Goal: Task Accomplishment & Management: Manage account settings

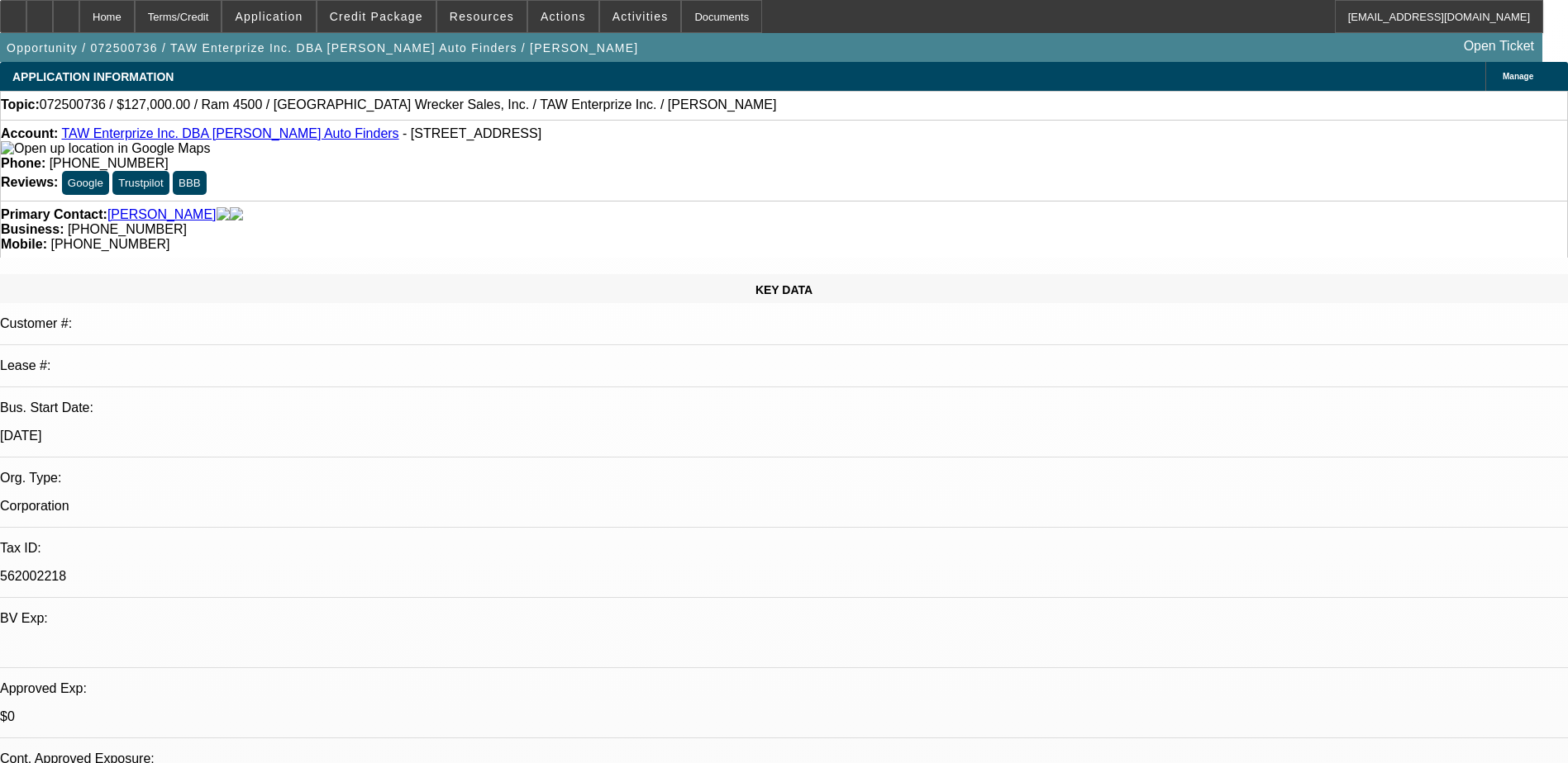
select select "0"
select select "3"
select select "0.1"
select select "6"
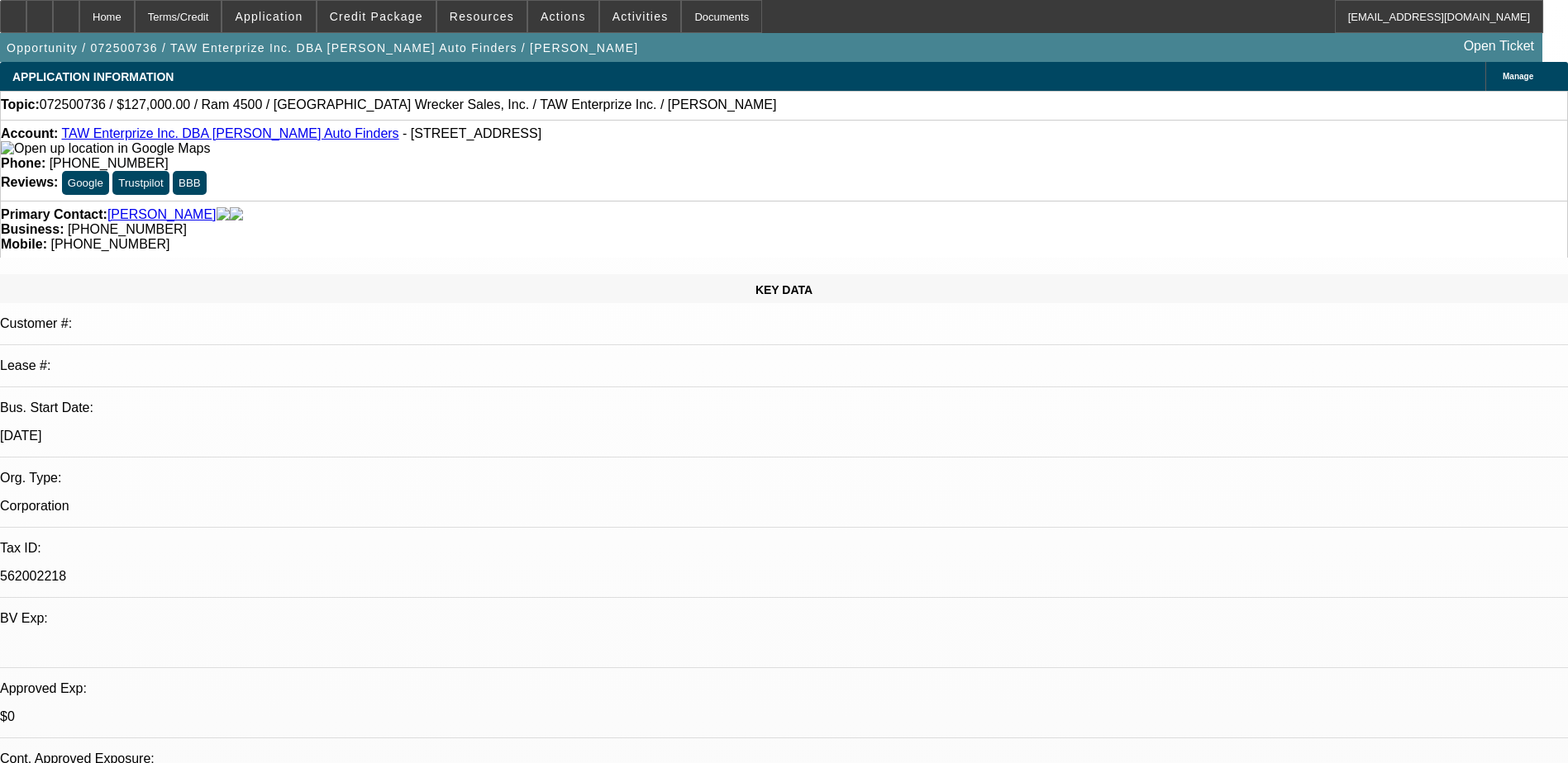
select select "0"
select select "2"
select select "0.1"
select select "4"
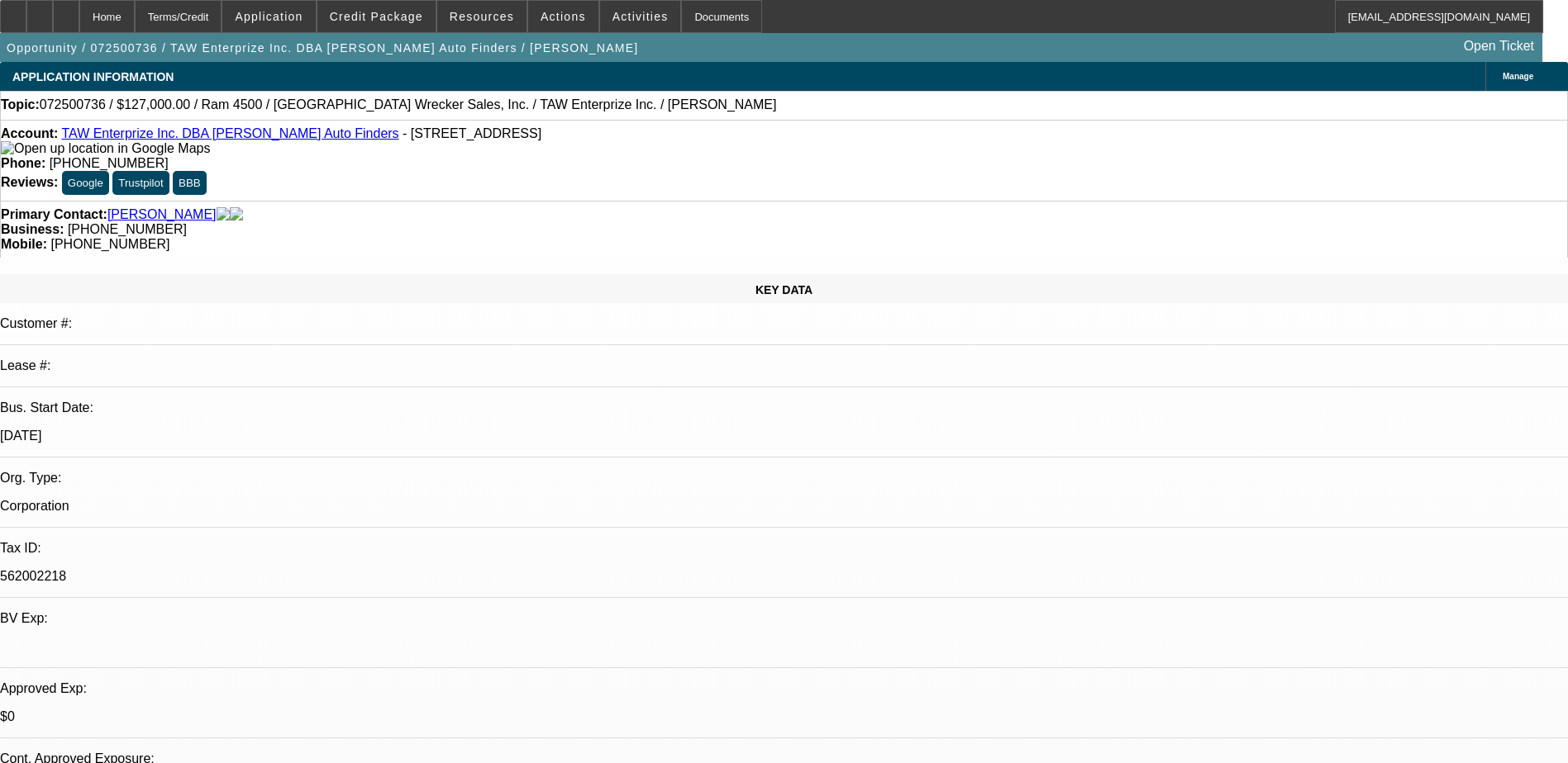
select select "0"
select select "2"
select select "0.1"
select select "4"
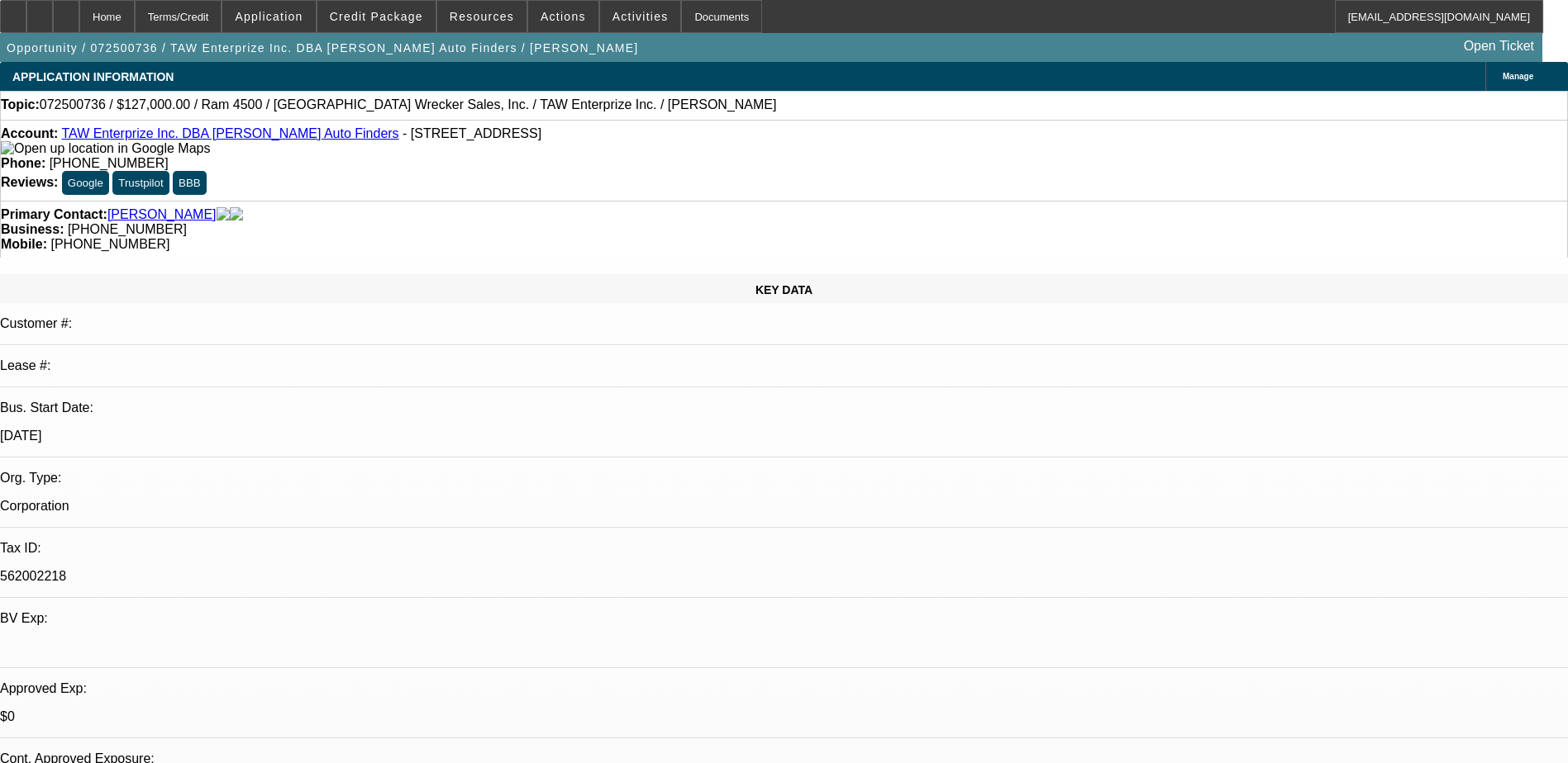
select select "0"
select select "3"
select select "0.1"
select select "4"
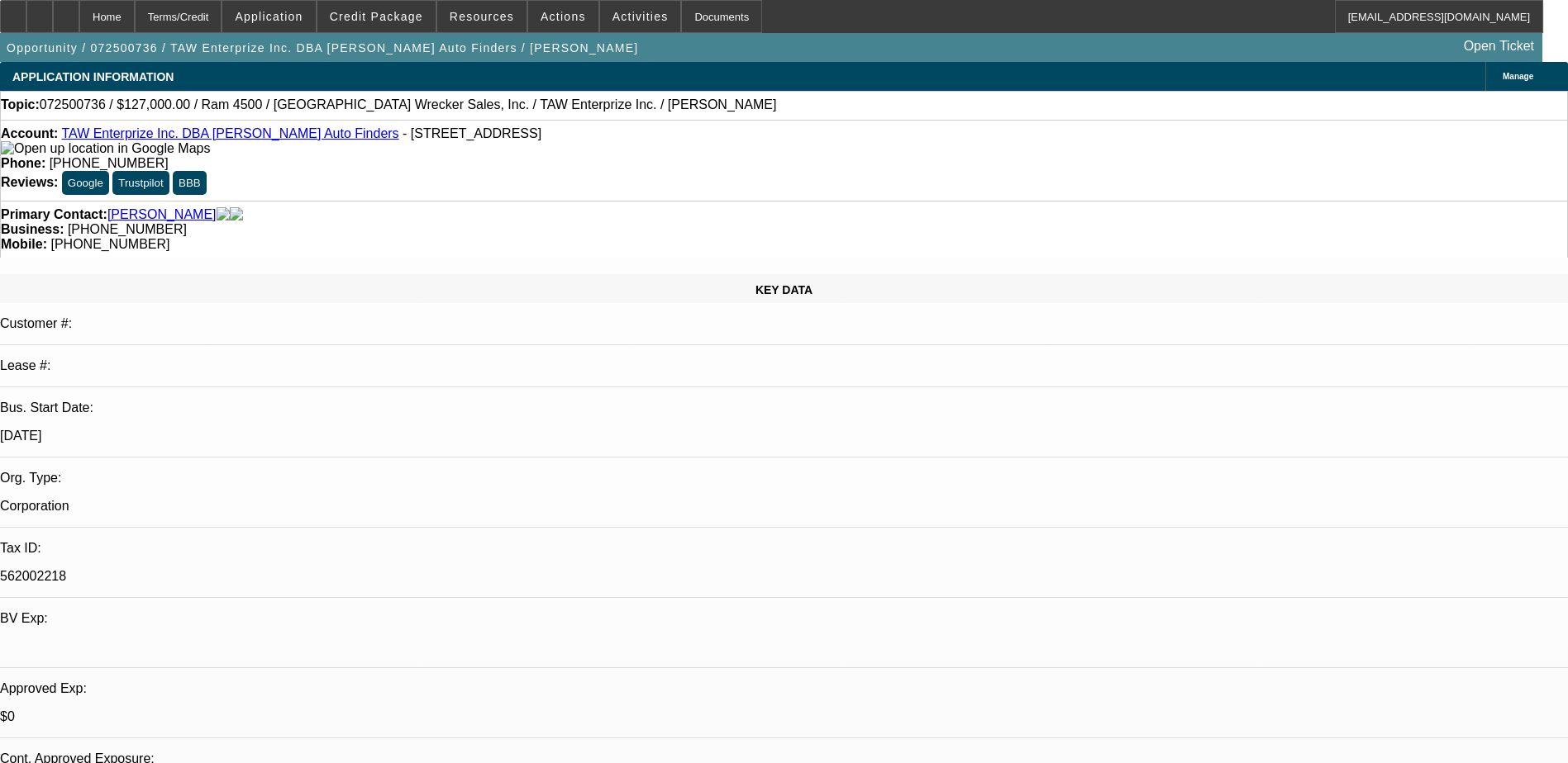
scroll to position [908, 0]
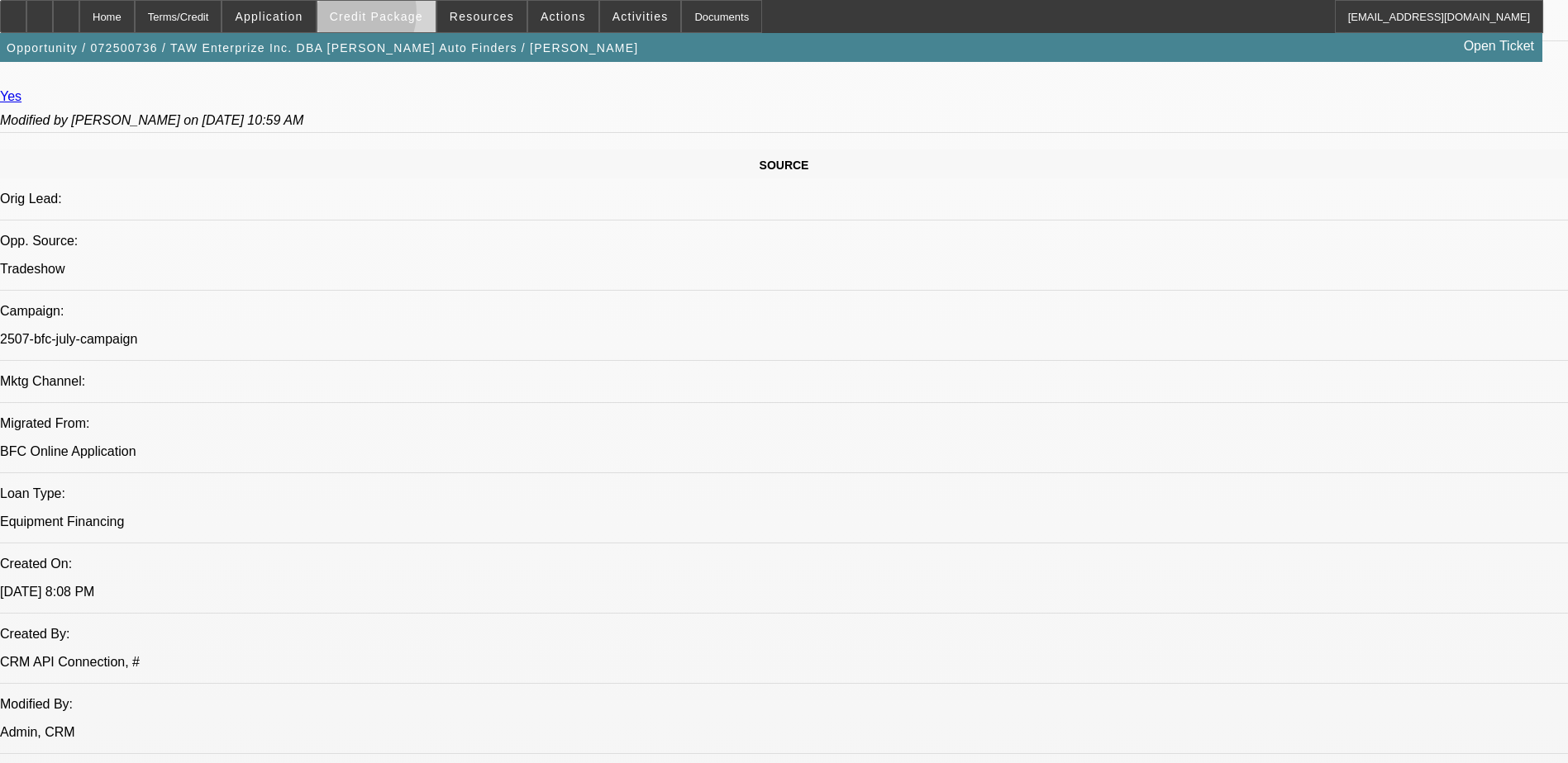
click at [372, 17] on span "Credit Package" at bounding box center [376, 16] width 94 height 13
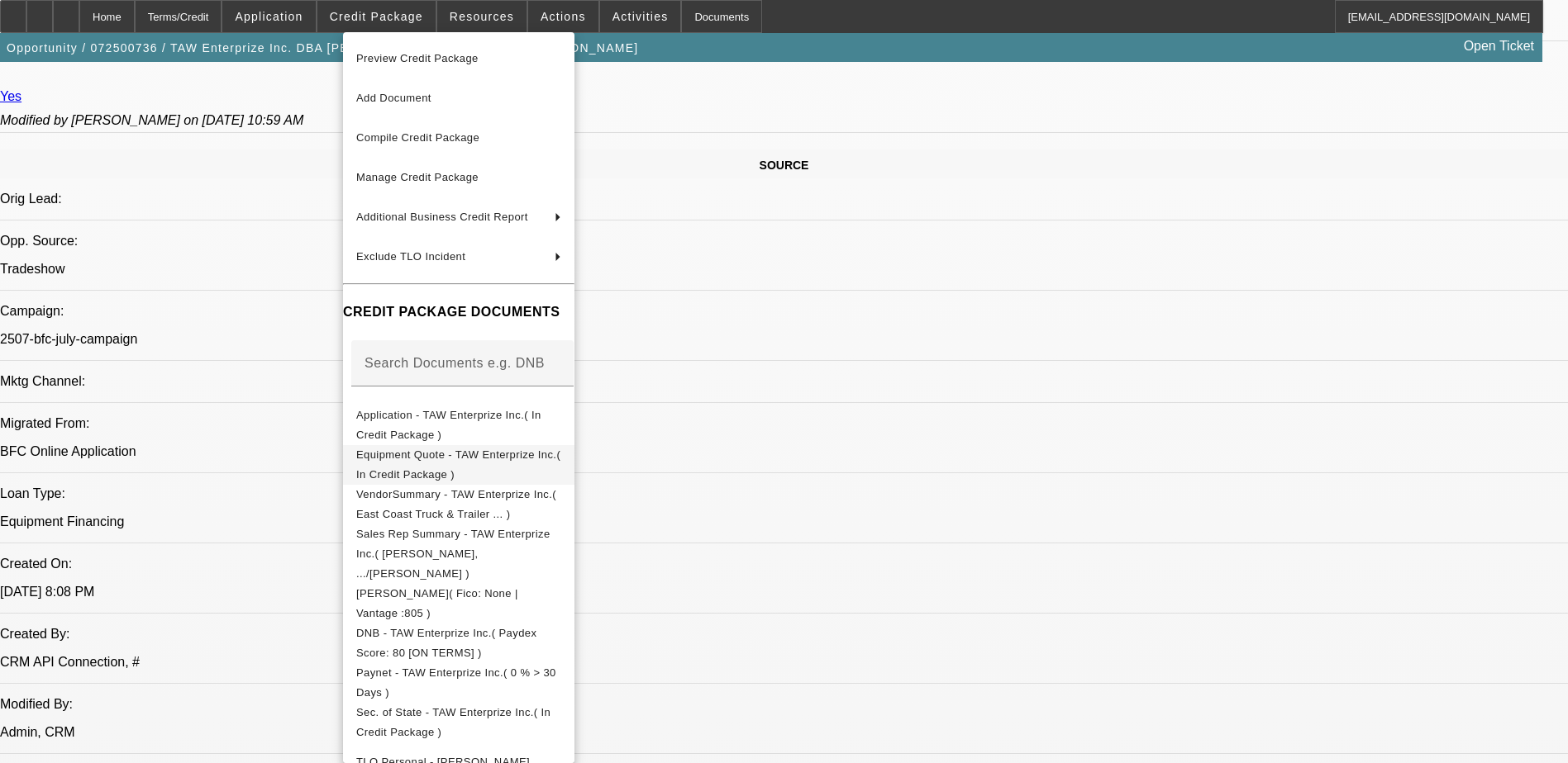
click at [547, 454] on span "Equipment Quote - TAW Enterprize Inc.( In Credit Package )" at bounding box center [458, 464] width 204 height 32
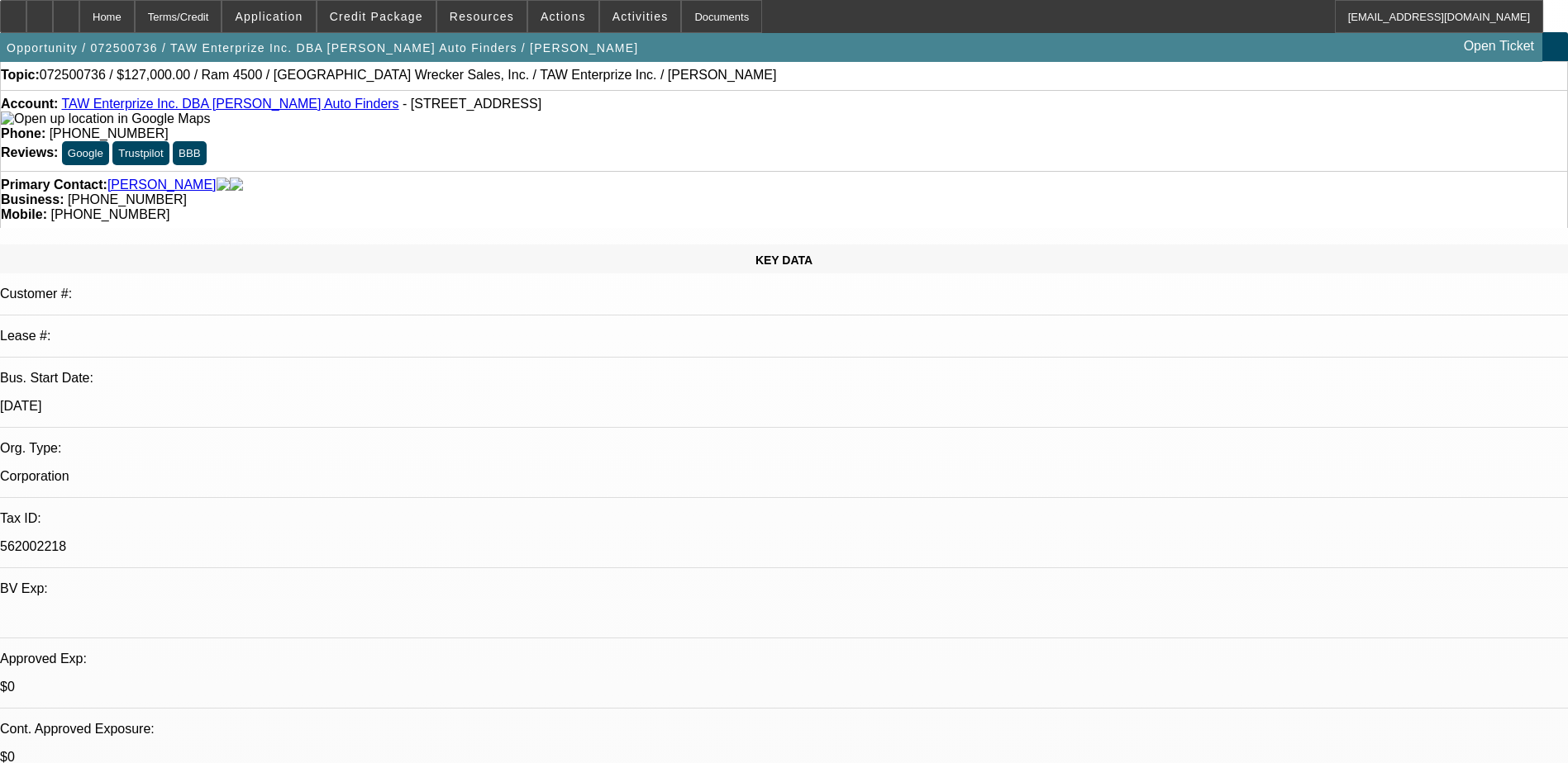
scroll to position [0, 0]
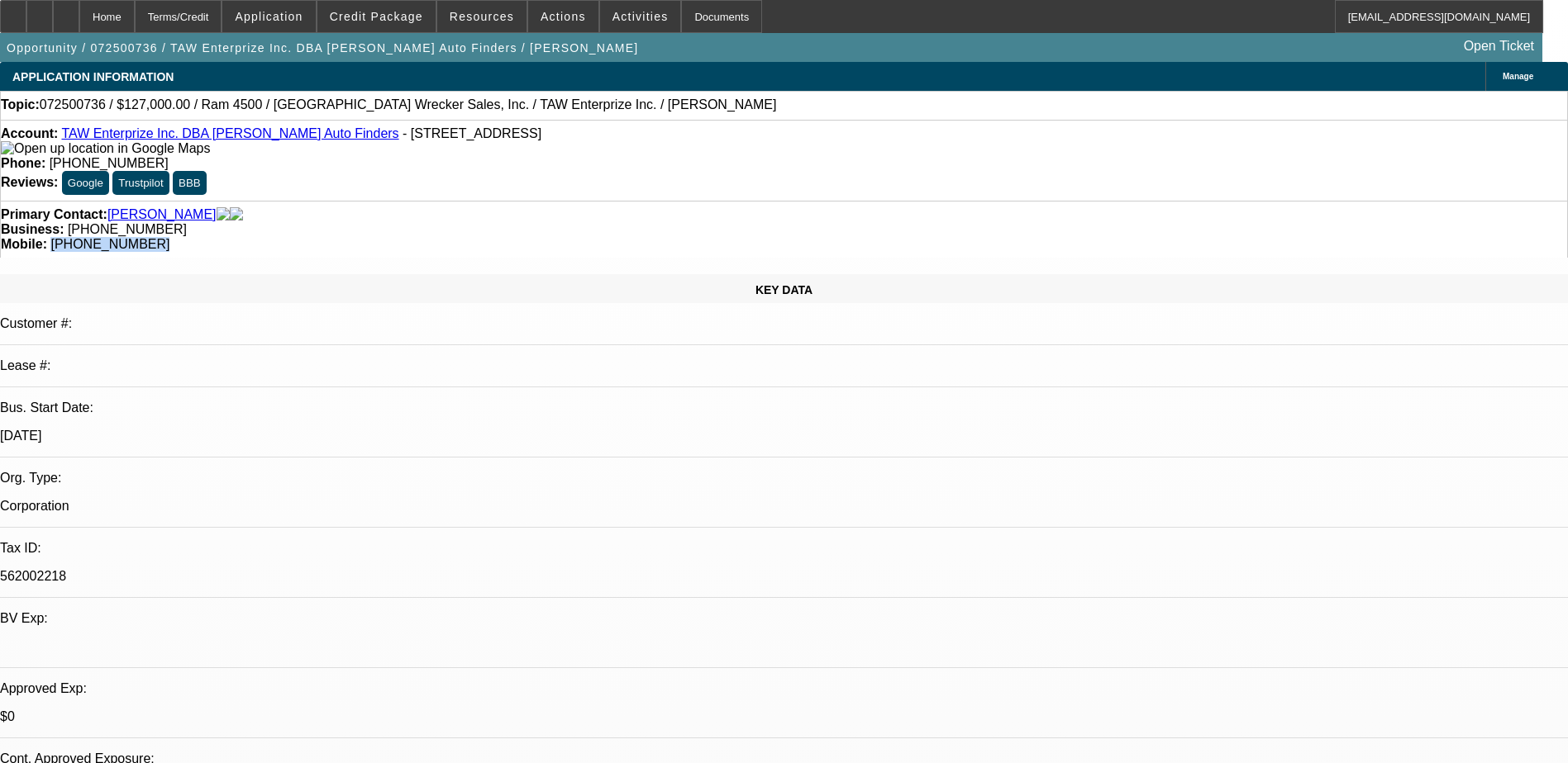
drag, startPoint x: 905, startPoint y: 181, endPoint x: 831, endPoint y: 193, distance: 75.0
click at [831, 201] on div "Primary Contact: Williams, Tony Business: (919) 596-1600 Mobile: (919) 625-2829" at bounding box center [784, 229] width 1568 height 57
copy span "(919) 625-2829"
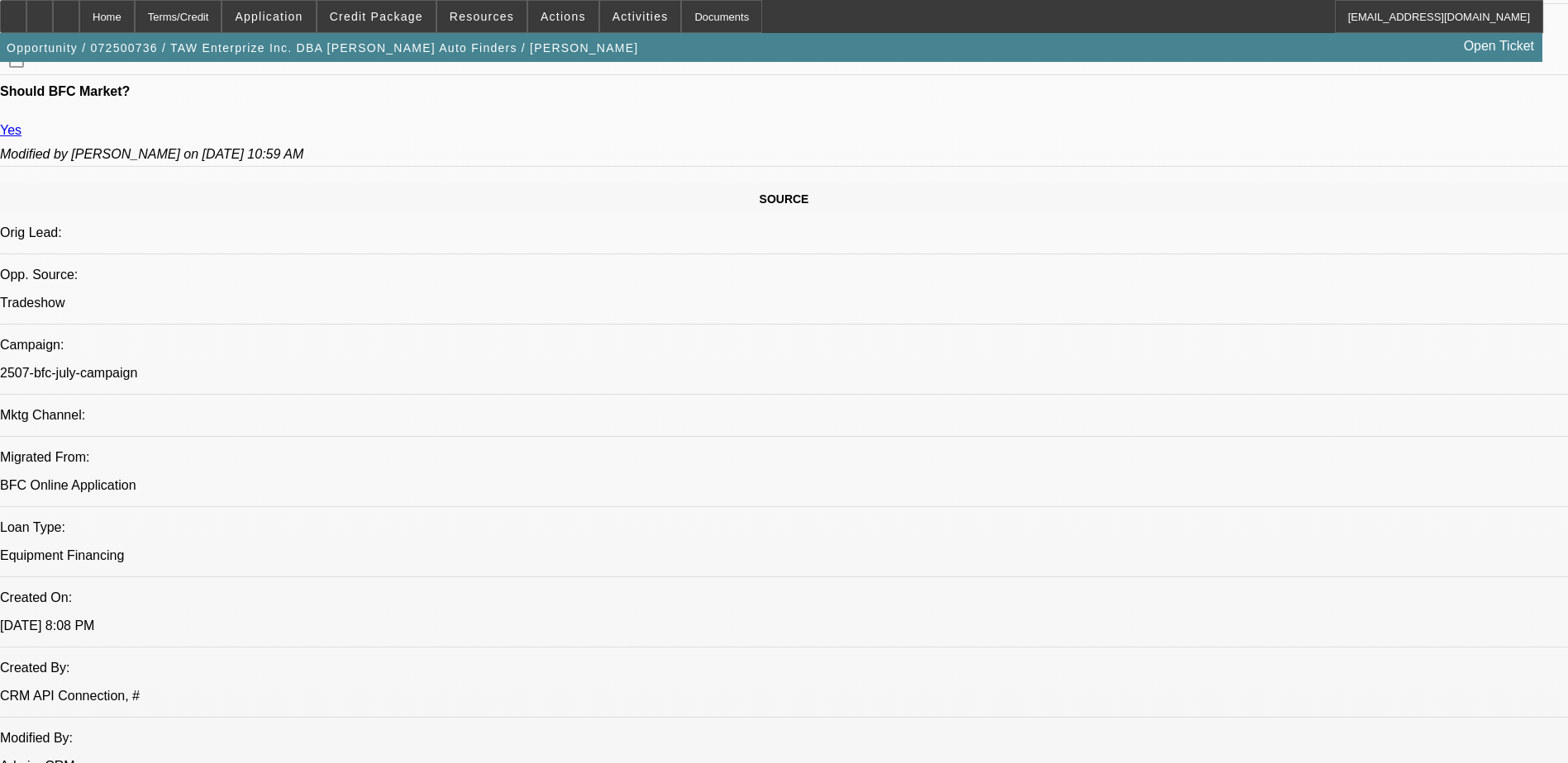
scroll to position [744, 0]
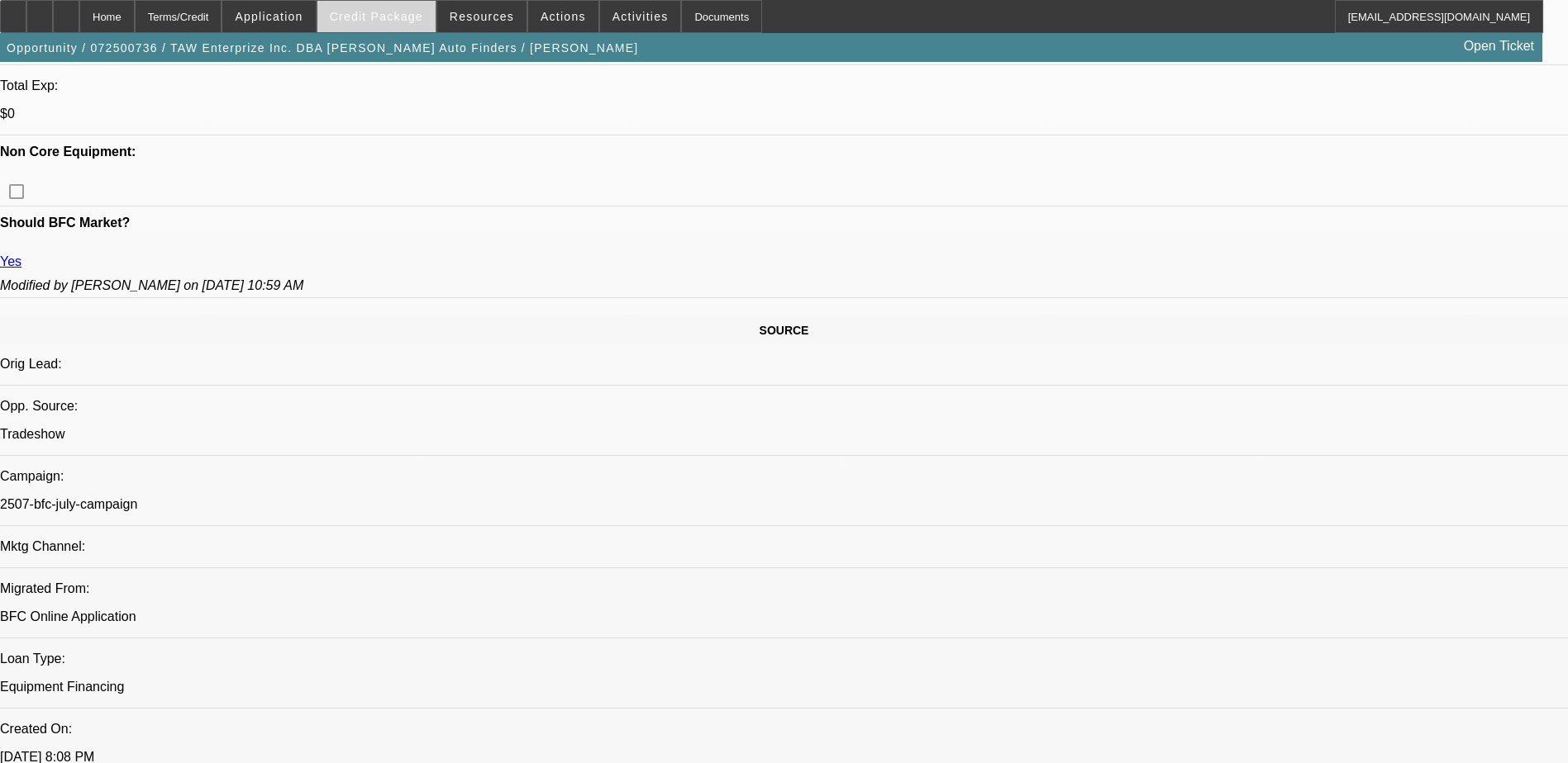
click at [415, 22] on span "Credit Package" at bounding box center [376, 16] width 94 height 13
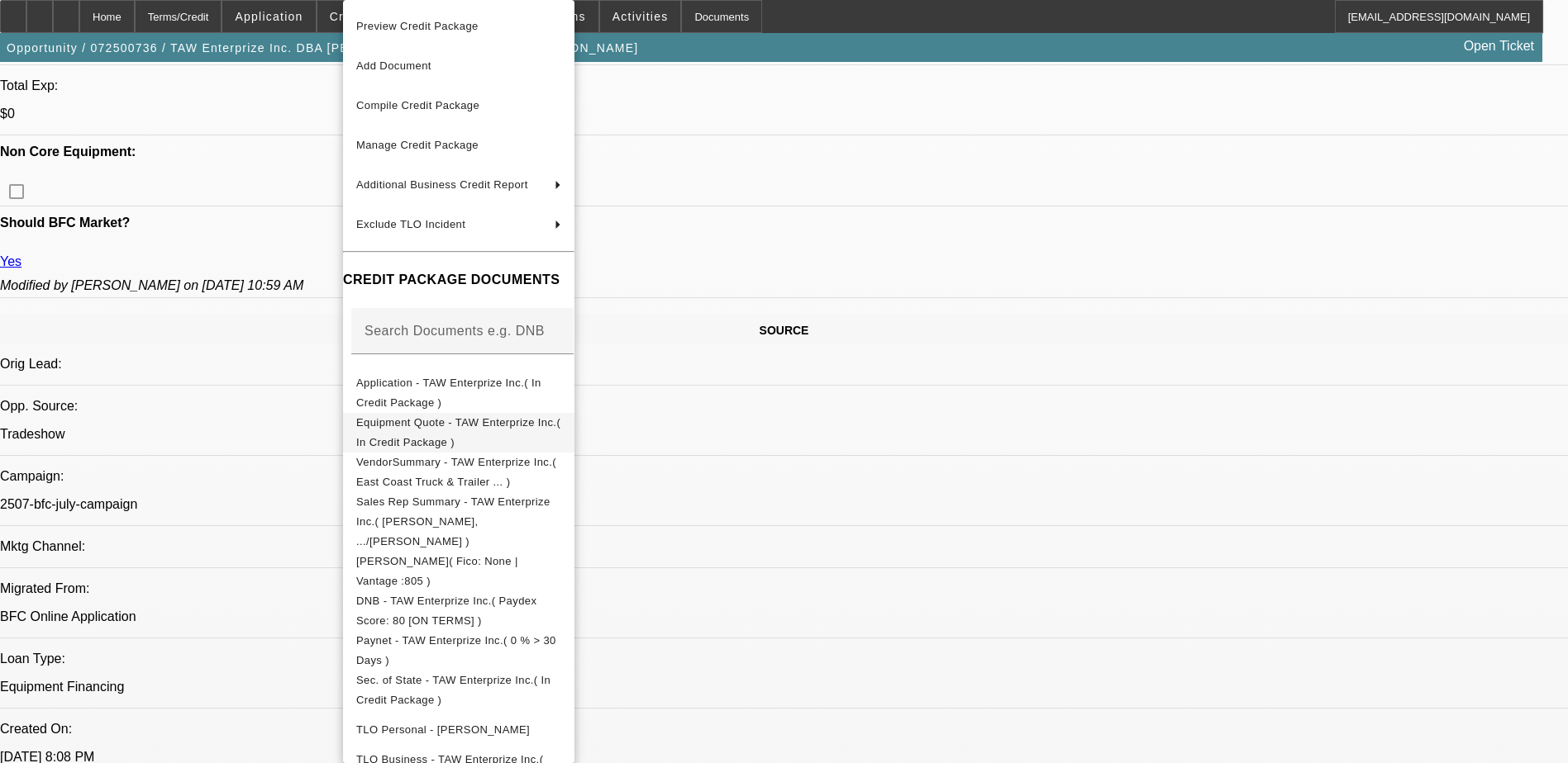
click at [561, 420] on span "Equipment Quote - TAW Enterprize Inc.( In Credit Package )" at bounding box center [458, 432] width 205 height 39
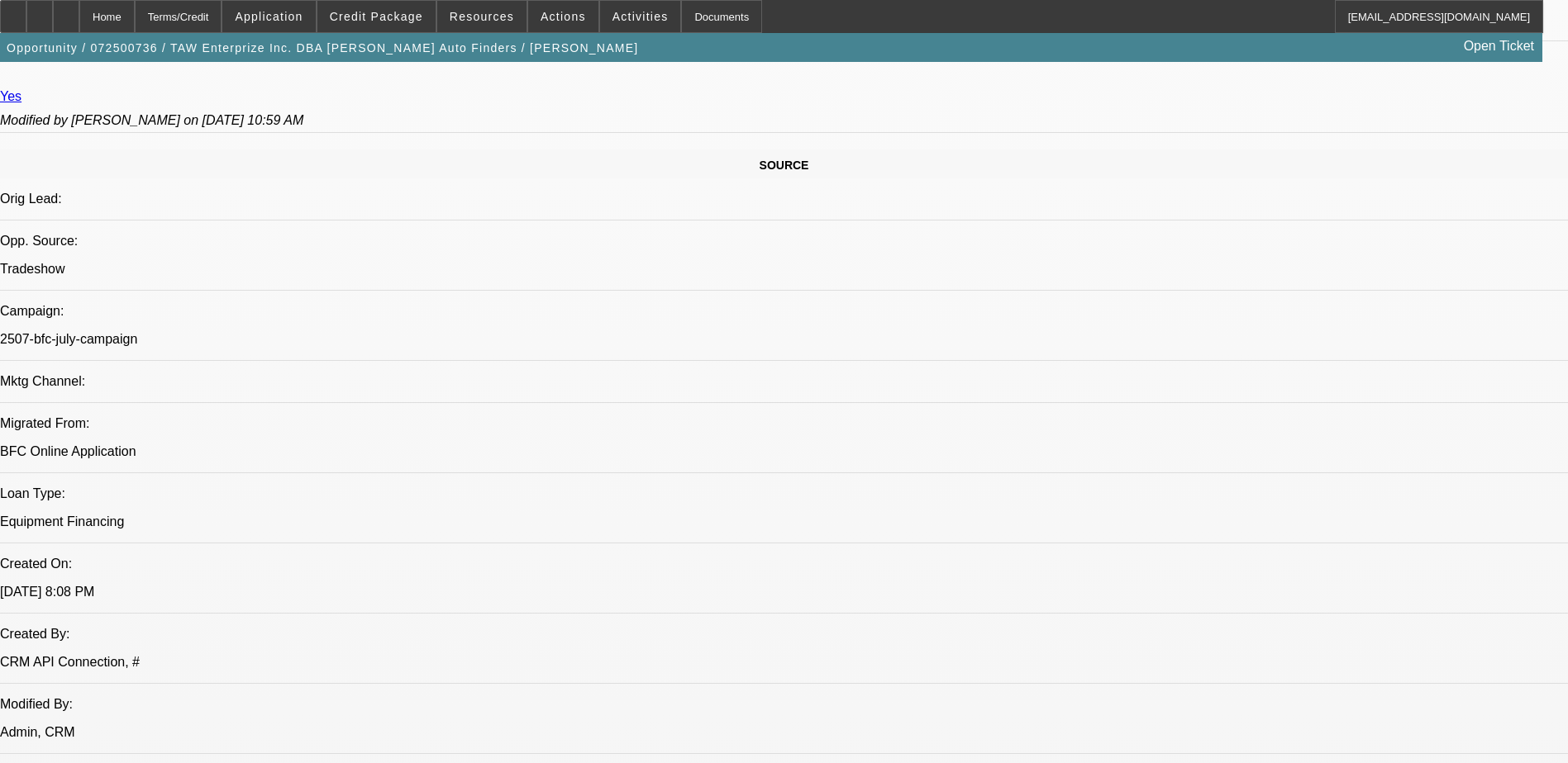
scroll to position [330, 0]
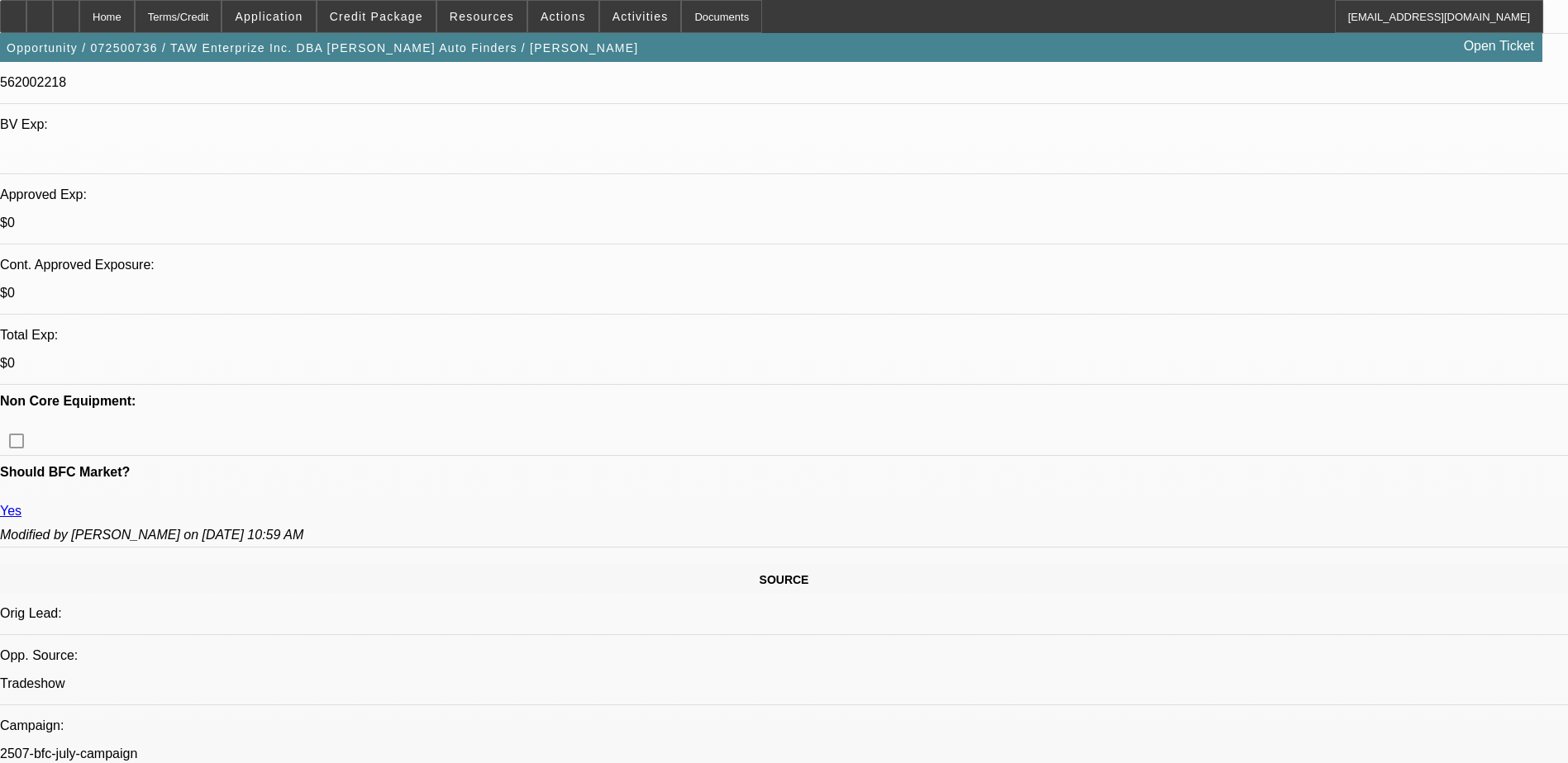
scroll to position [496, 0]
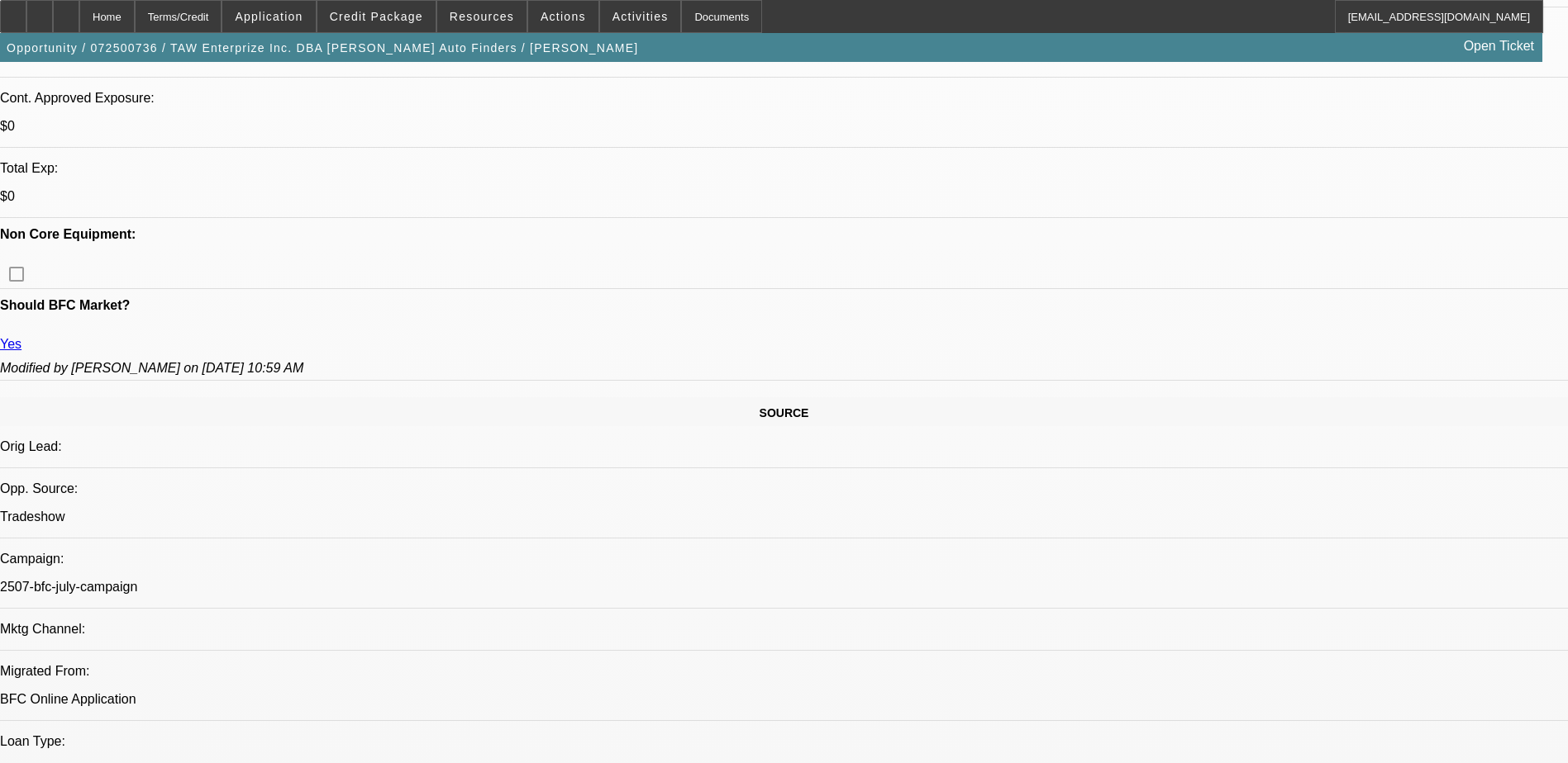
scroll to position [82, 0]
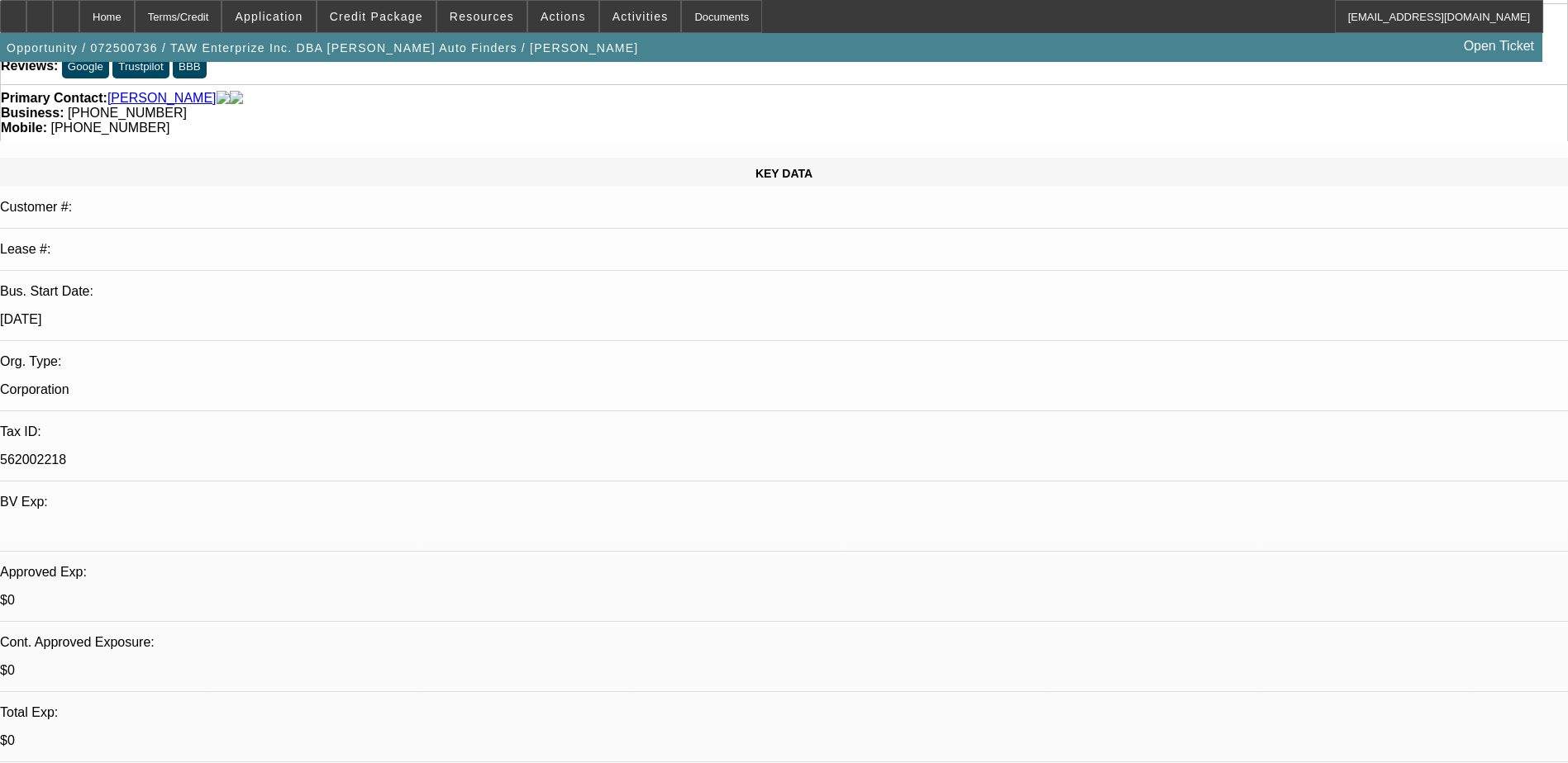
scroll to position [0, 0]
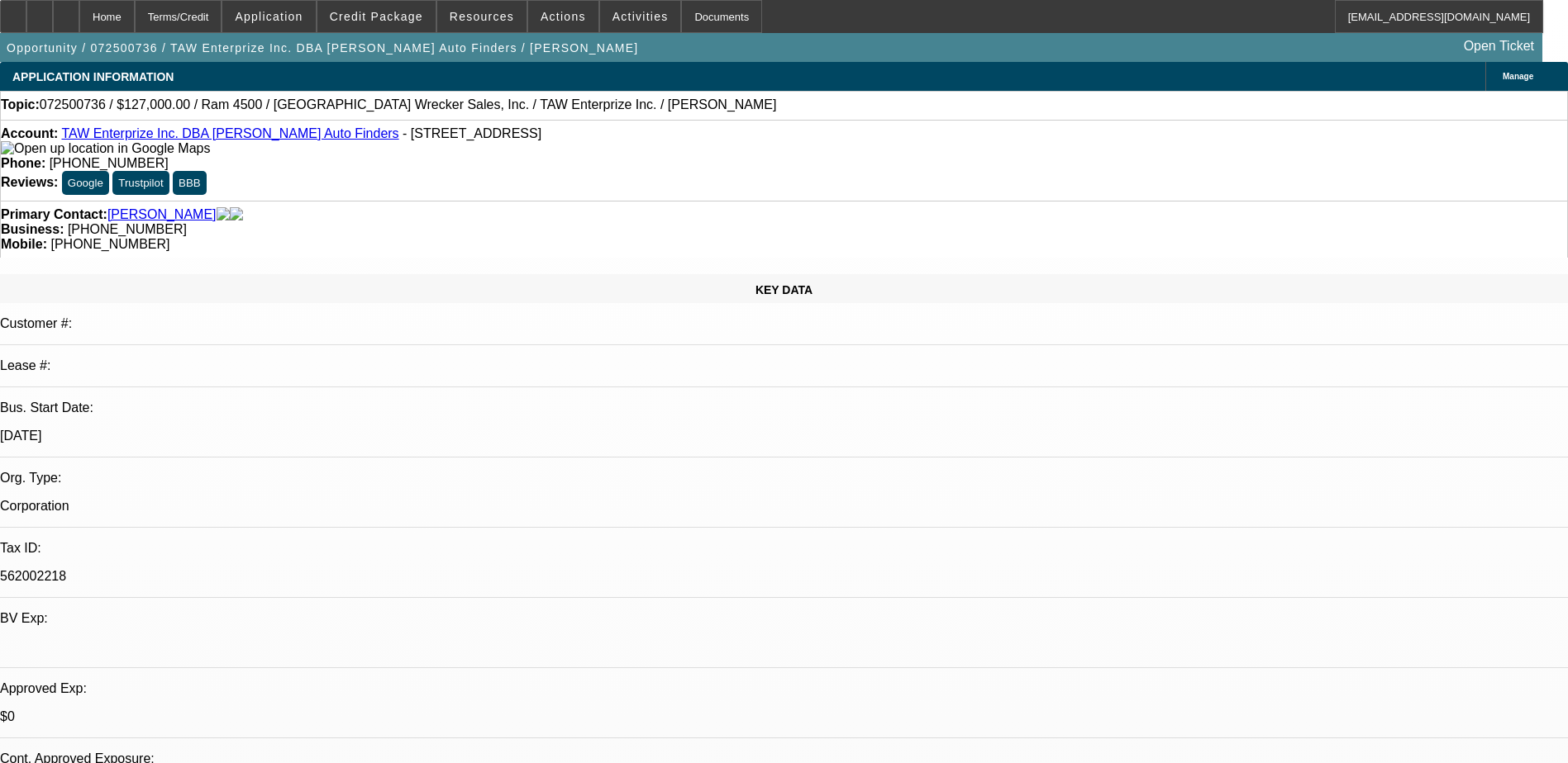
click at [231, 131] on div "Account: TAW Enterprize Inc. DBA Williams Auto Finders - 2303 E US 70 Hwy, Durh…" at bounding box center [784, 141] width 1566 height 30
click at [227, 136] on link "TAW Enterprize Inc. DBA Williams Auto Finders" at bounding box center [230, 133] width 337 height 14
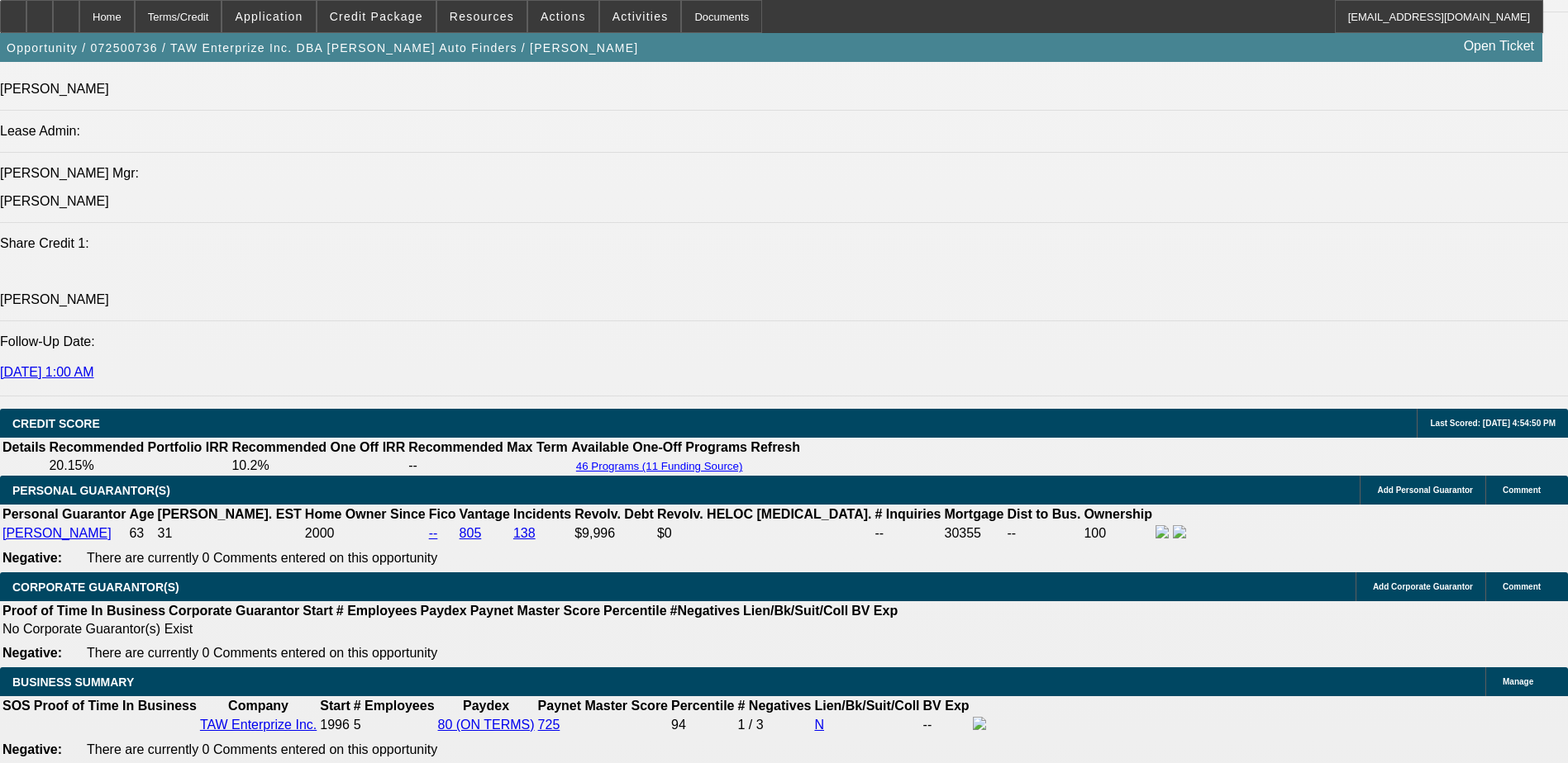
scroll to position [2065, 0]
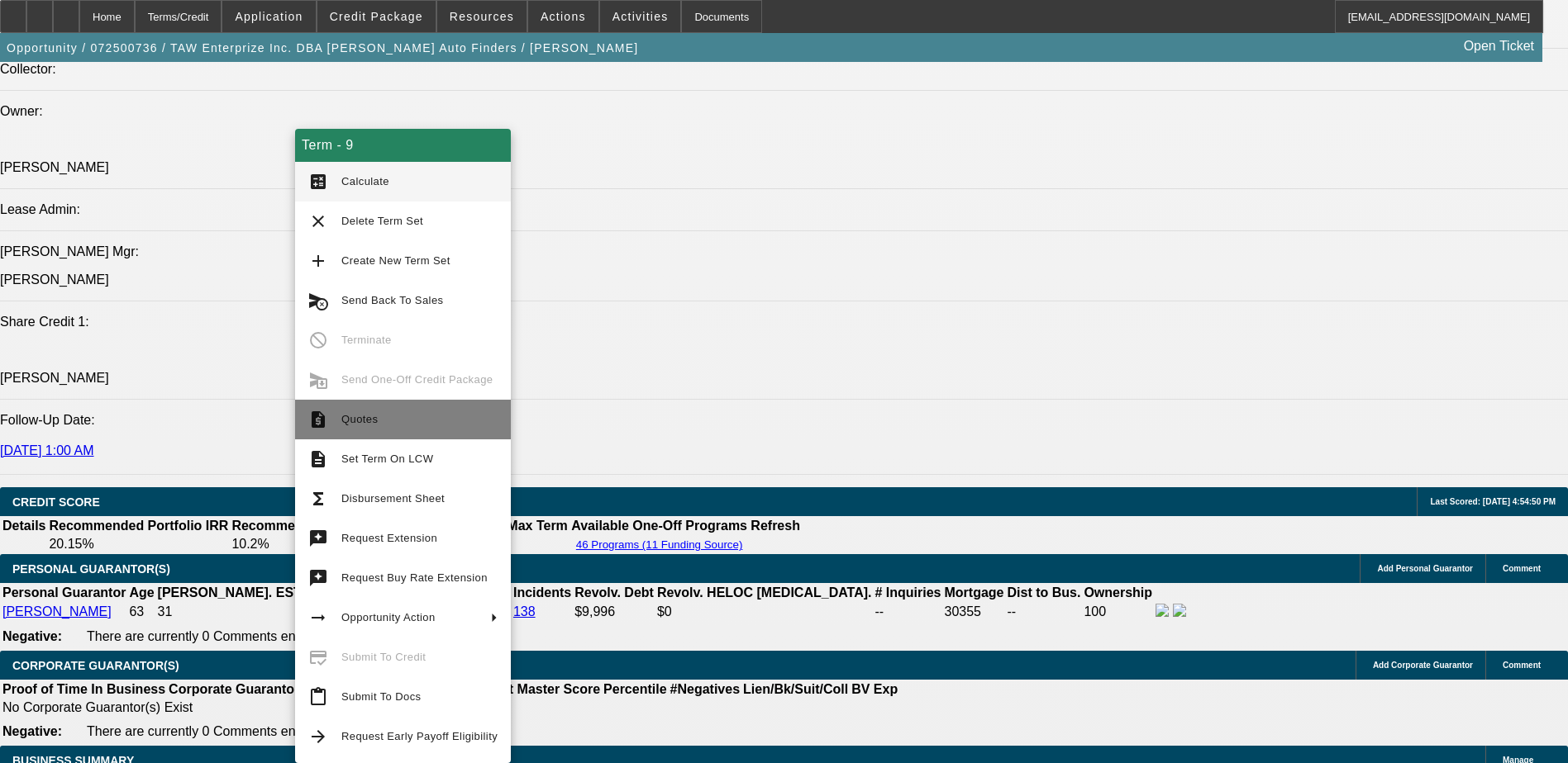
click at [437, 425] on span "Quotes" at bounding box center [419, 420] width 156 height 20
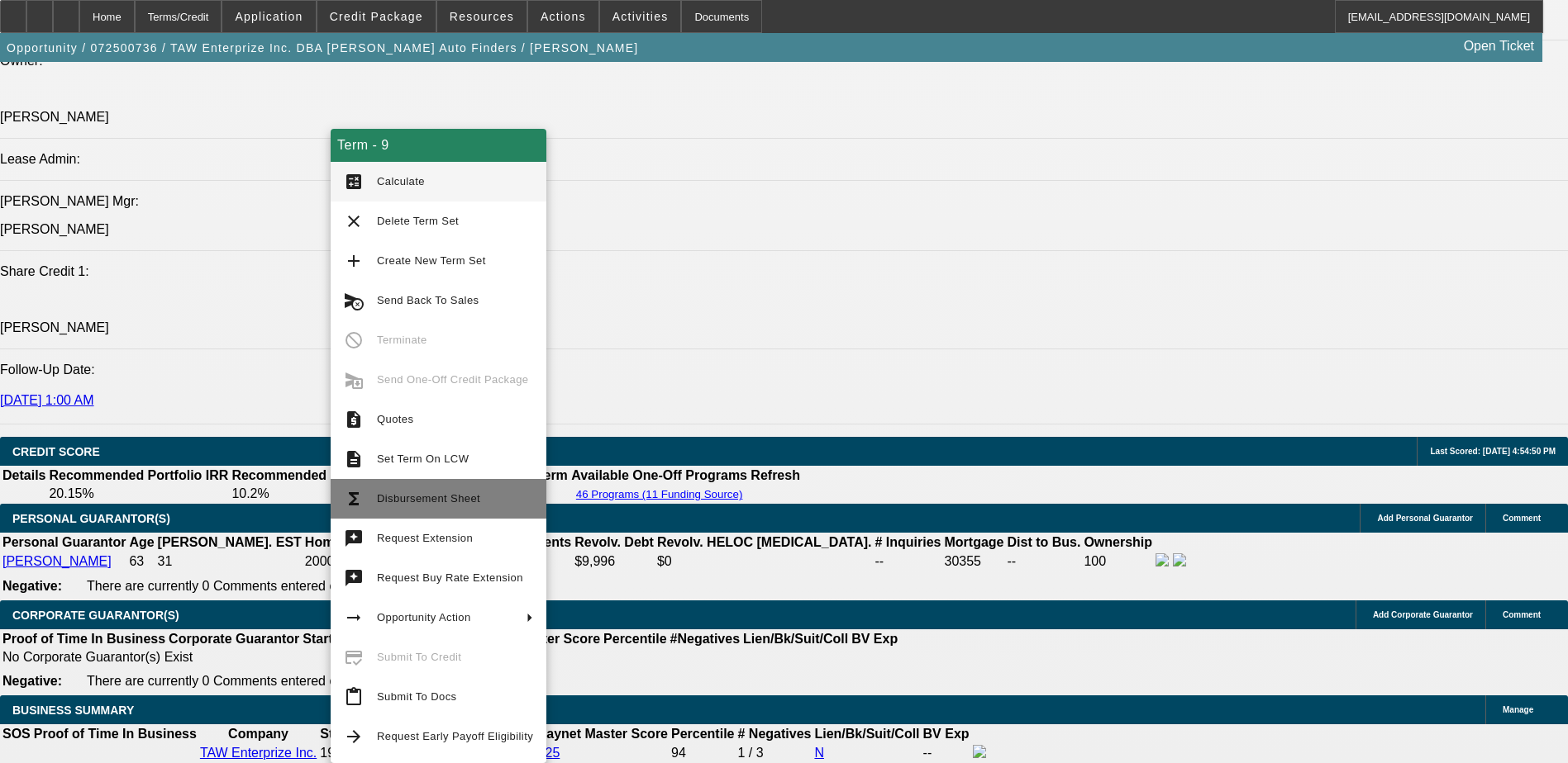
scroll to position [2230, 0]
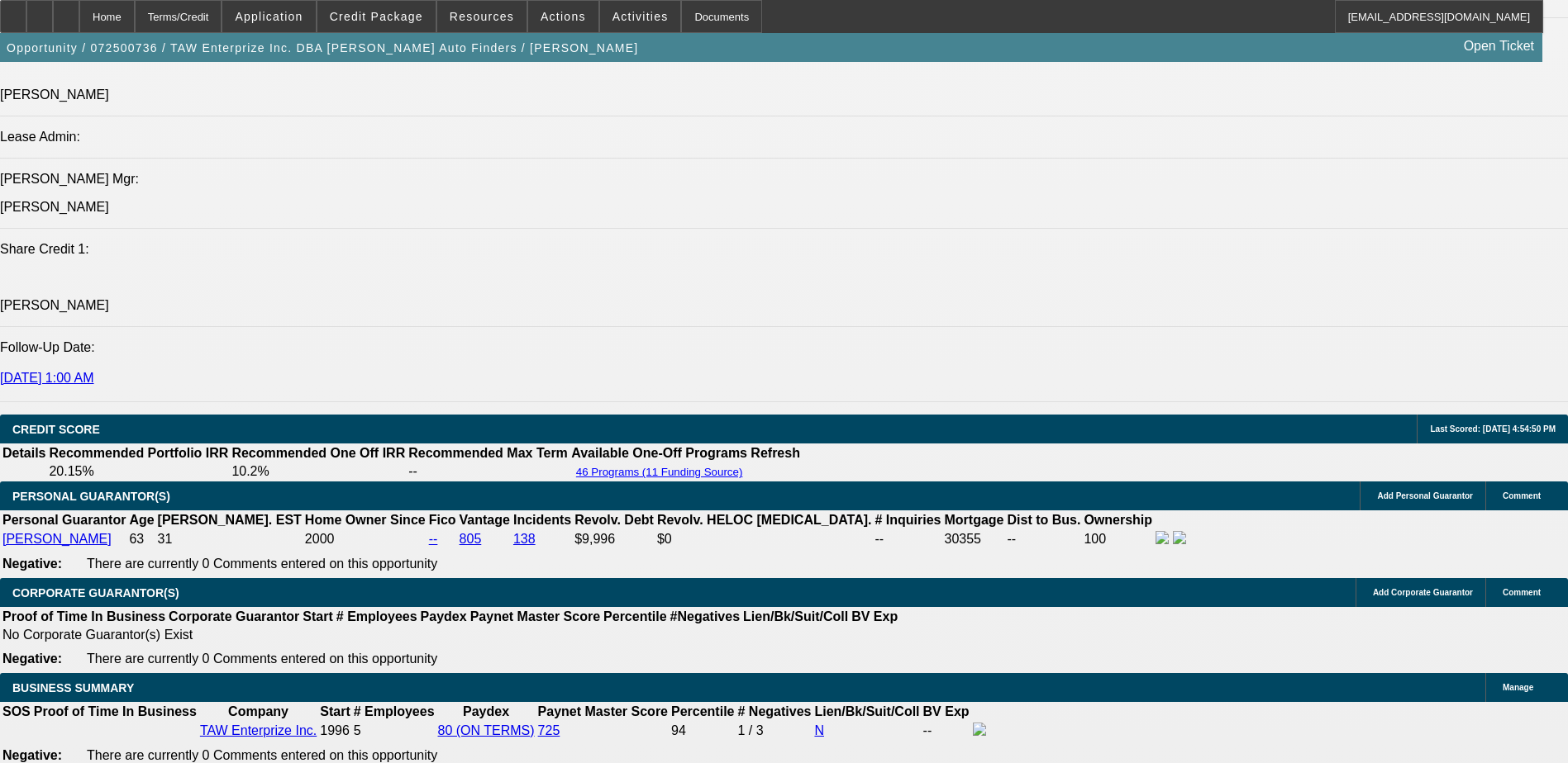
scroll to position [2065, 0]
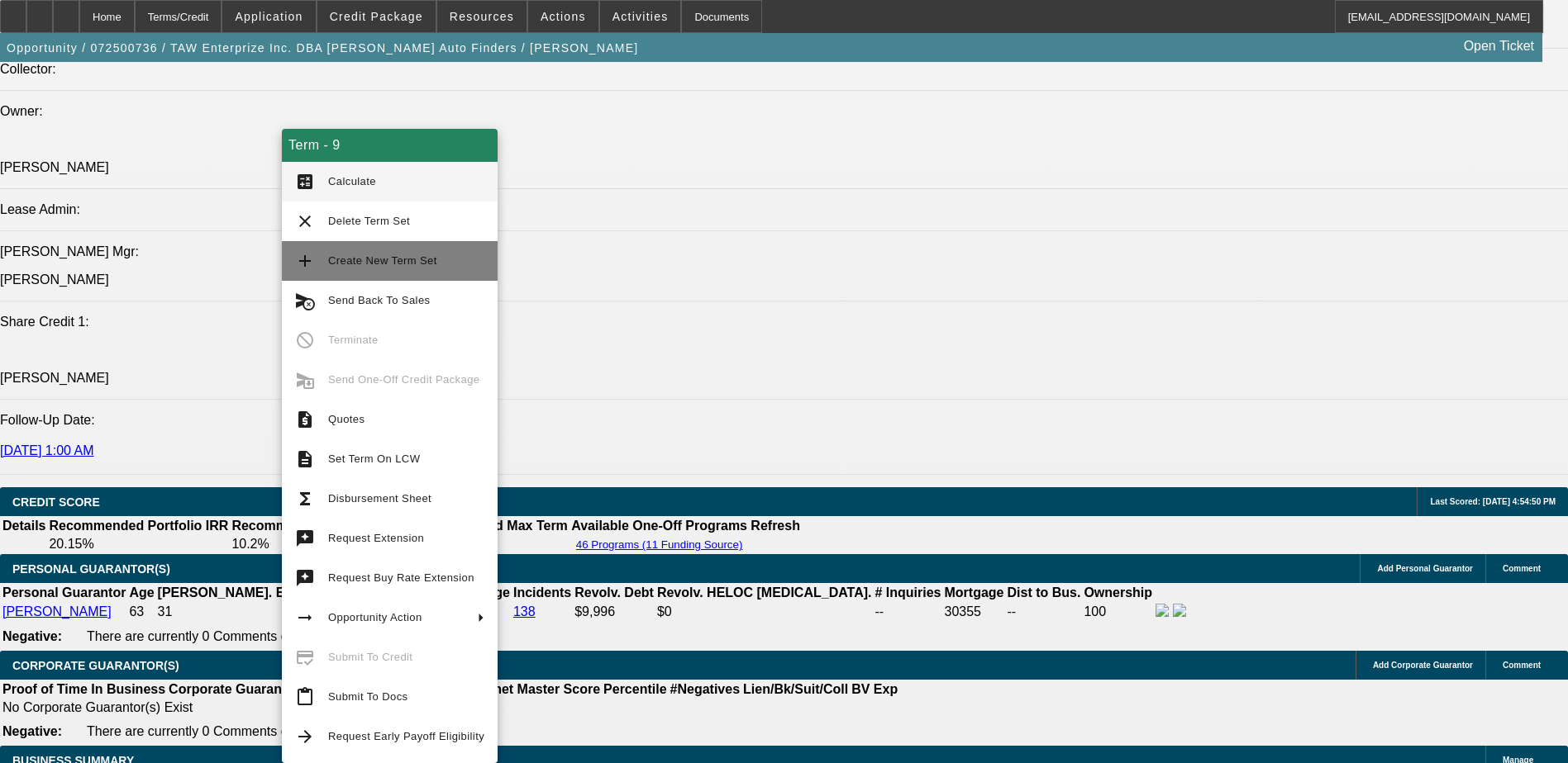
click at [415, 263] on span "Create New Term Set" at bounding box center [382, 260] width 109 height 12
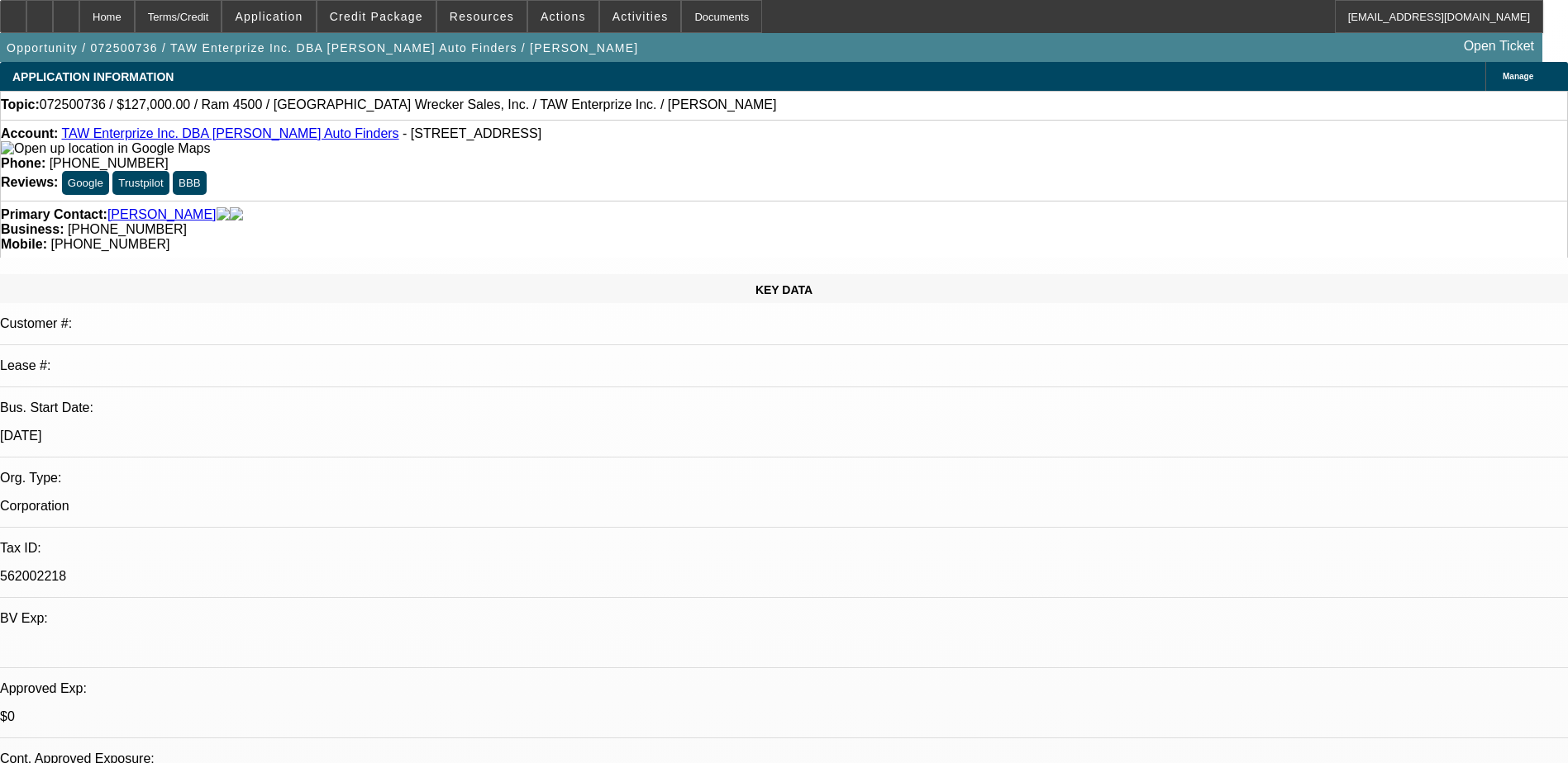
select select "0"
select select "3"
select select "0.1"
select select "6"
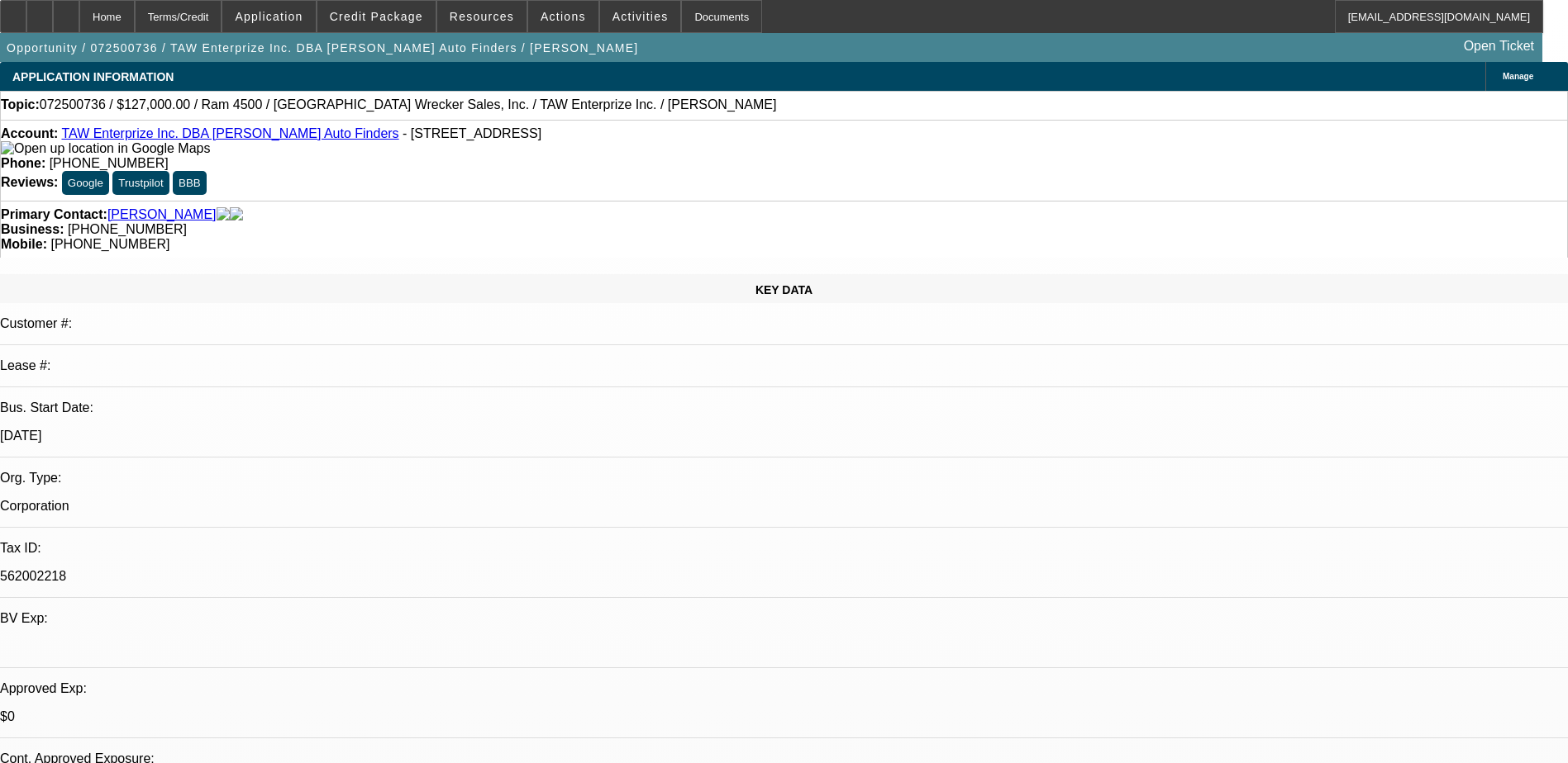
select select "0"
select select "3"
select select "0.1"
select select "6"
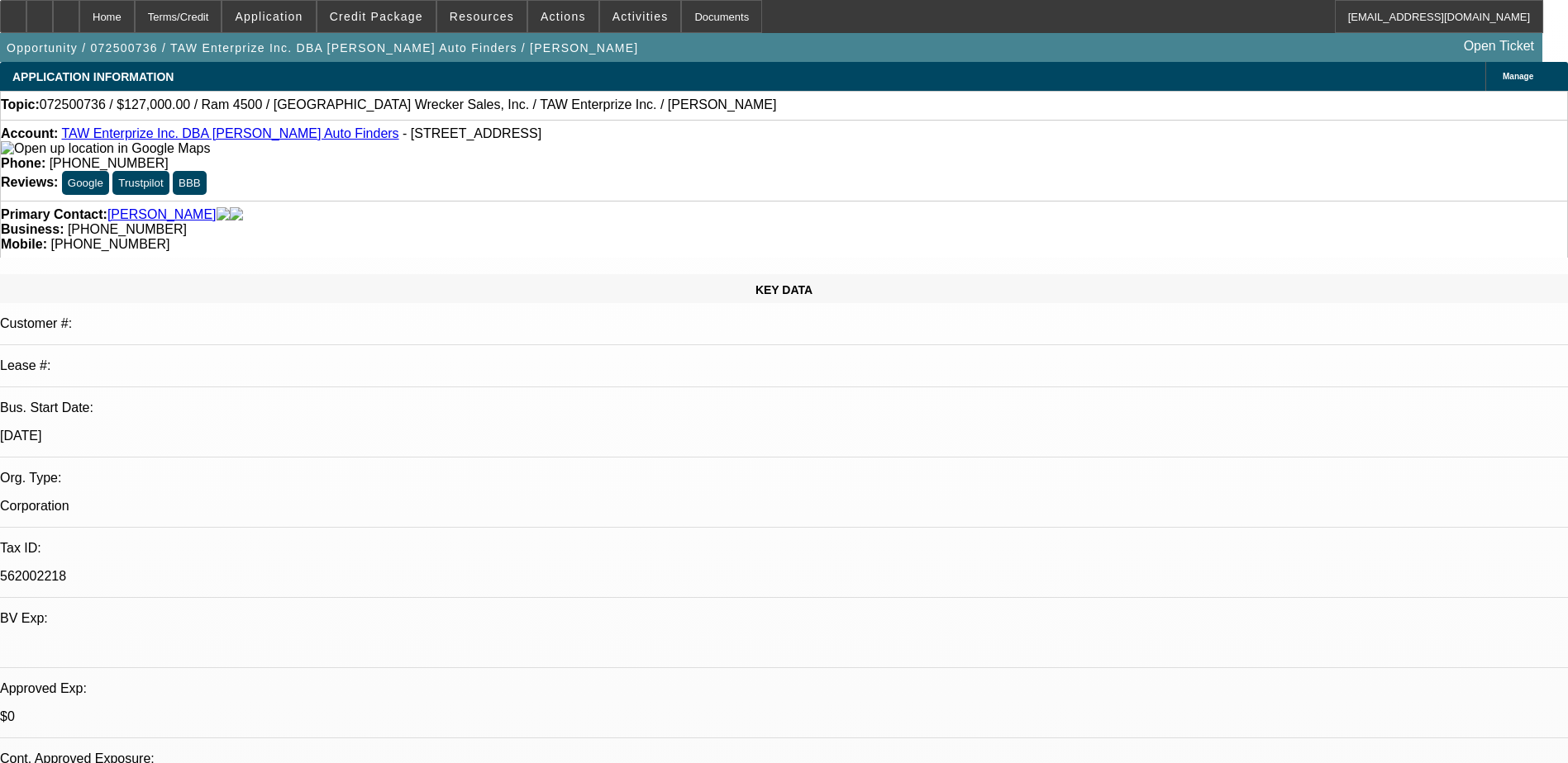
select select "0"
select select "2"
select select "0.1"
select select "4"
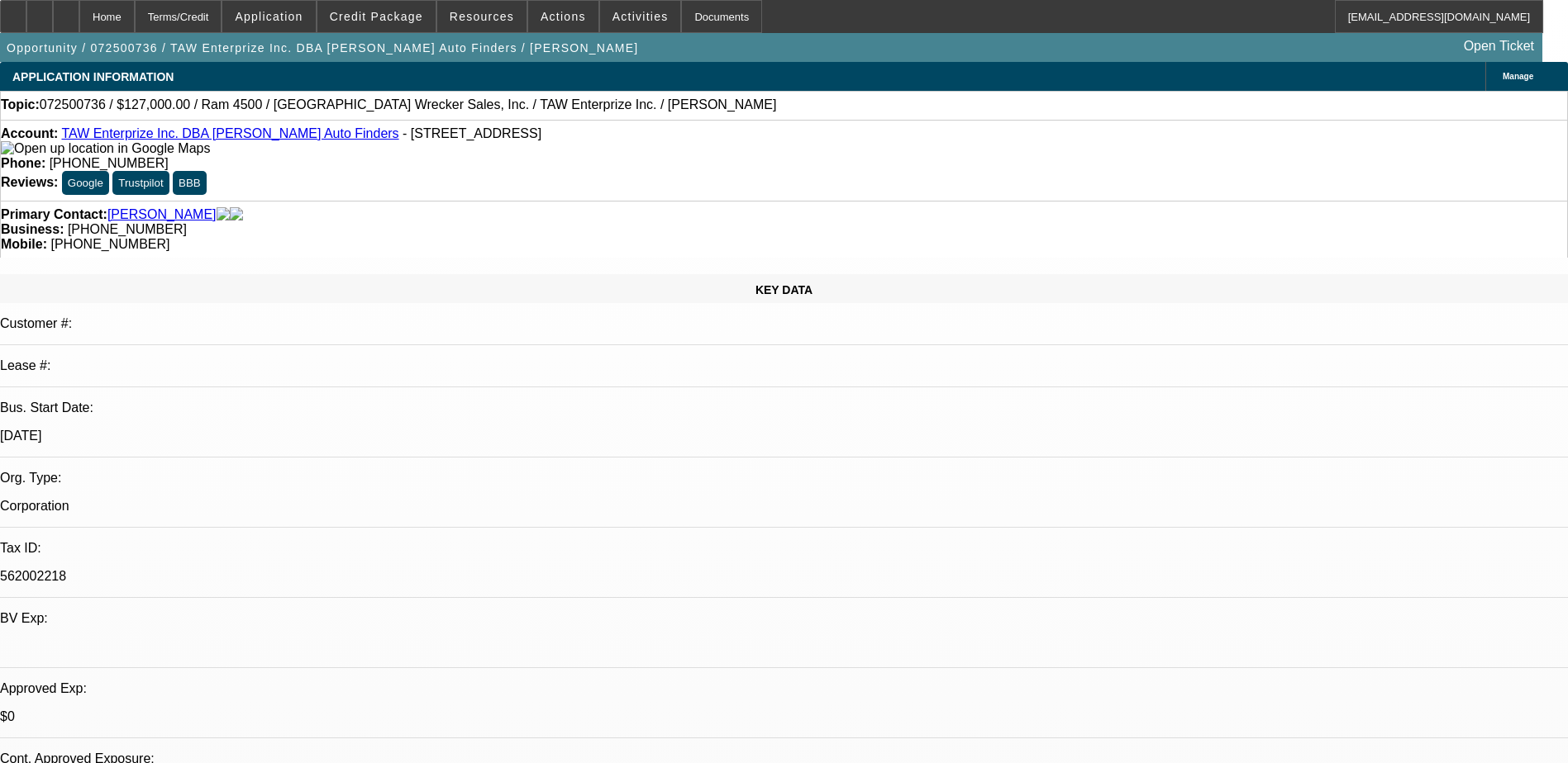
select select "0"
select select "2"
select select "0.1"
select select "4"
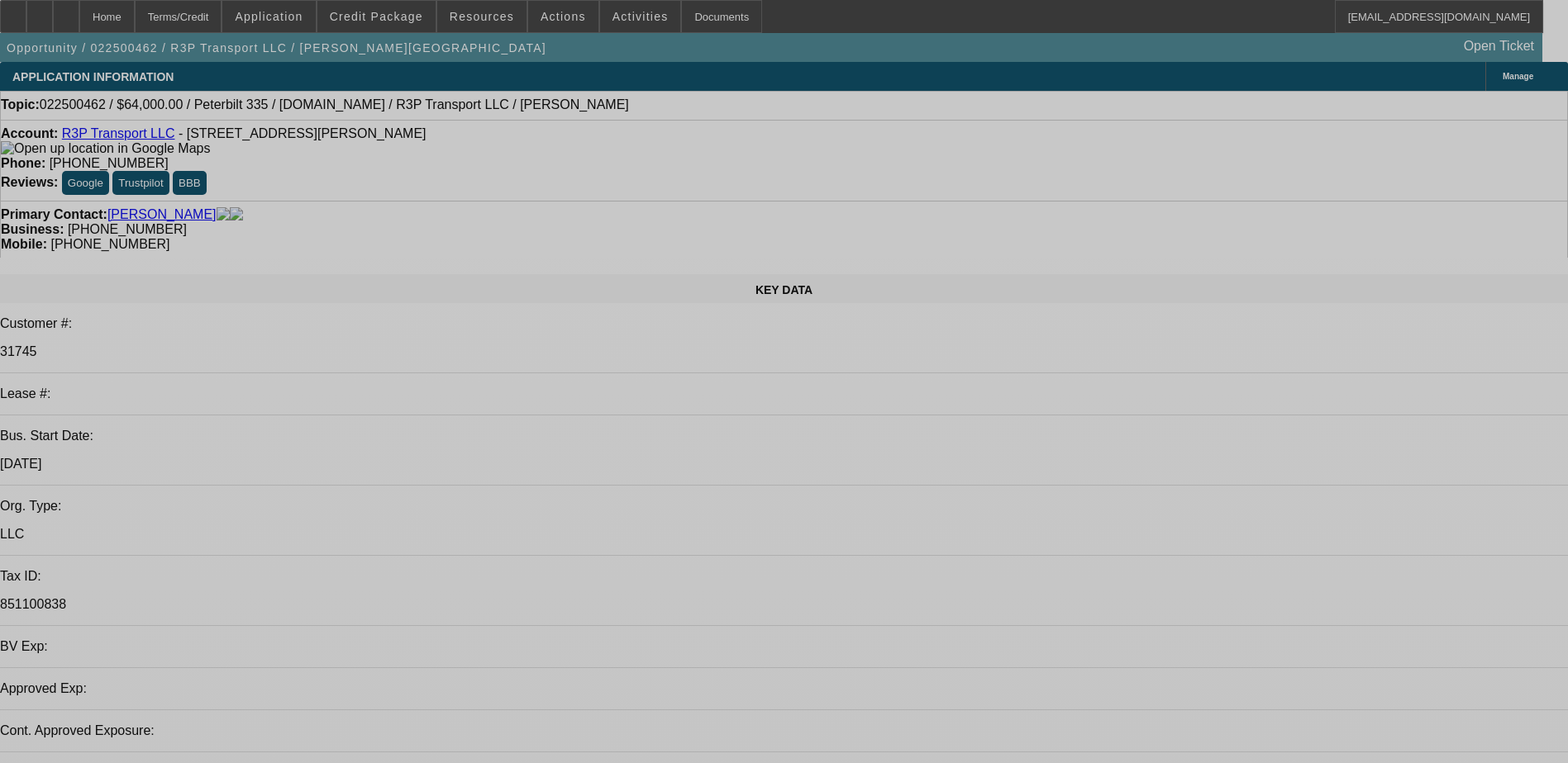
select select "0"
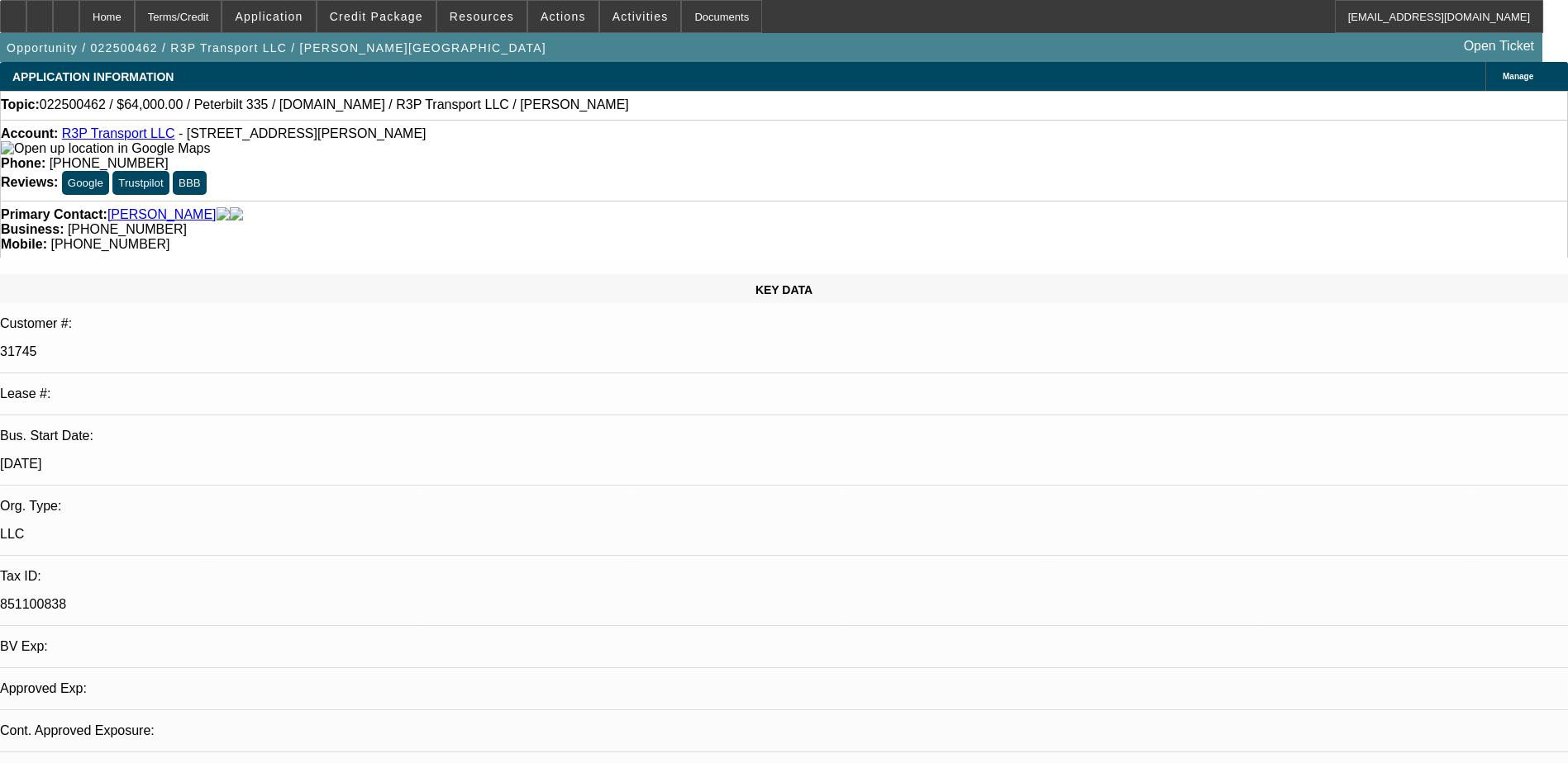
select select "0"
select select "0.1"
select select "0"
select select "0.1"
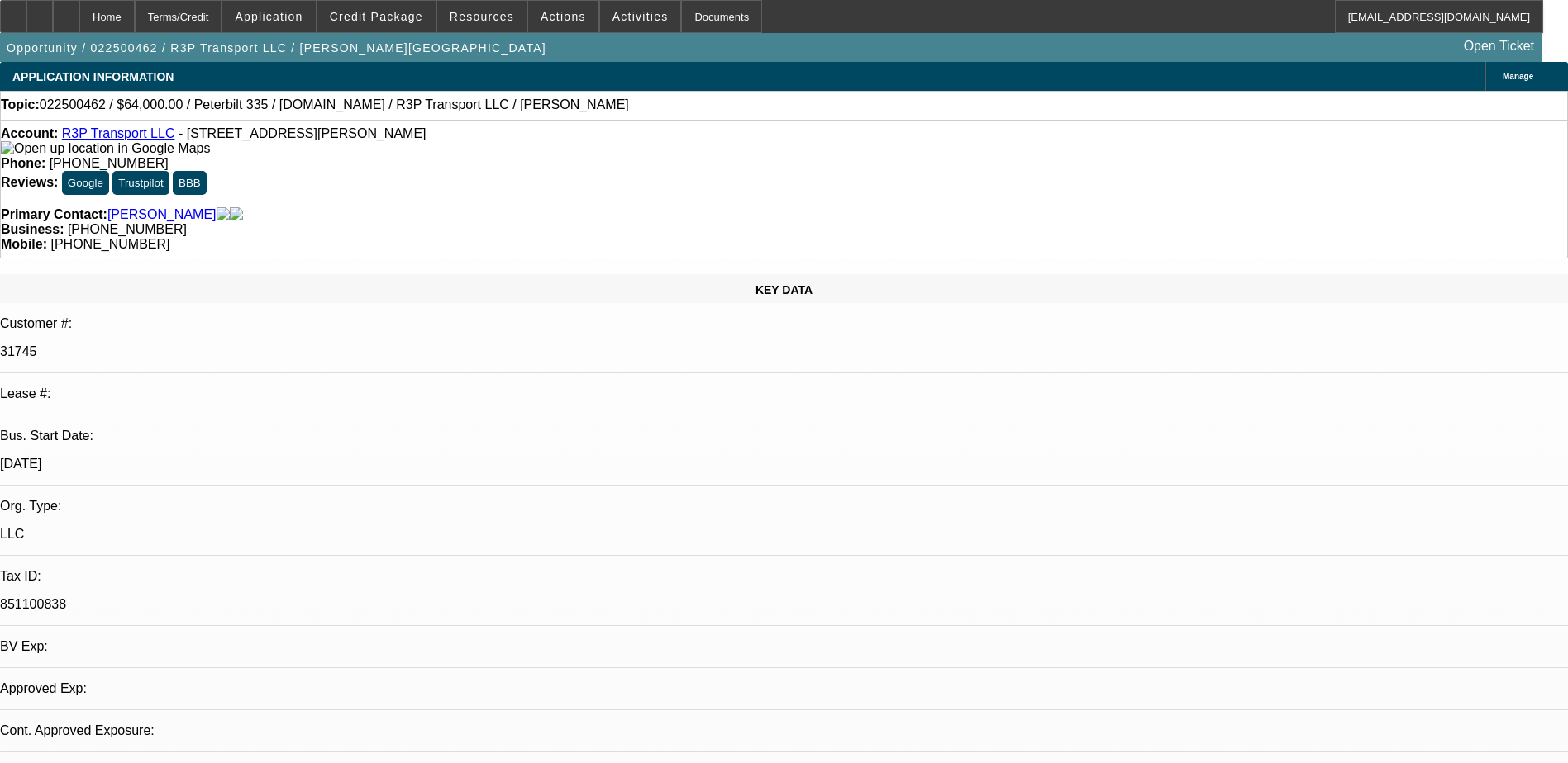
select select "2"
select select "0.1"
select select "0"
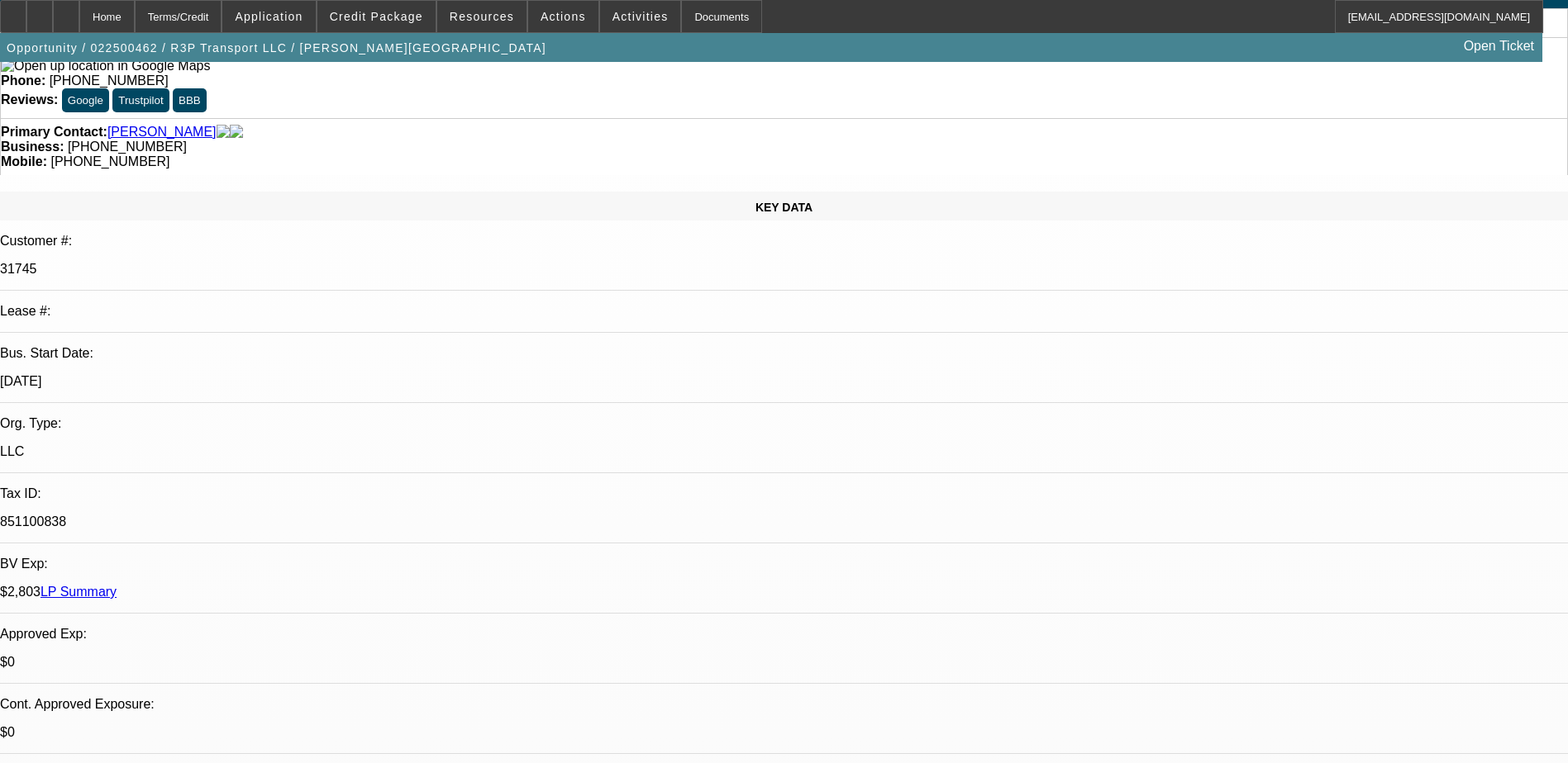
select select "1"
select select "4"
select select "1"
select select "3"
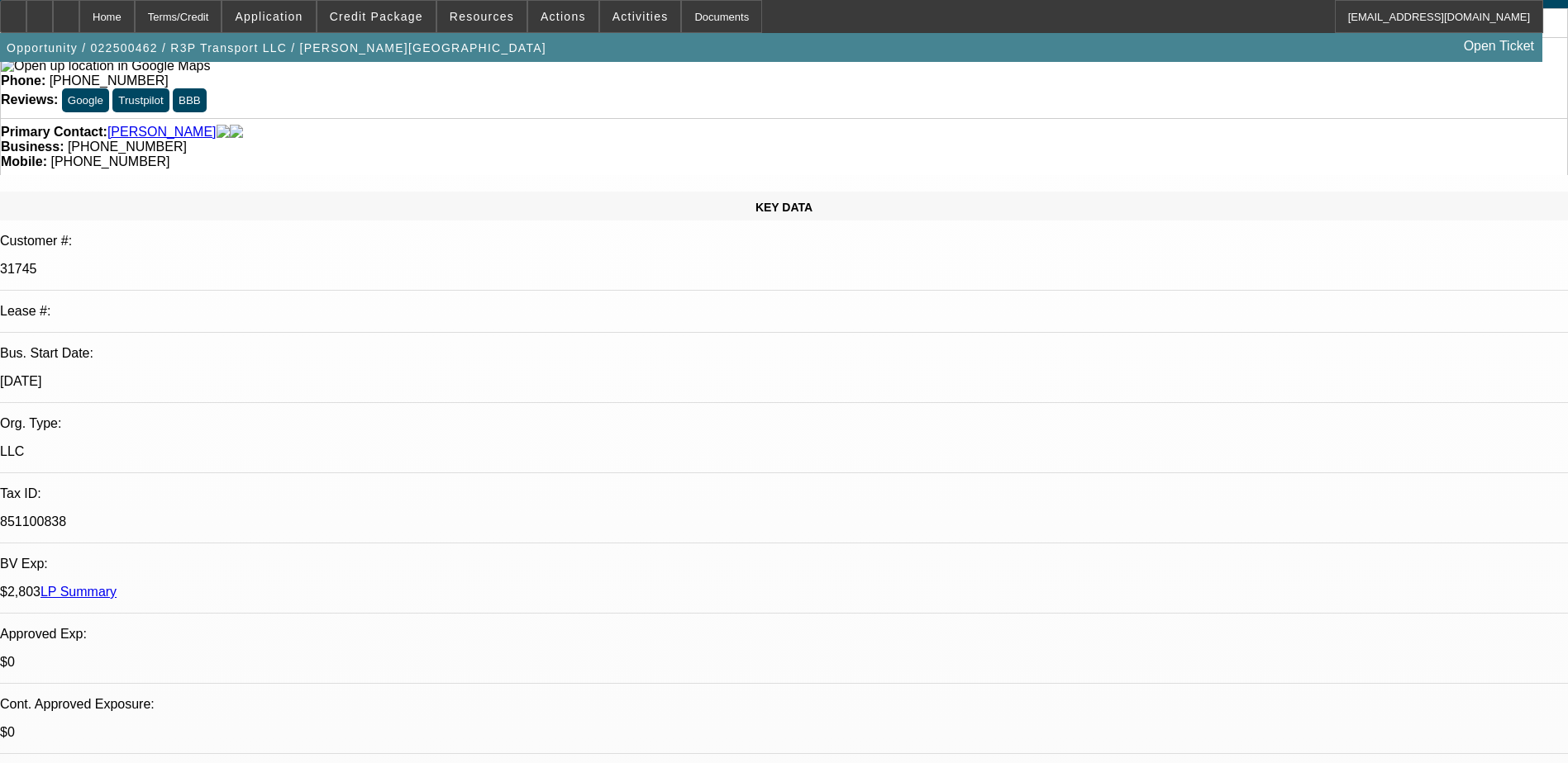
select select "4"
select select "1"
select select "2"
select select "4"
select select "1"
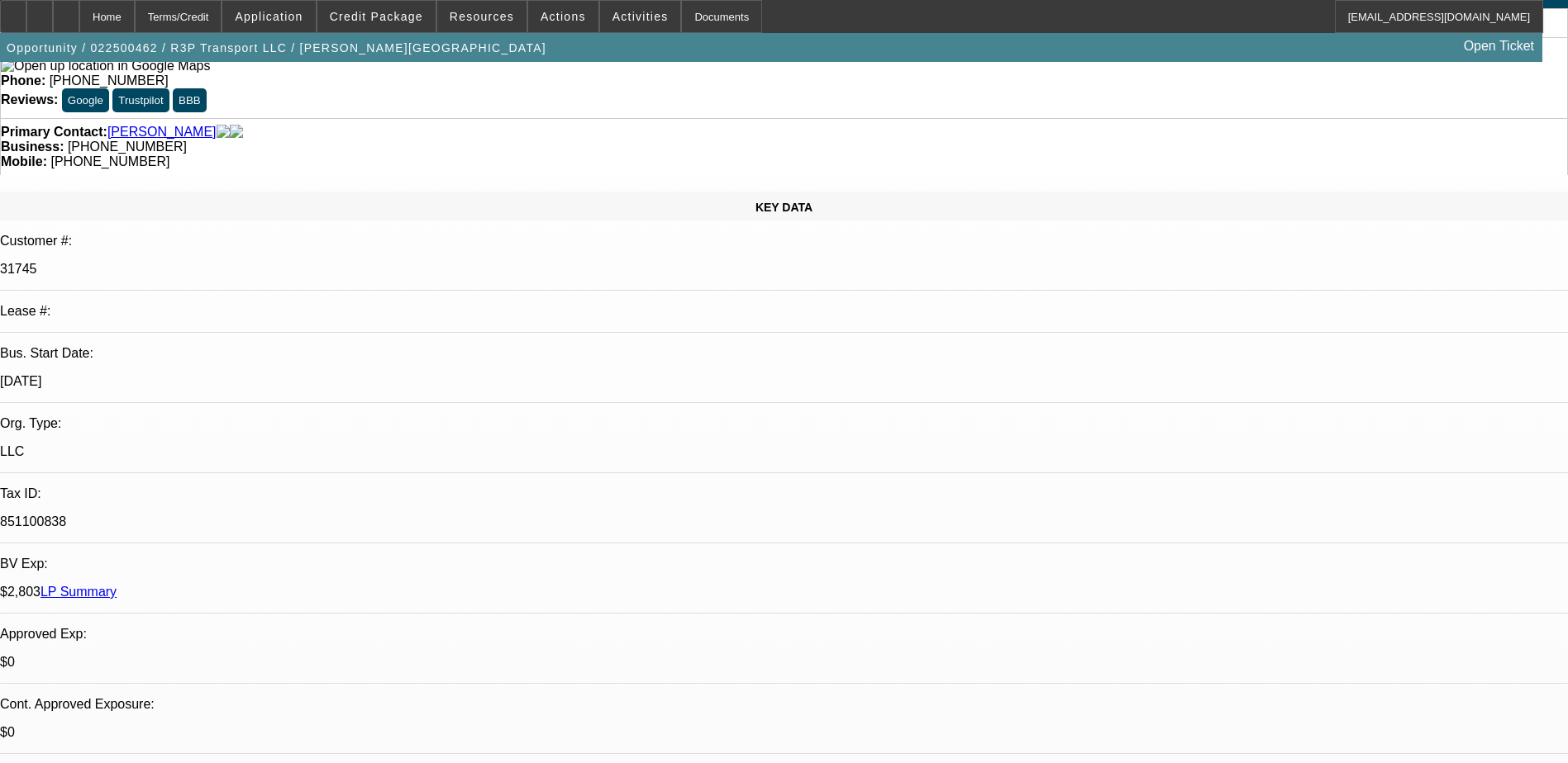
select select "3"
select select "6"
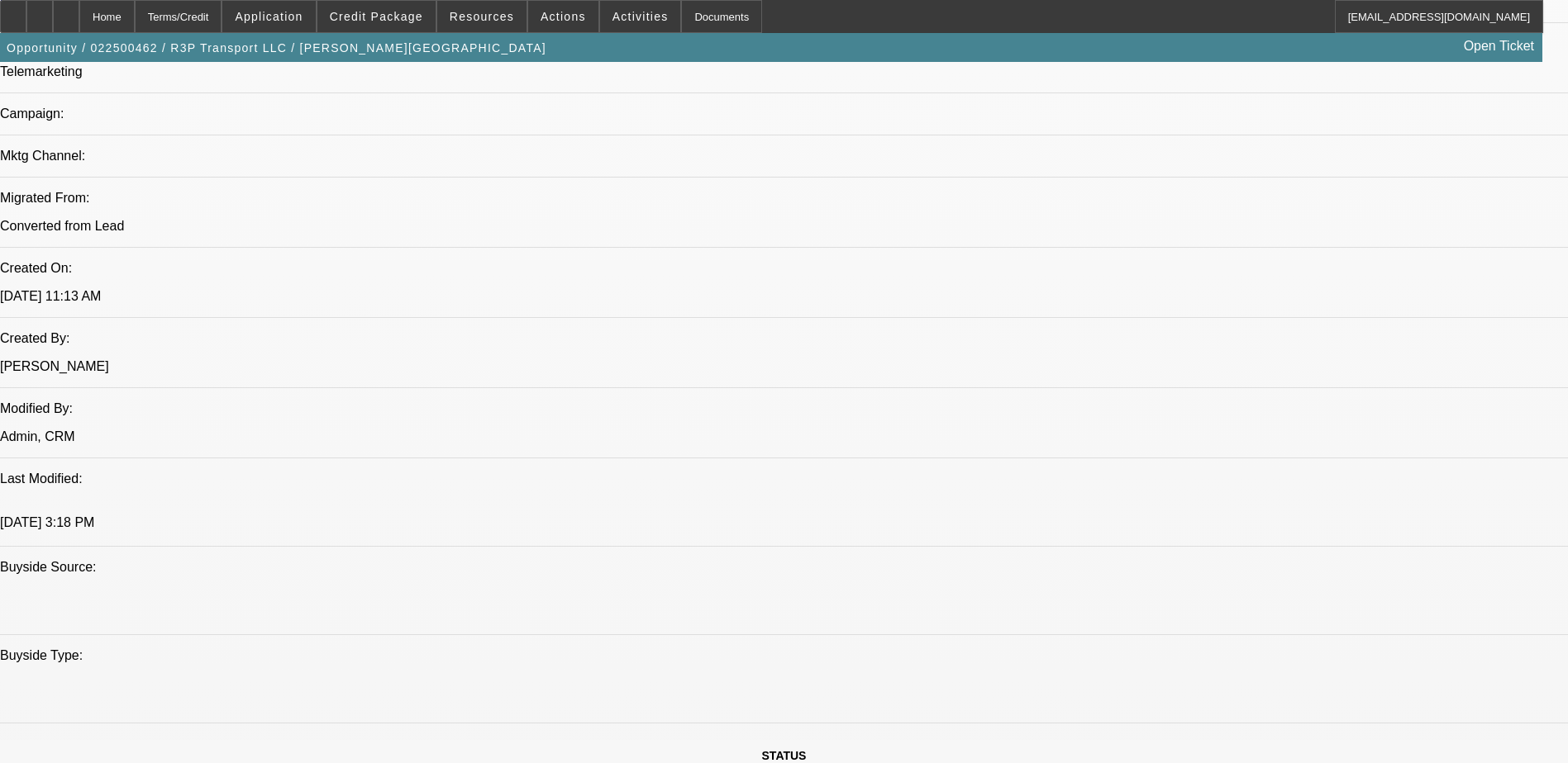
scroll to position [1239, 0]
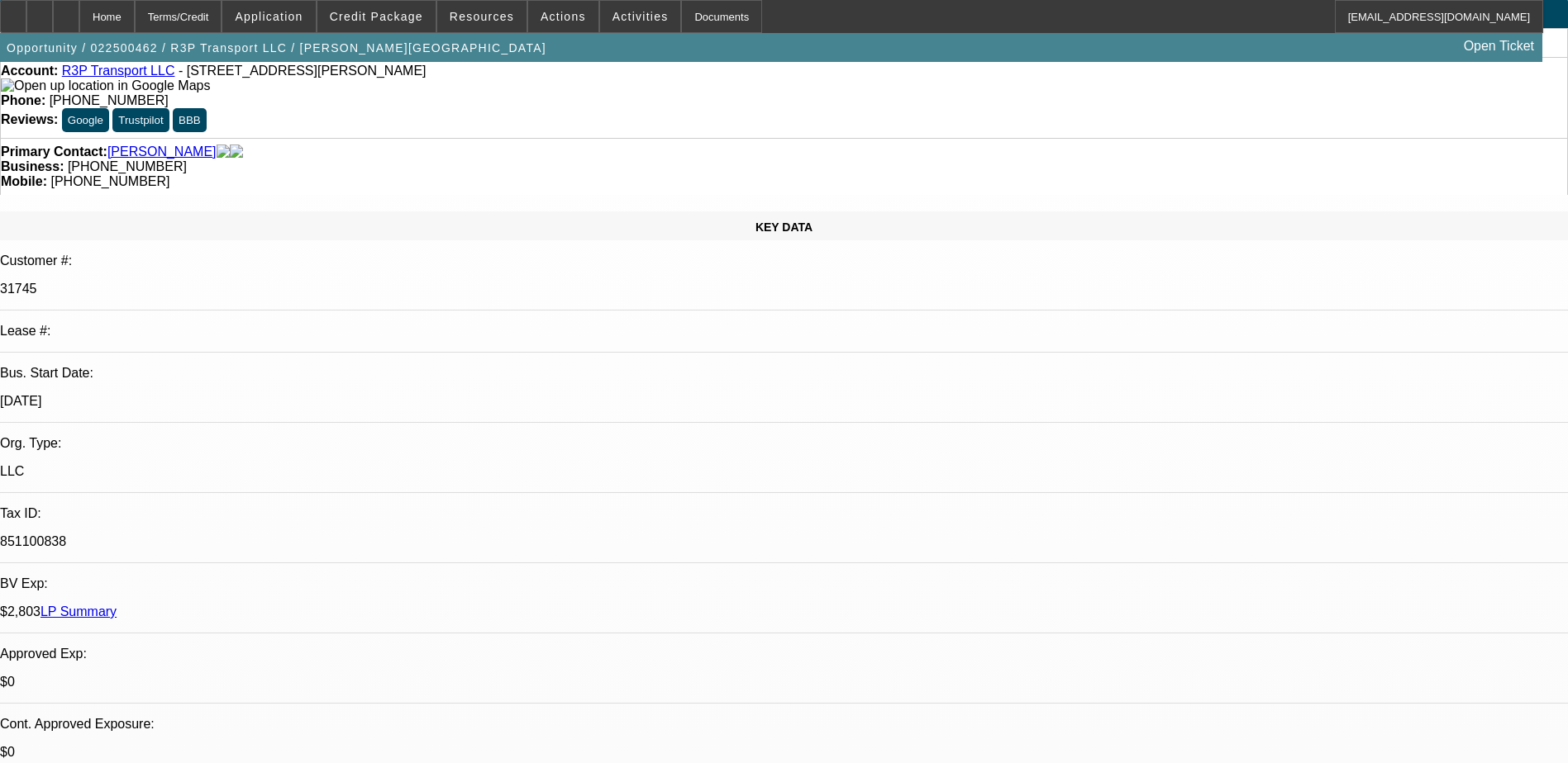
scroll to position [0, 0]
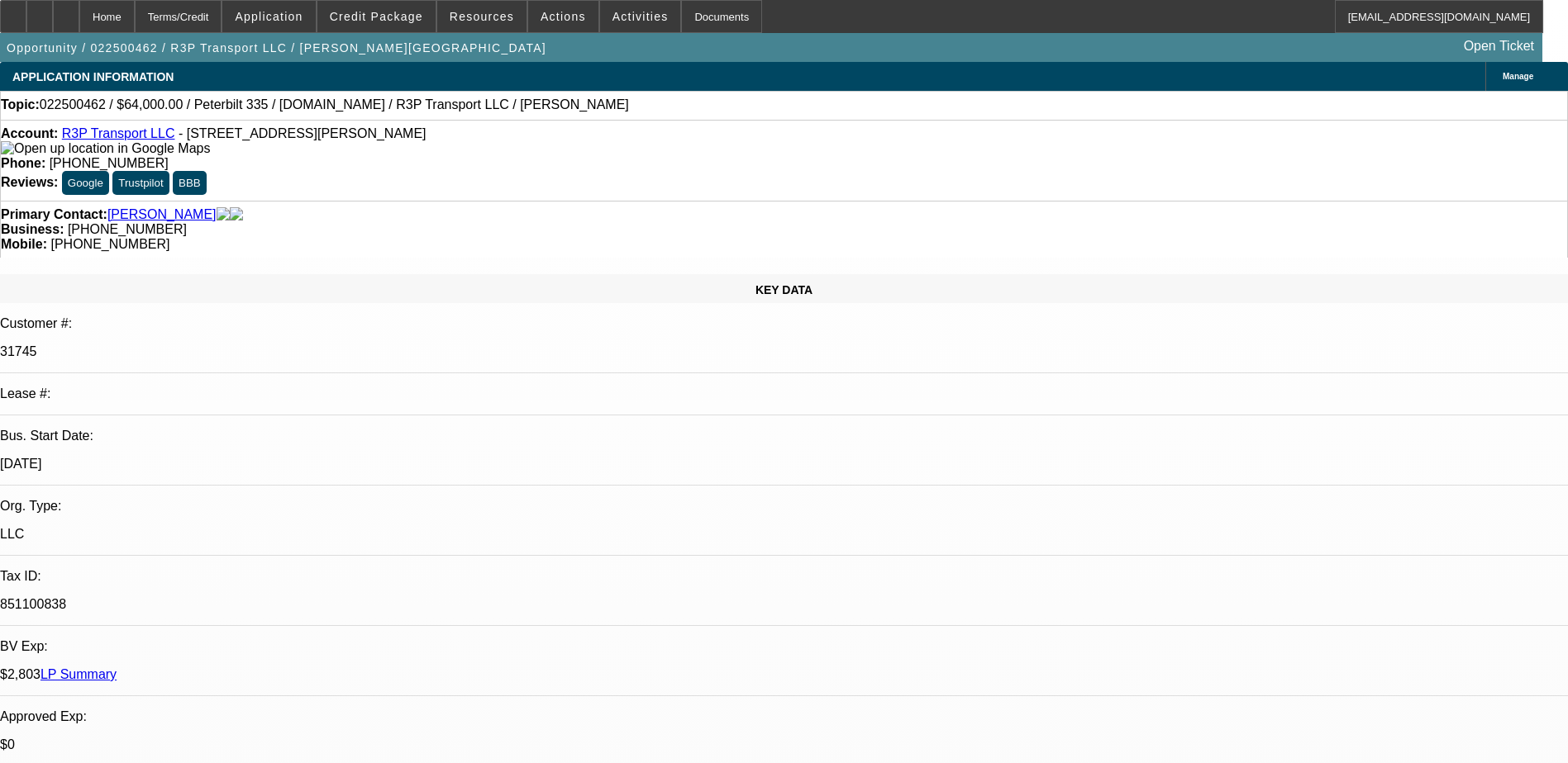
click at [127, 138] on link "R3P Transport LLC" at bounding box center [118, 133] width 113 height 14
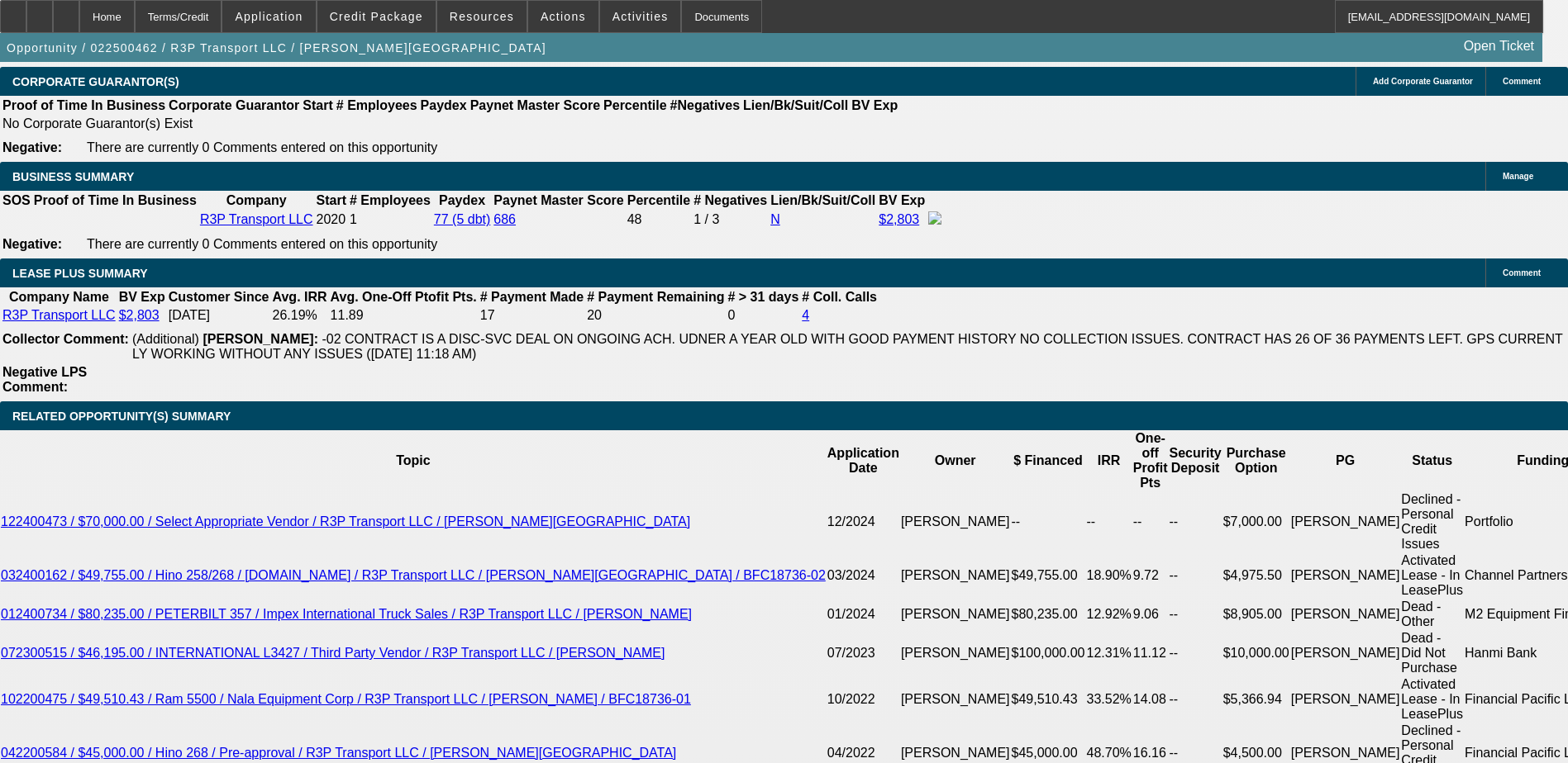
scroll to position [2974, 0]
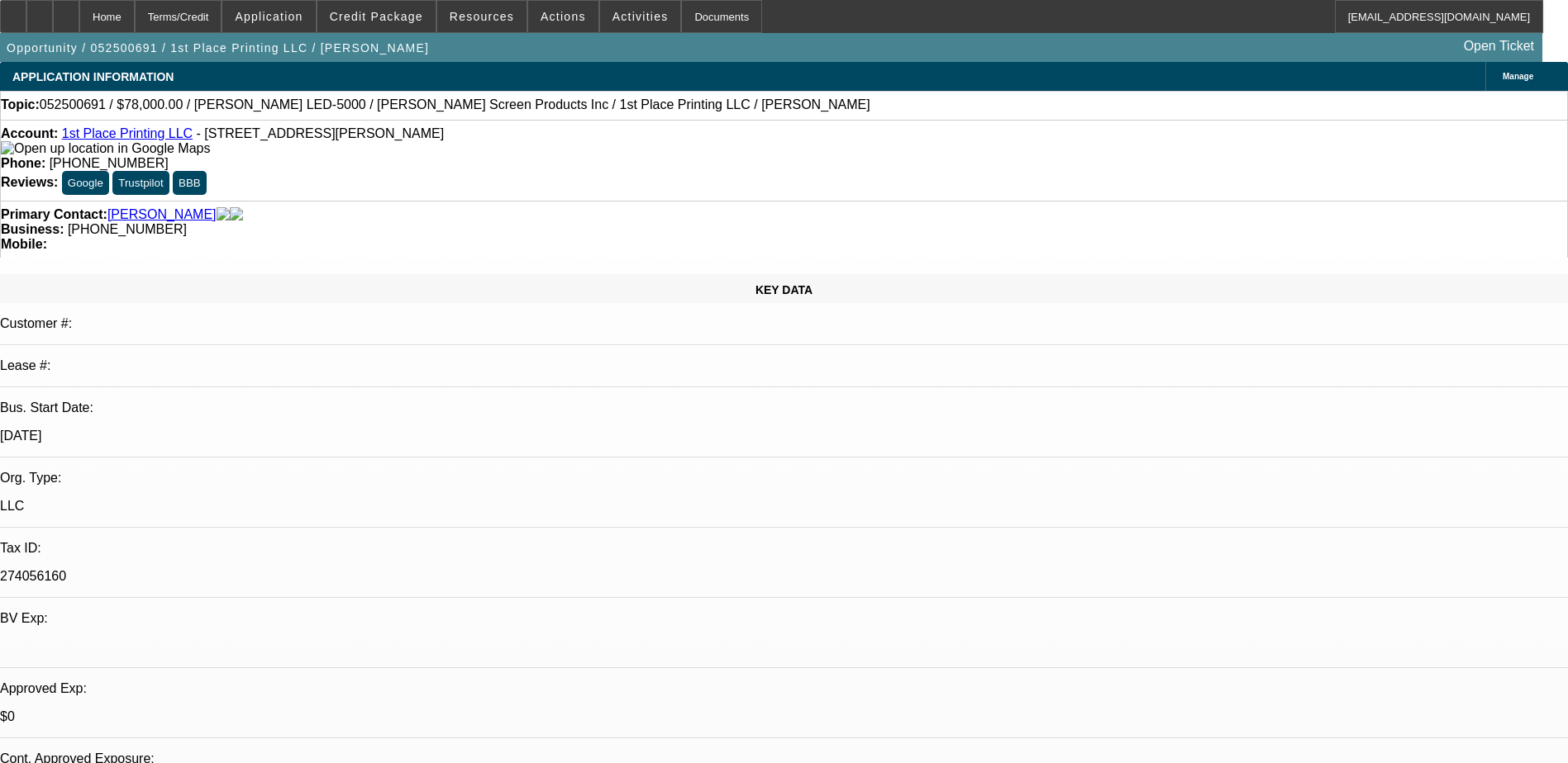
select select "0"
select select "2"
select select "0.1"
select select "0"
select select "2"
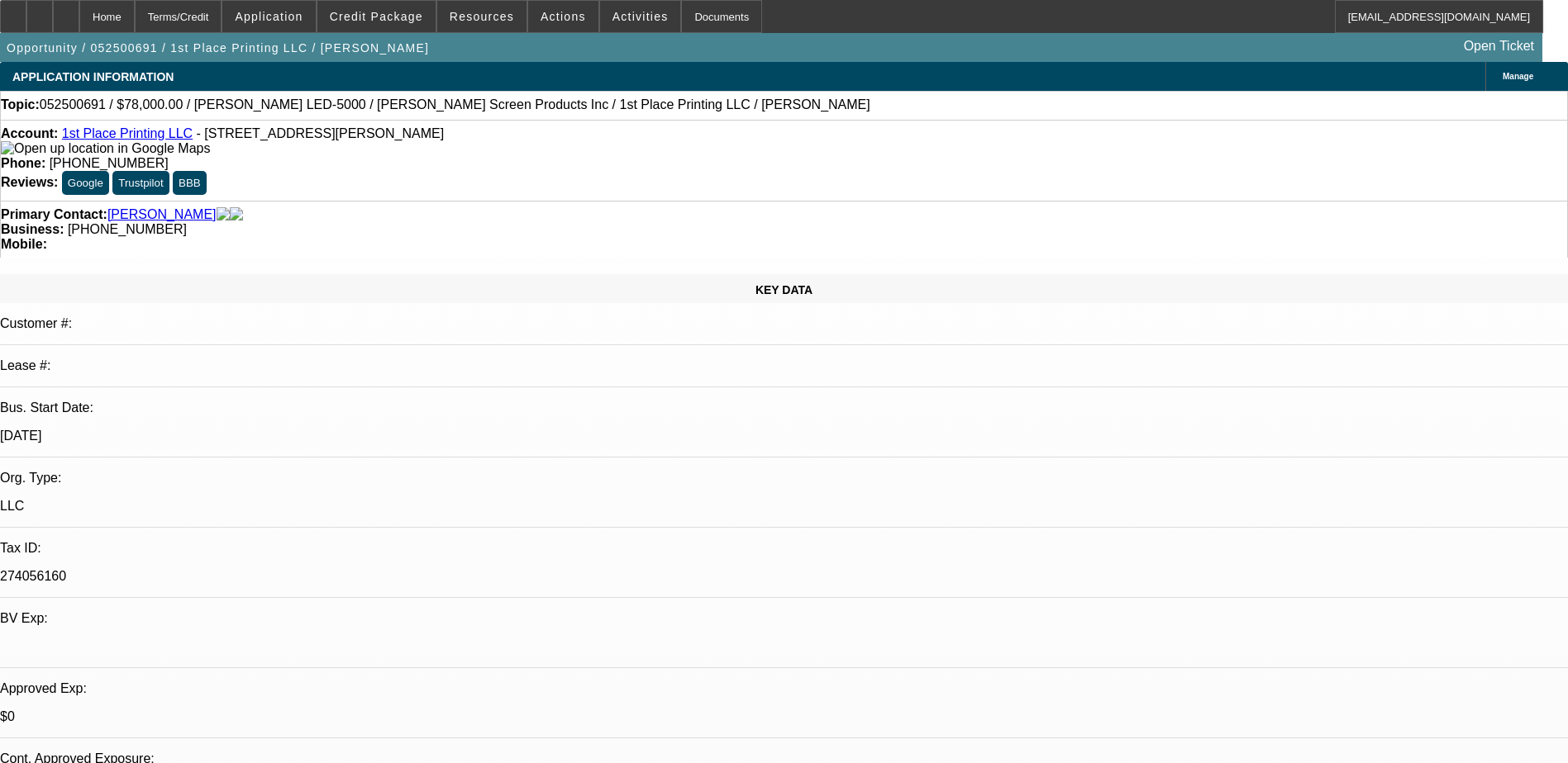
select select "0.1"
select select "0.15"
select select "2"
select select "0.1"
select select "0"
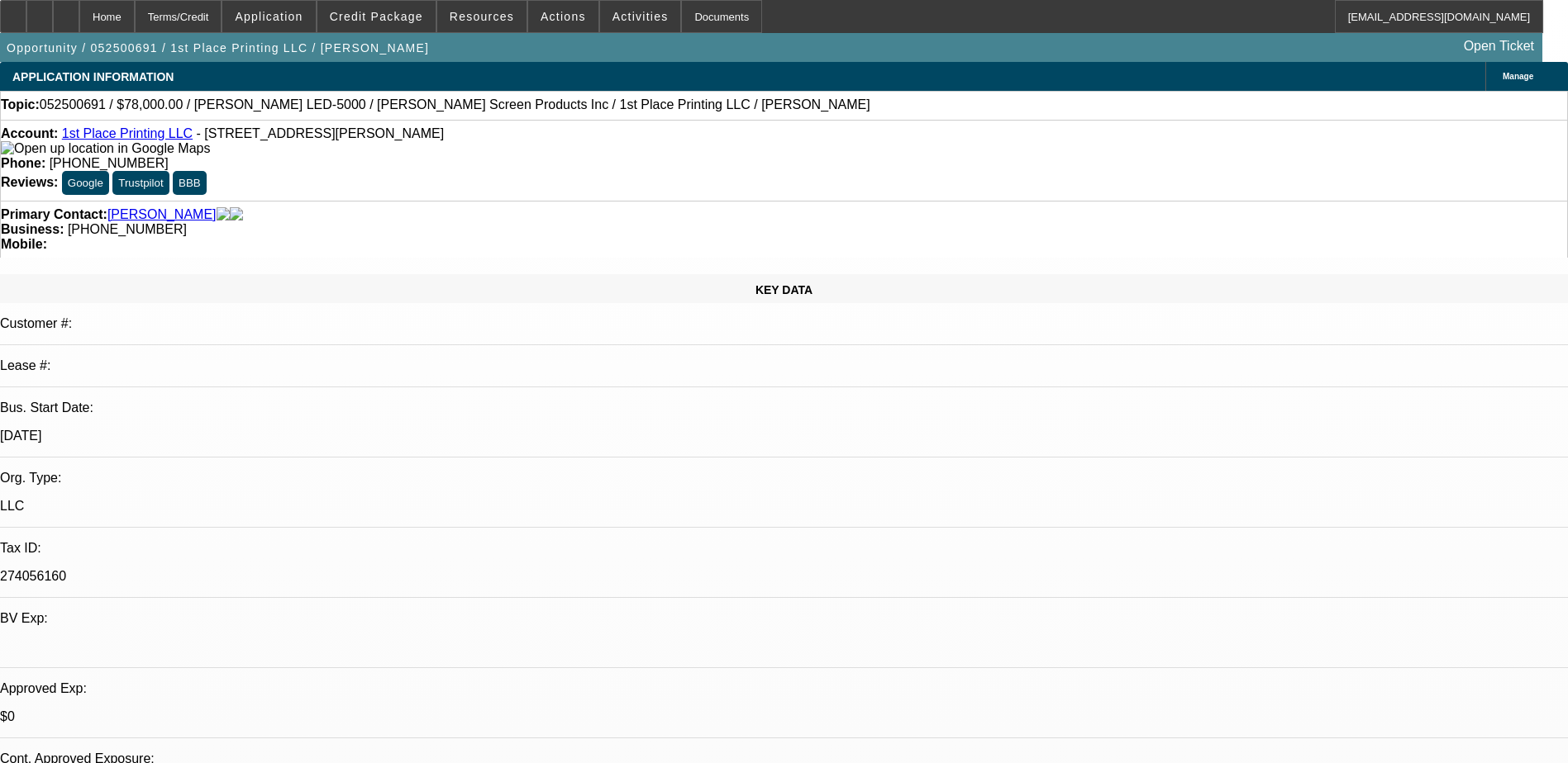
select select "0"
select select "0.1"
select select "1"
select select "2"
select select "4"
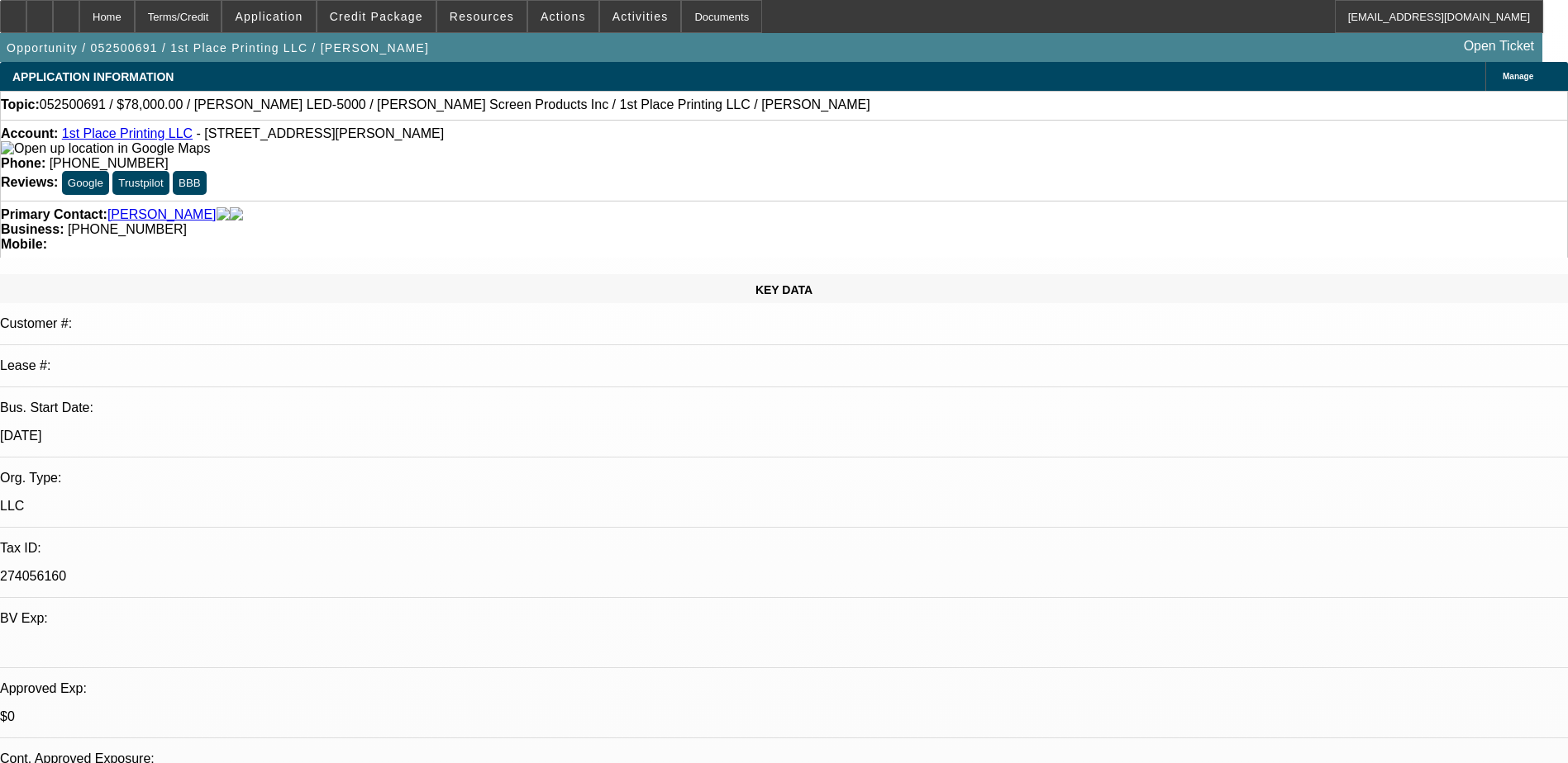
select select "1"
select select "2"
select select "4"
select select "1"
select select "2"
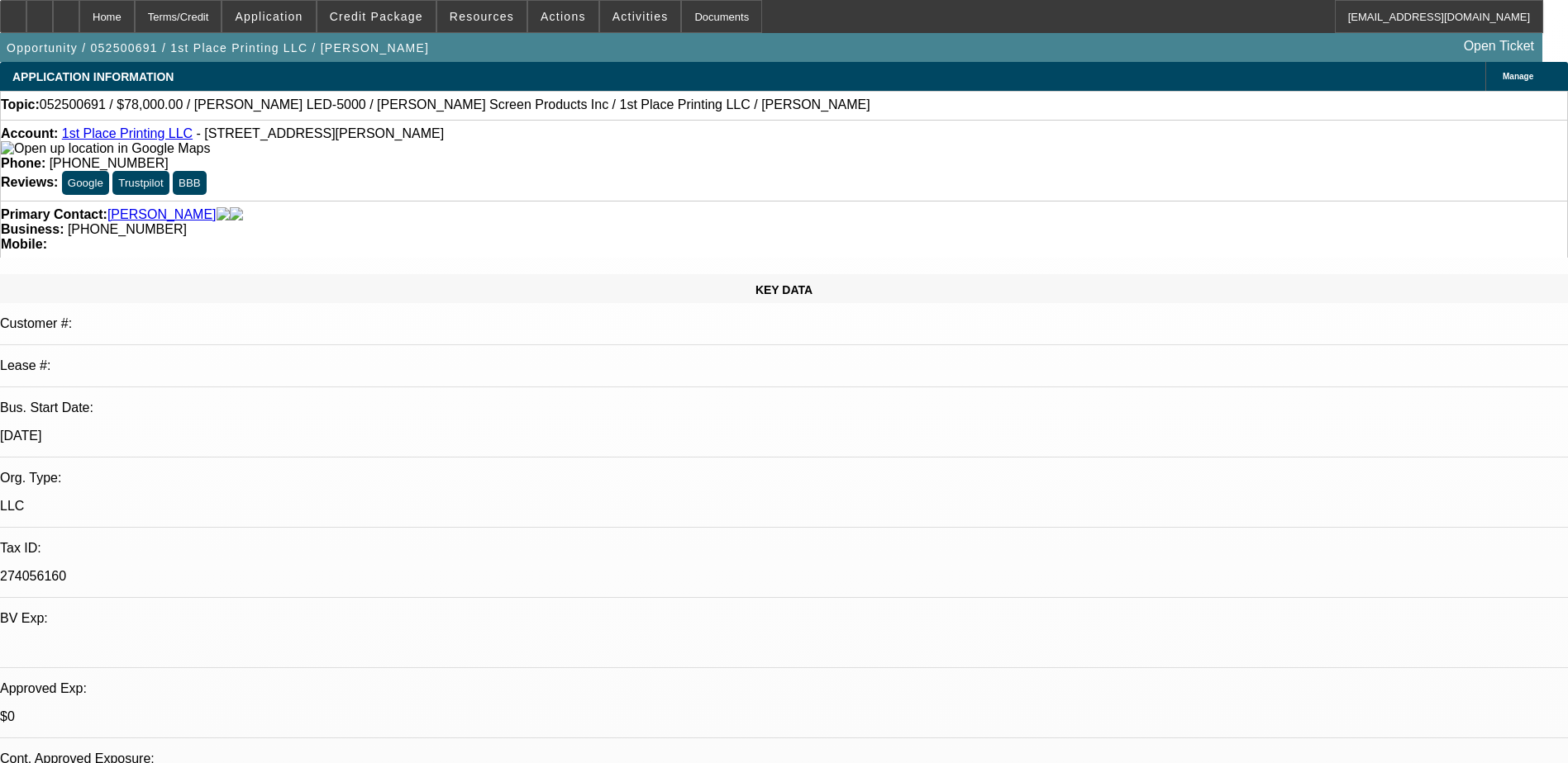
select select "4"
select select "1"
select select "3"
select select "4"
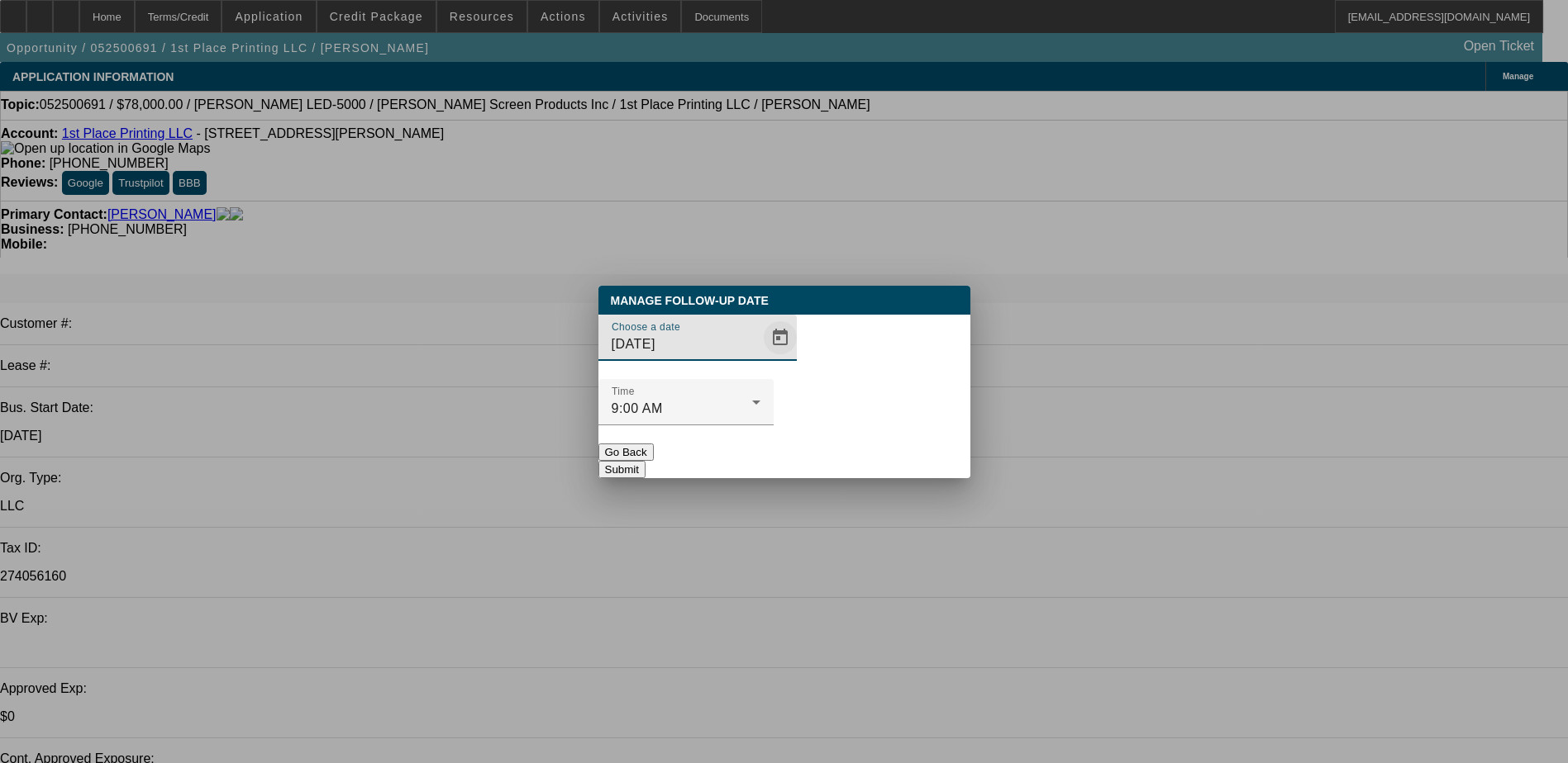
click at [775, 379] on div "Choose a date 8/8/2025" at bounding box center [784, 347] width 372 height 65
click at [761, 357] on span "Open calendar" at bounding box center [780, 337] width 39 height 39
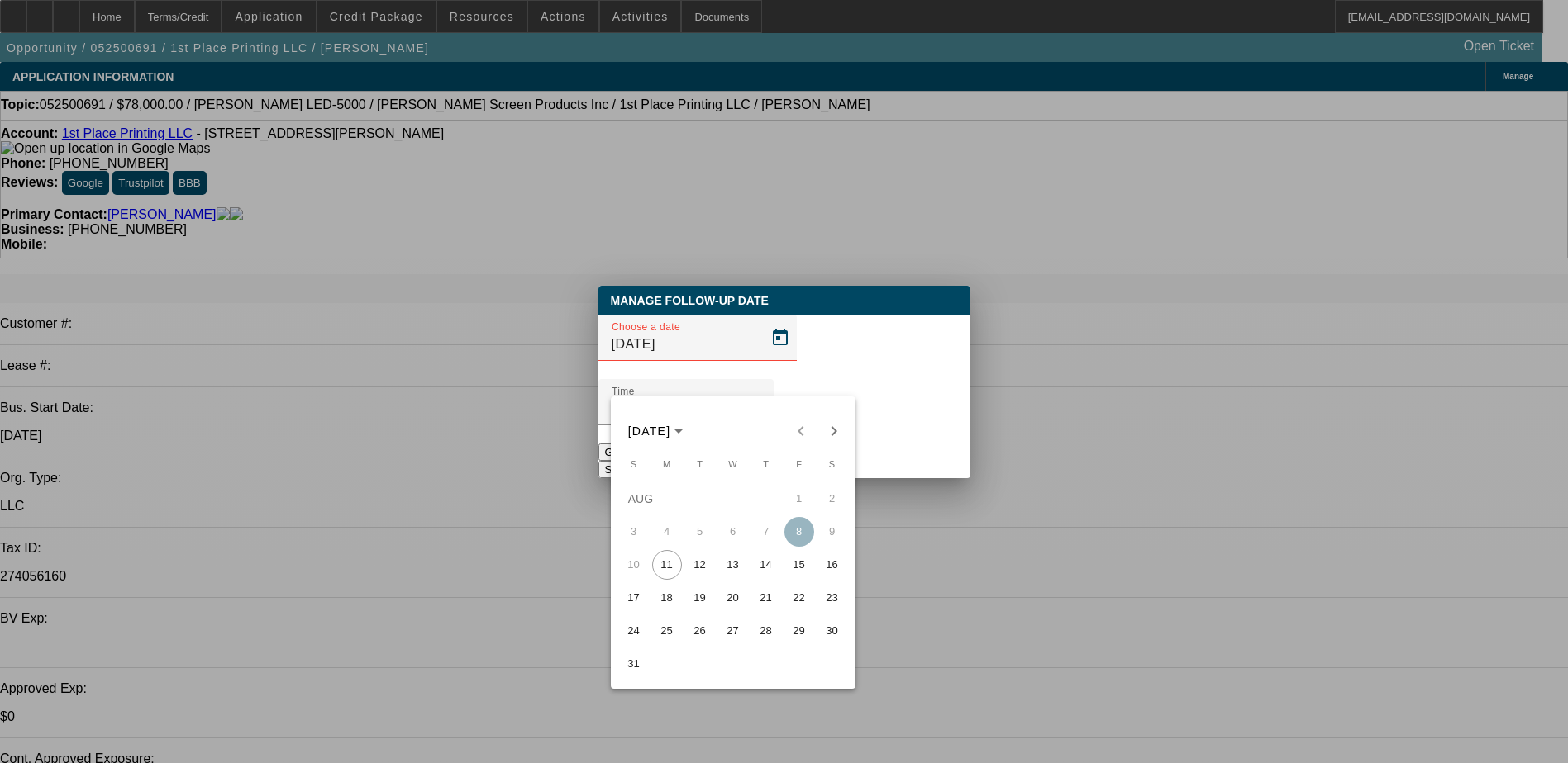
click at [798, 576] on span "15" at bounding box center [799, 565] width 30 height 30
type input "8/15/2025"
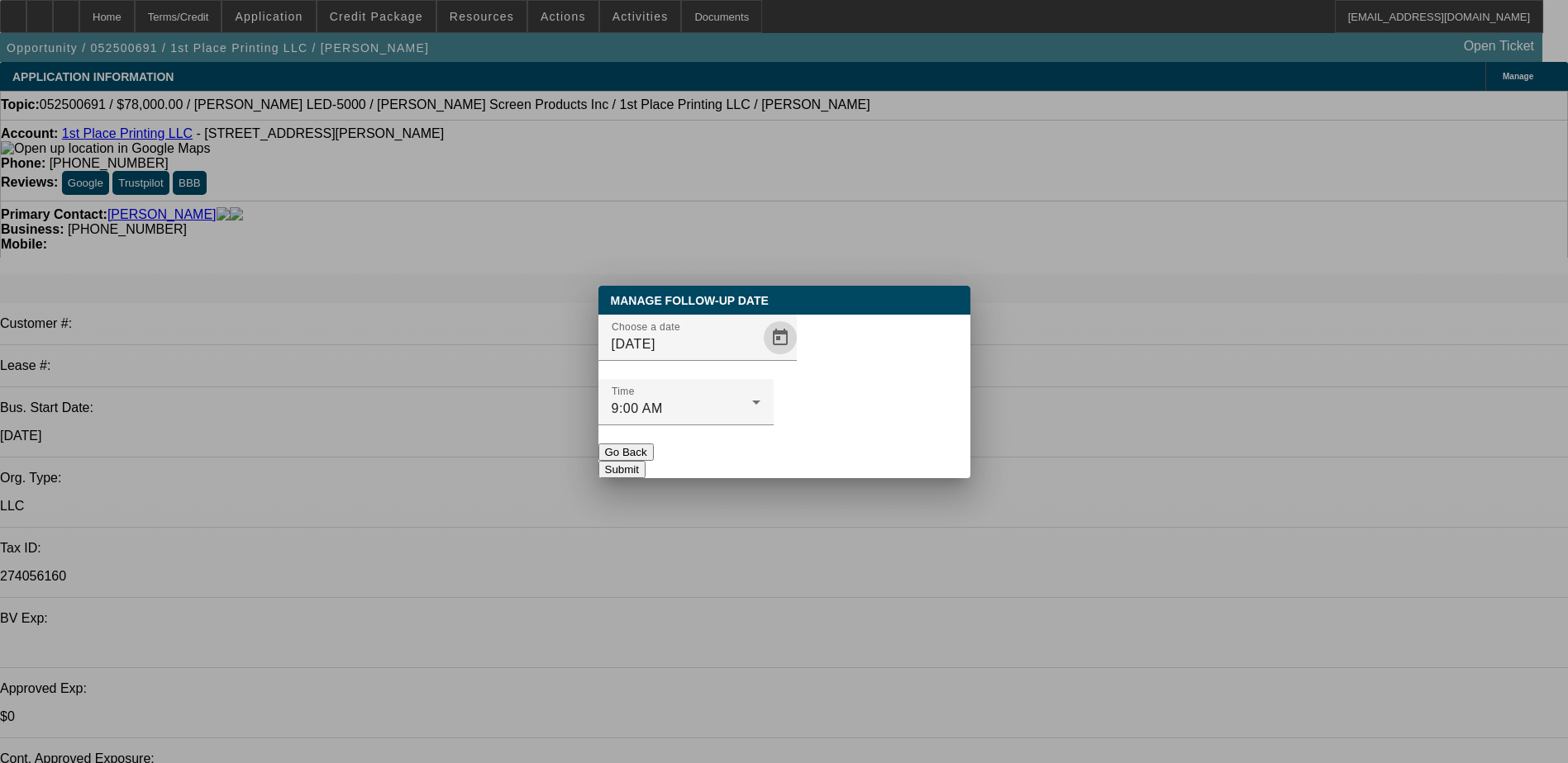
click at [645, 461] on button "Submit" at bounding box center [622, 470] width 47 height 18
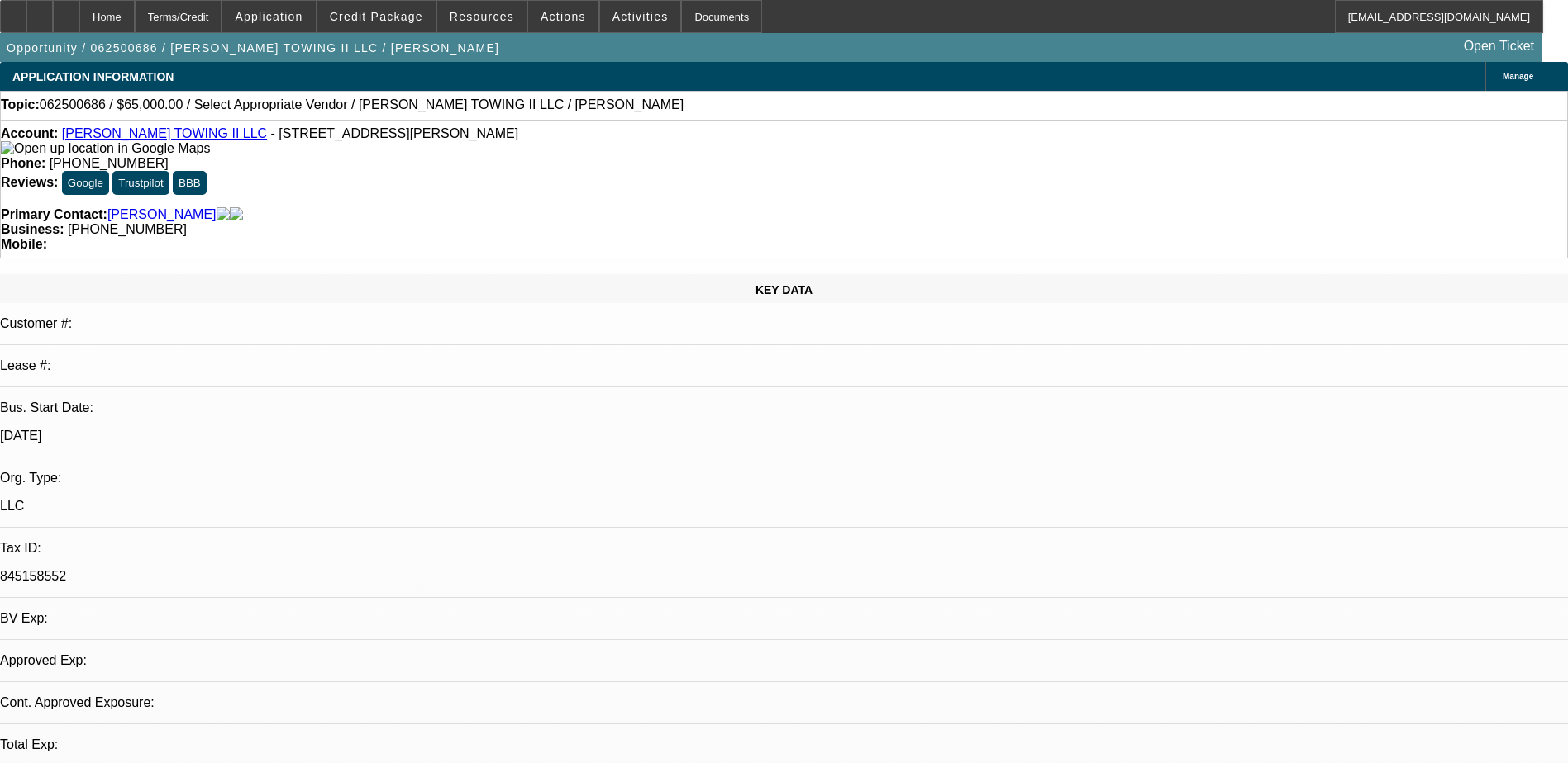
select select "0"
select select "2"
select select "0.1"
select select "1"
select select "2"
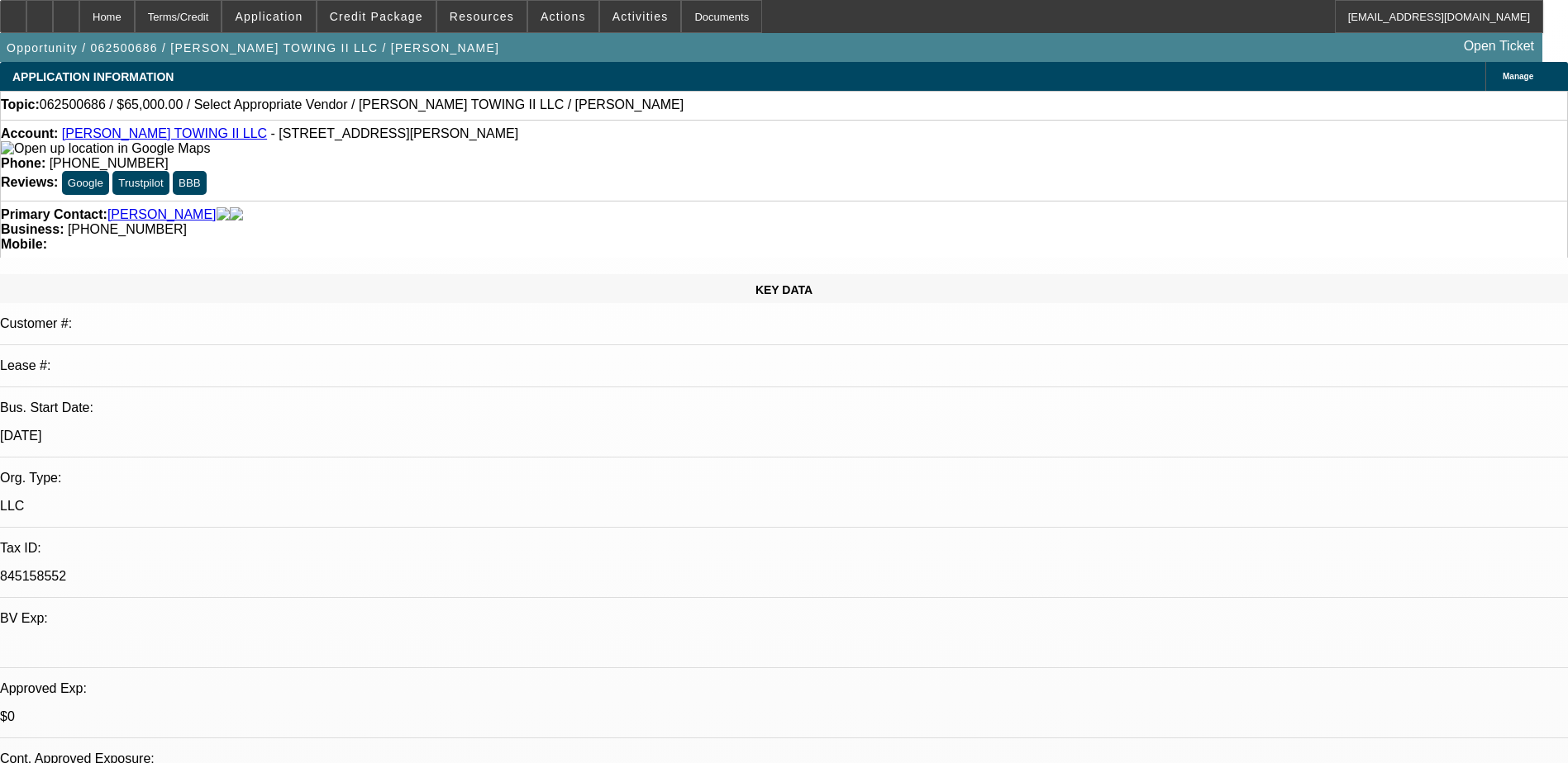
select select "4"
drag, startPoint x: 679, startPoint y: 183, endPoint x: 589, endPoint y: 192, distance: 90.4
click at [589, 201] on div "Primary Contact: [PERSON_NAME] Business: [PHONE_NUMBER] Mobile:" at bounding box center [784, 229] width 1568 height 57
copy span "[PHONE_NUMBER]"
click at [395, 208] on div "Primary Contact: [PERSON_NAME]" at bounding box center [784, 215] width 1566 height 15
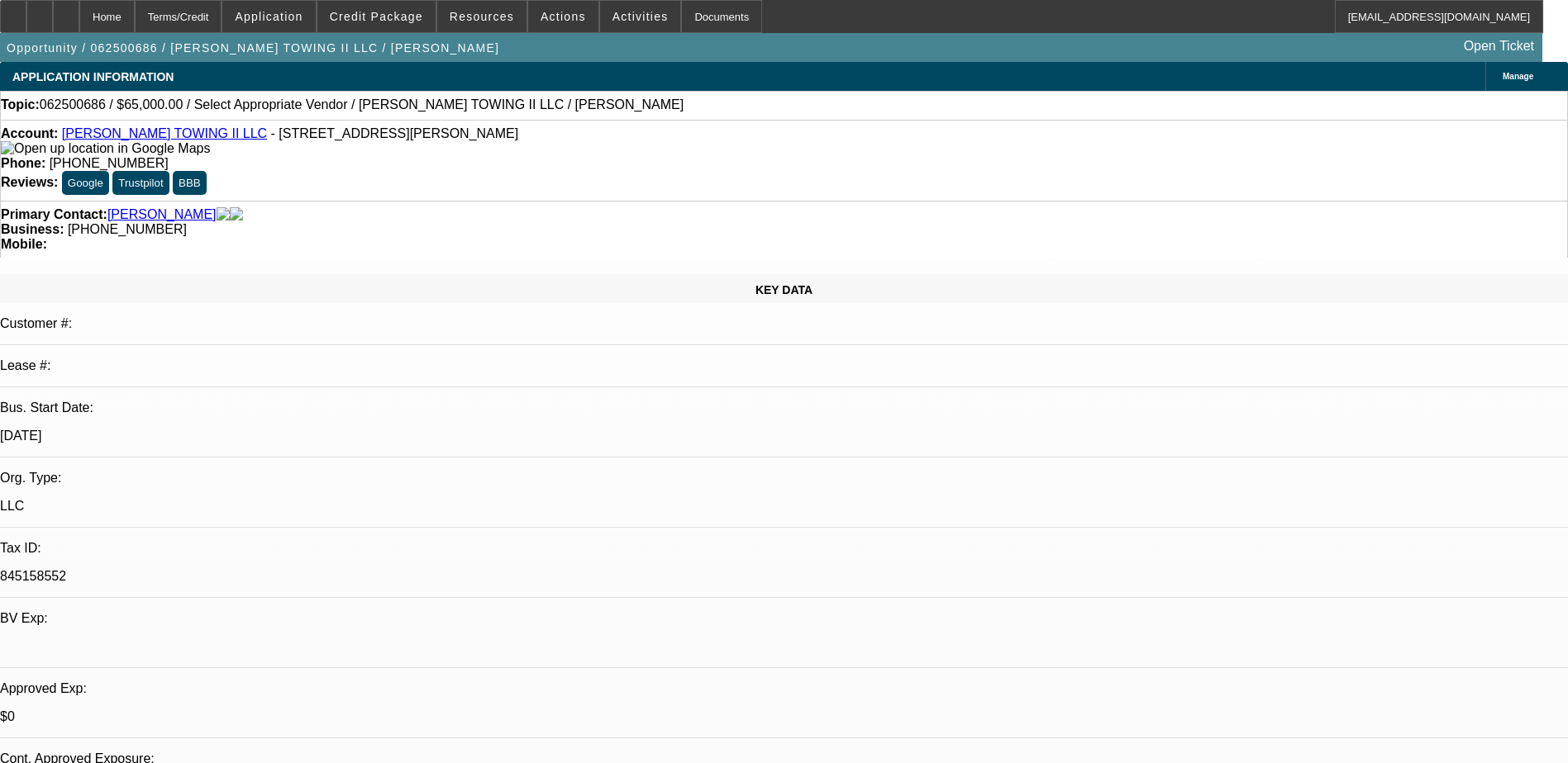
drag, startPoint x: 400, startPoint y: 536, endPoint x: 419, endPoint y: 522, distance: 23.6
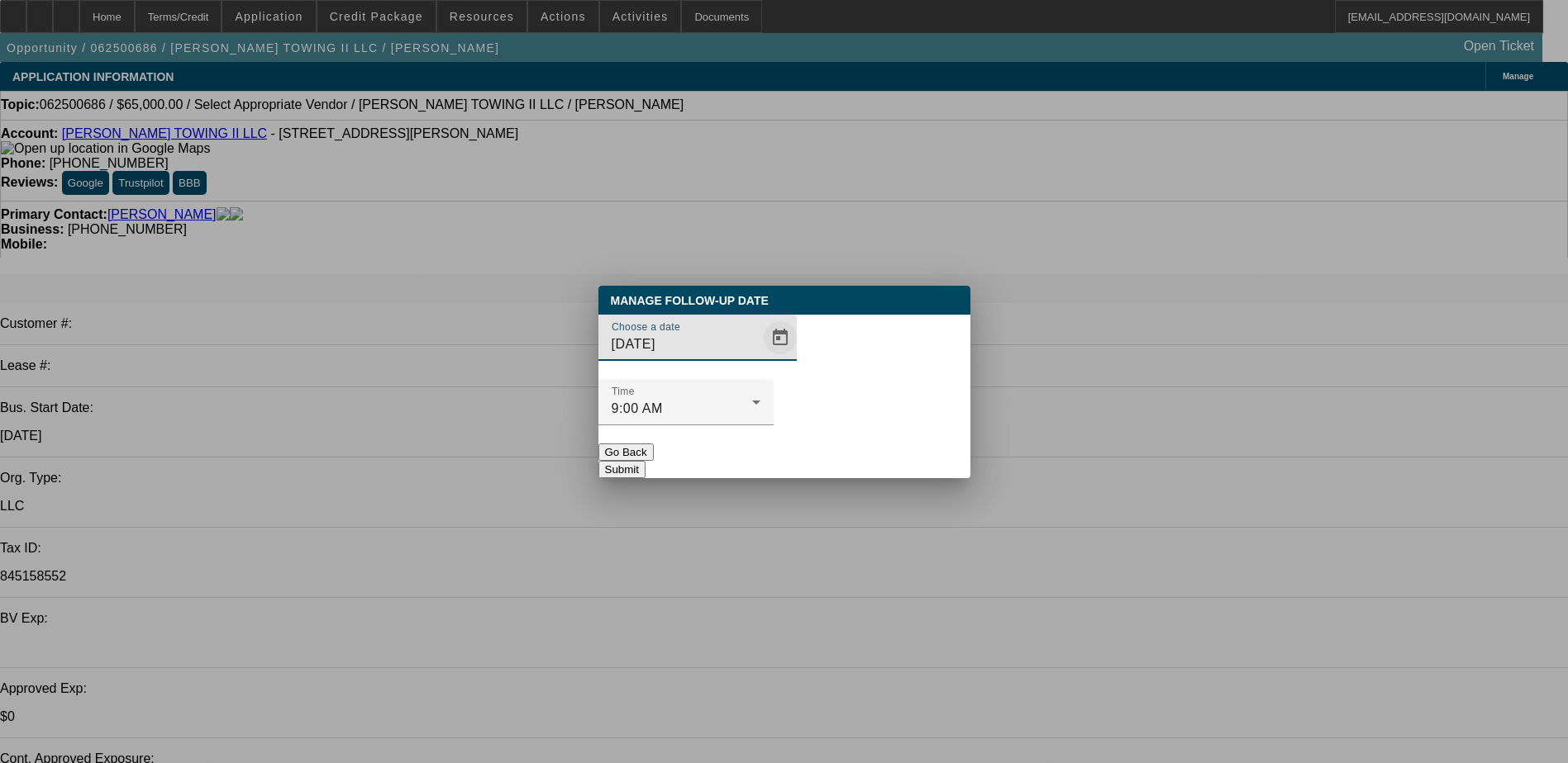
click at [761, 357] on span "Open calendar" at bounding box center [780, 337] width 39 height 39
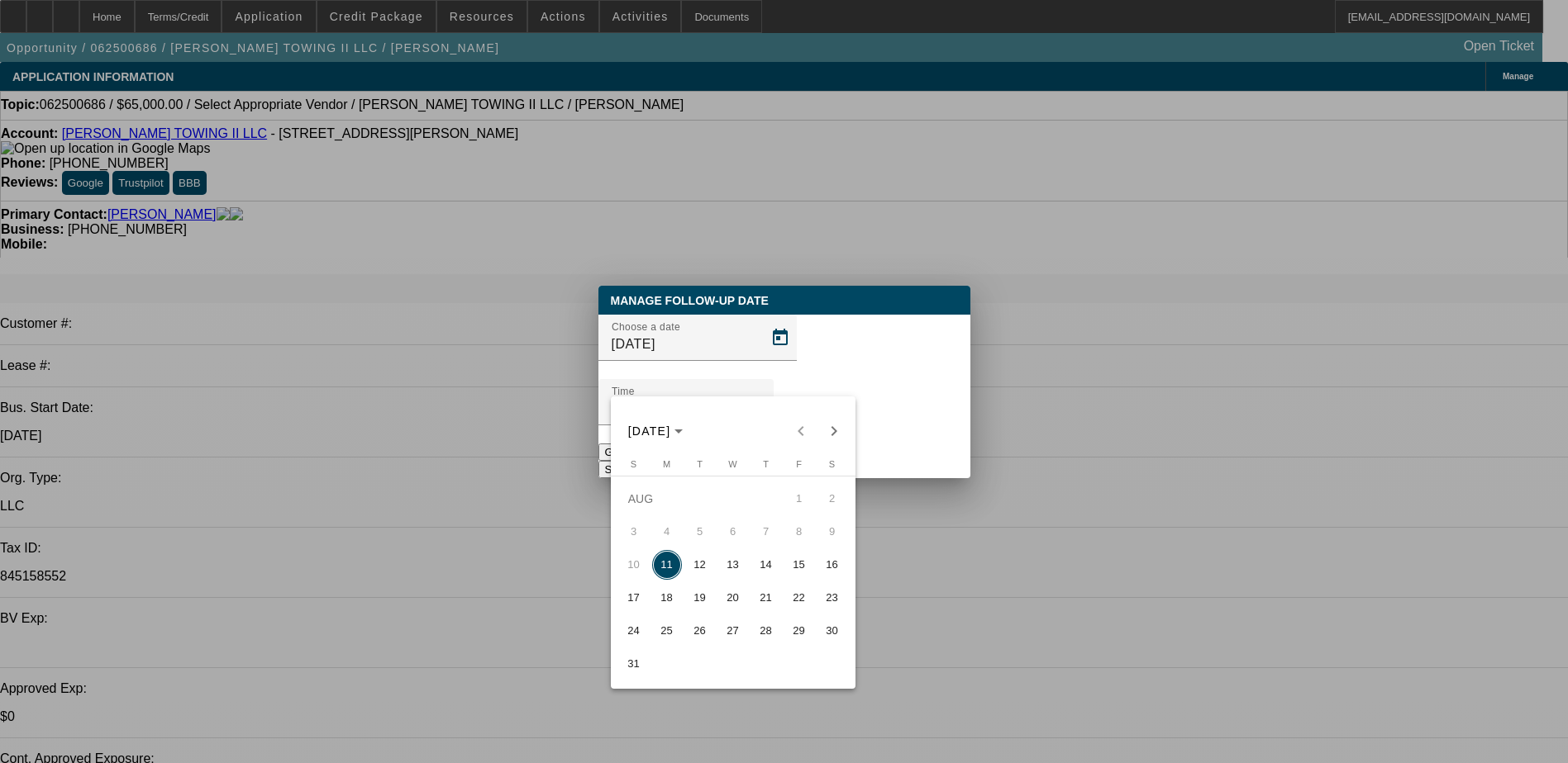
click at [749, 573] on button "14" at bounding box center [766, 565] width 33 height 33
type input "[DATE]"
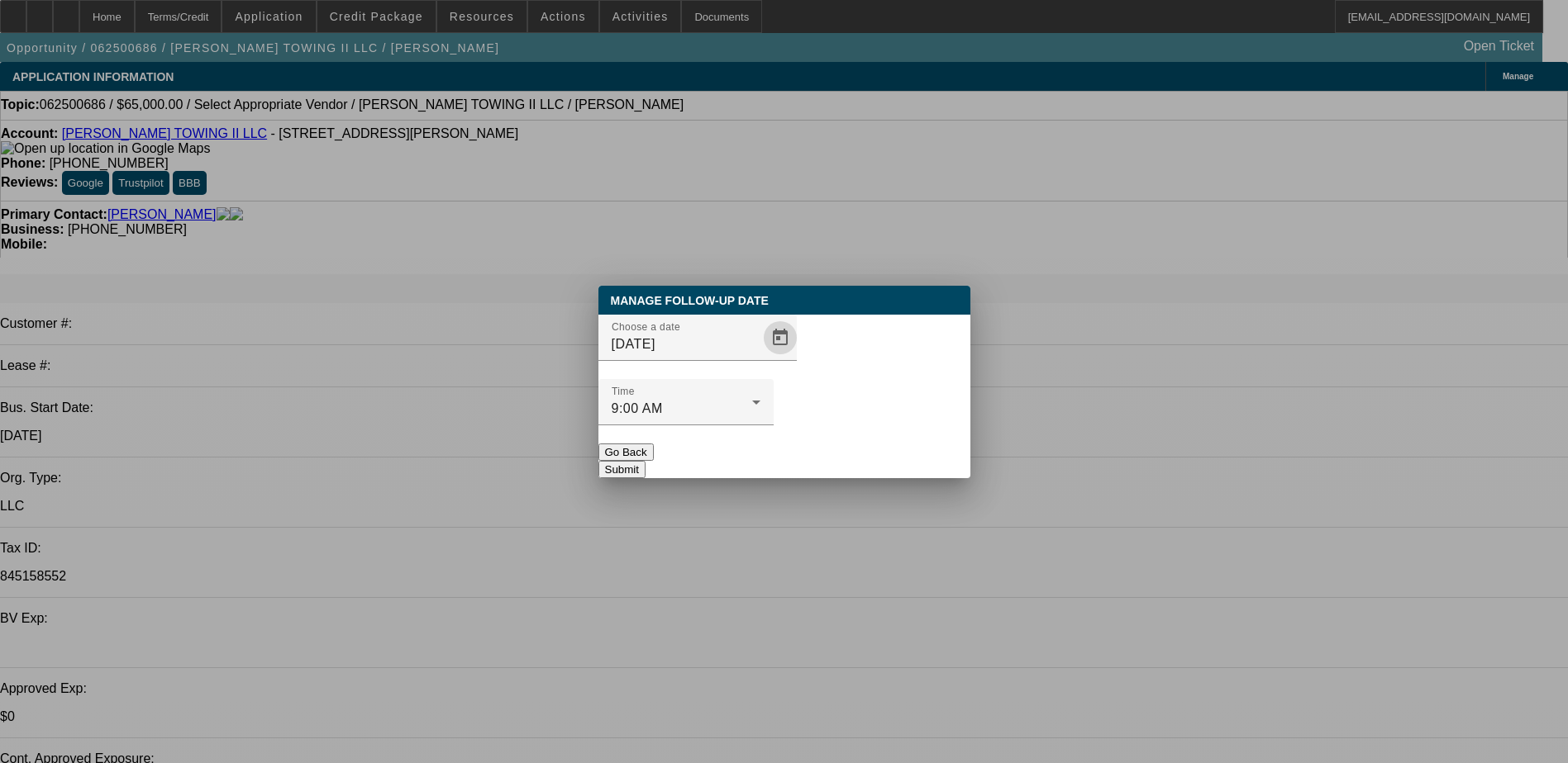
click at [645, 461] on button "Submit" at bounding box center [622, 470] width 47 height 18
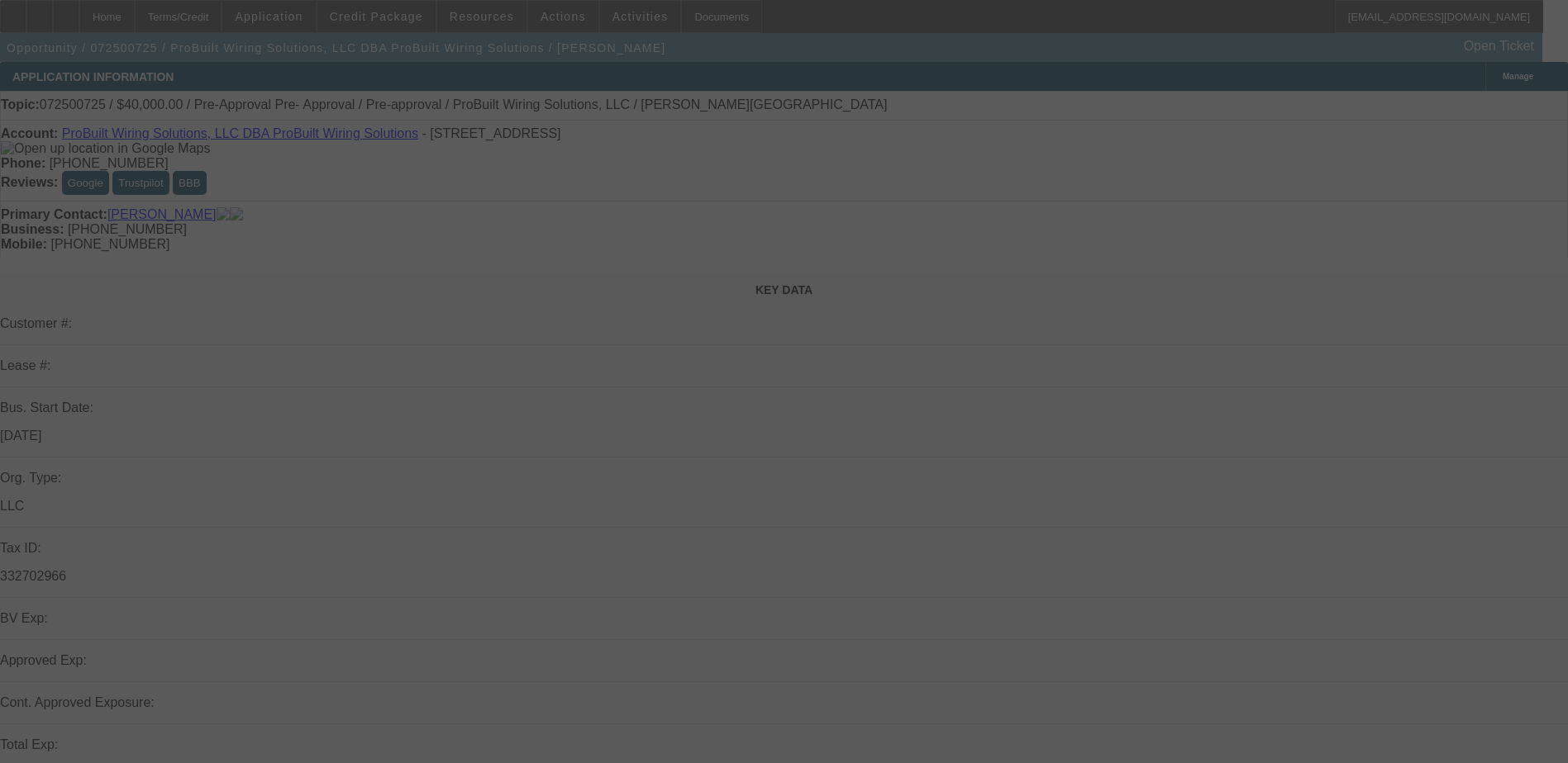
scroll to position [317, 0]
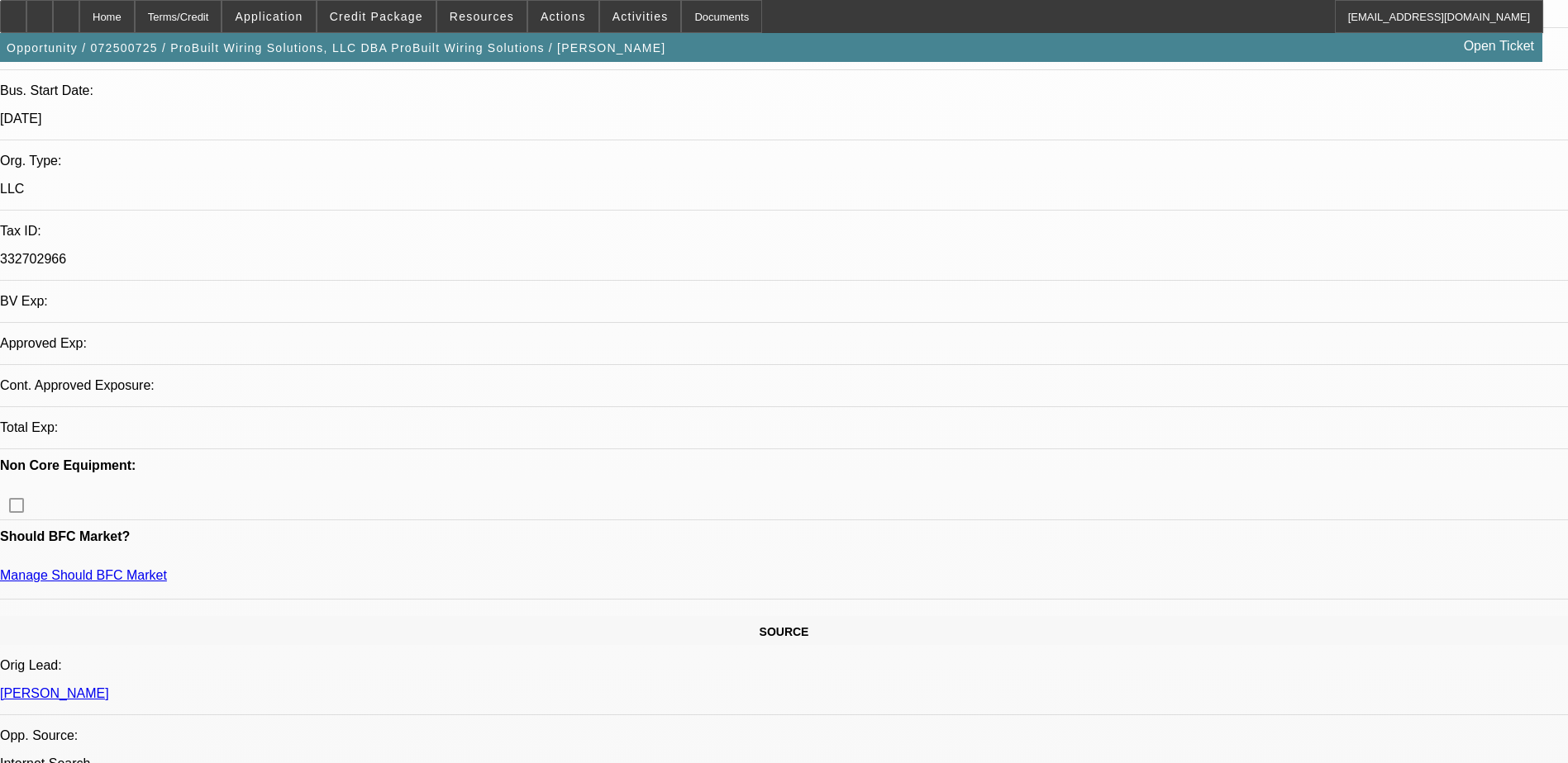
select select "0.2"
select select "2"
select select "0.1"
select select "0"
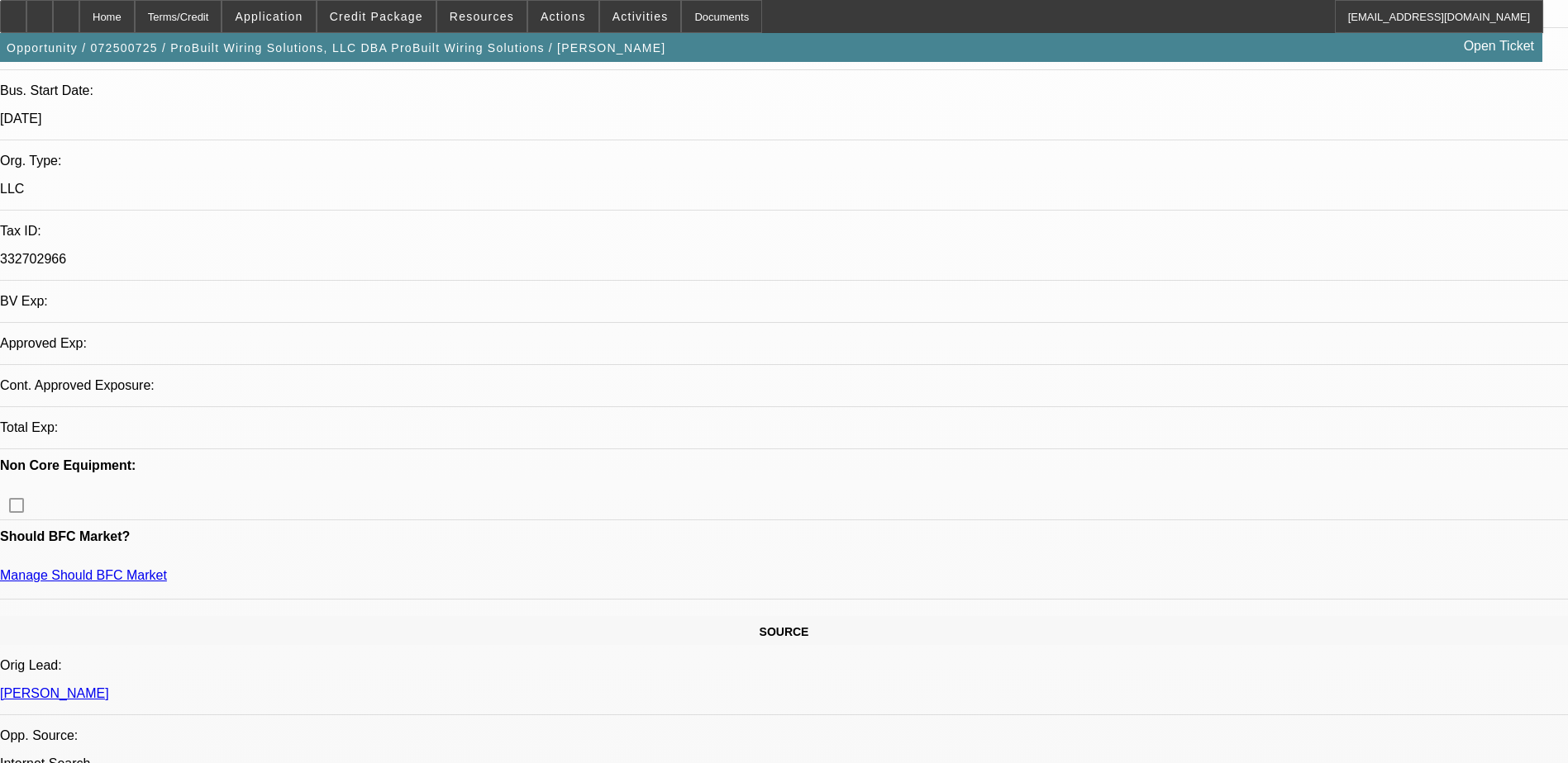
select select "0.1"
select select "1"
select select "2"
select select "4"
select select "1"
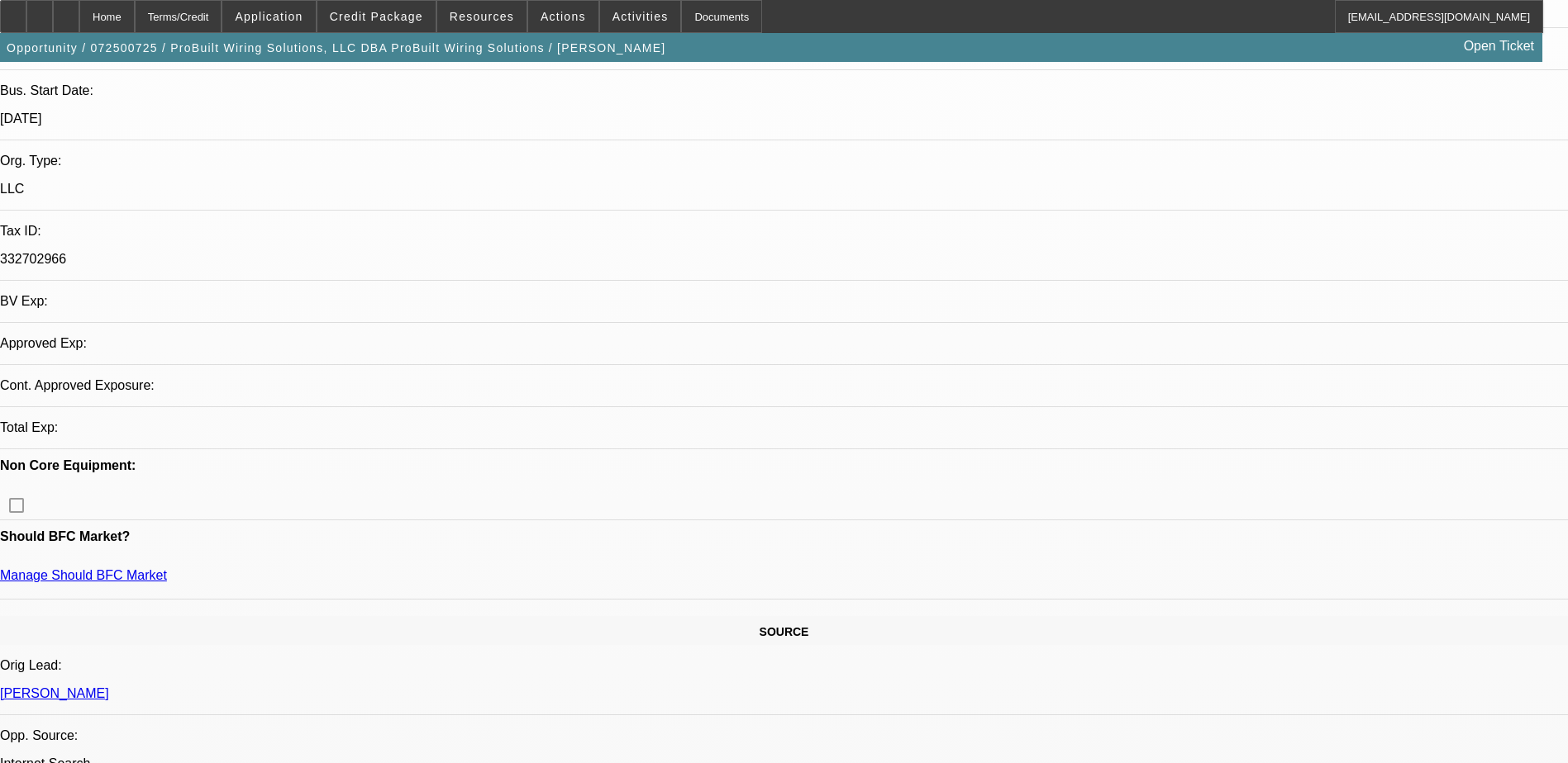
select select "1"
select select "4"
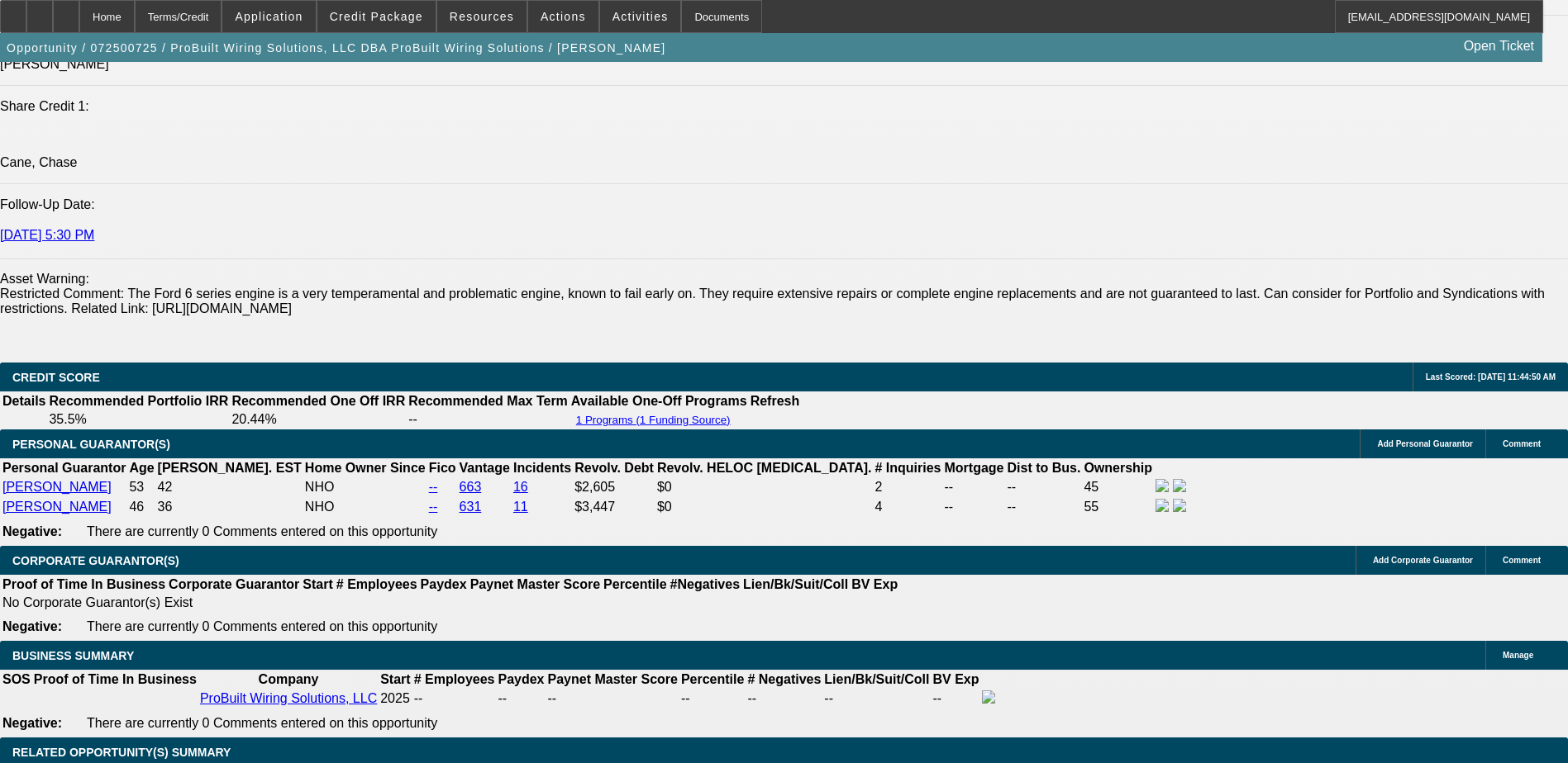
scroll to position [2307, 0]
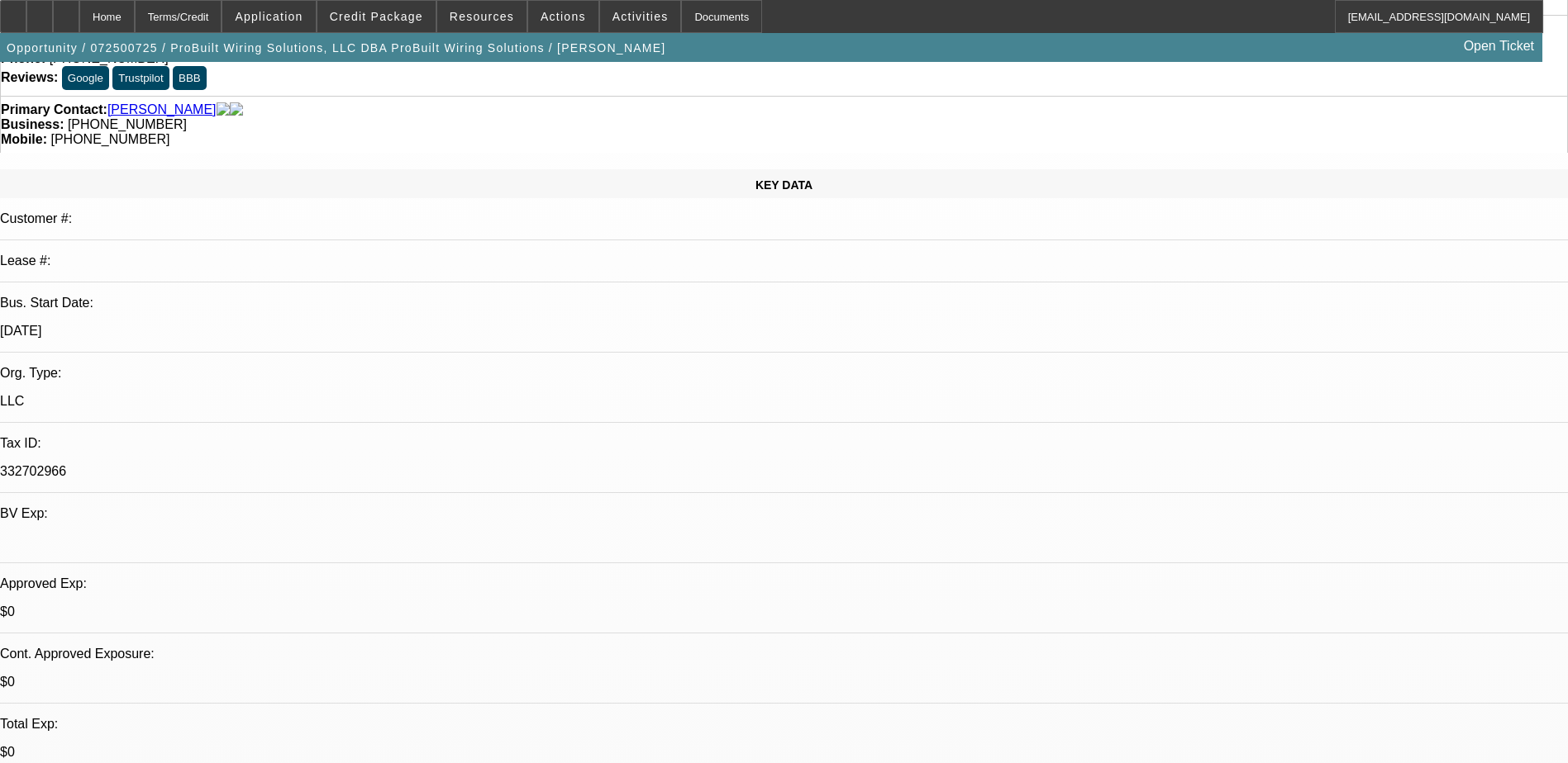
scroll to position [0, 0]
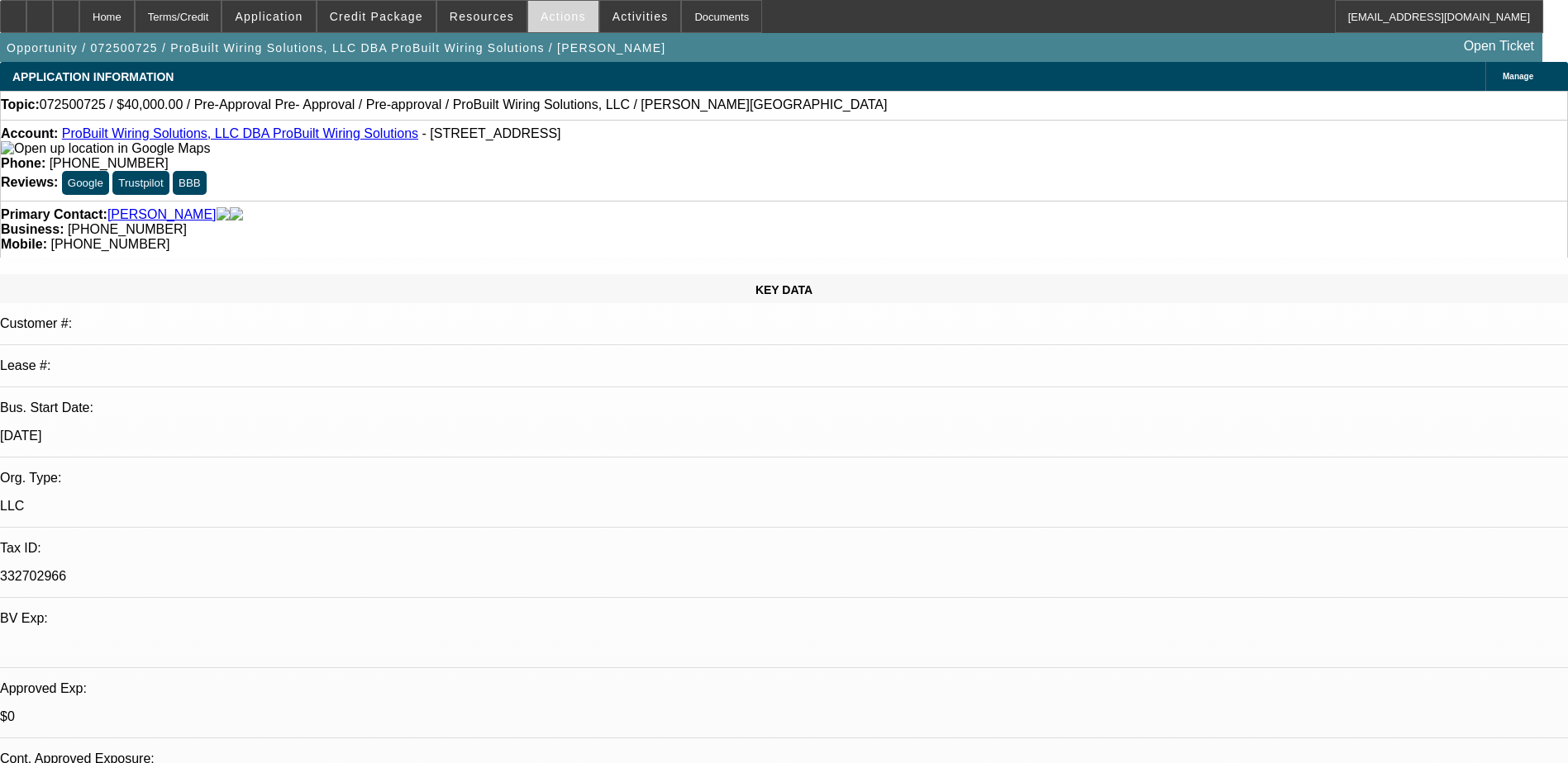
click at [543, 22] on span "Actions" at bounding box center [564, 16] width 46 height 13
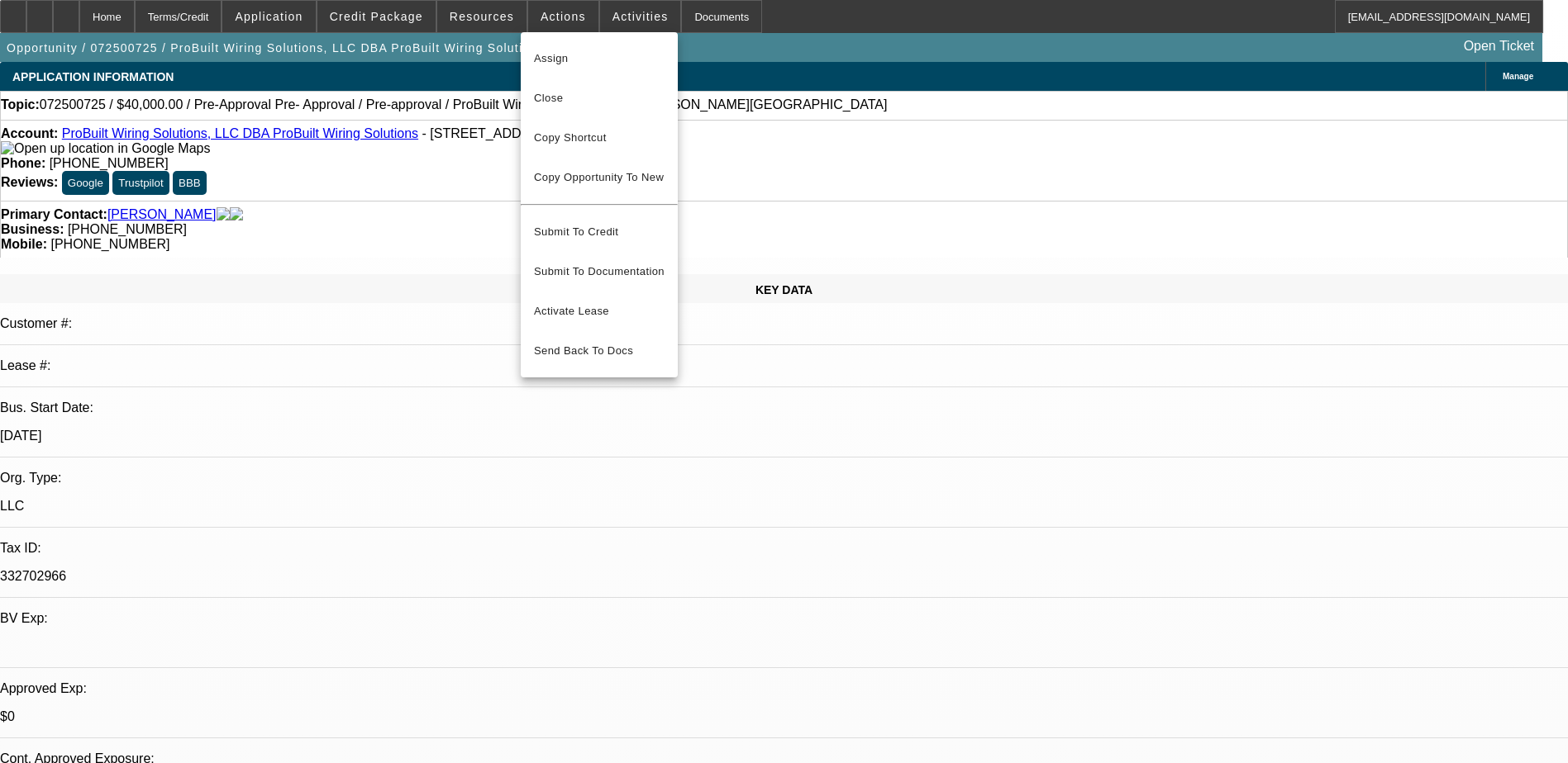
click at [819, 463] on div at bounding box center [784, 381] width 1568 height 763
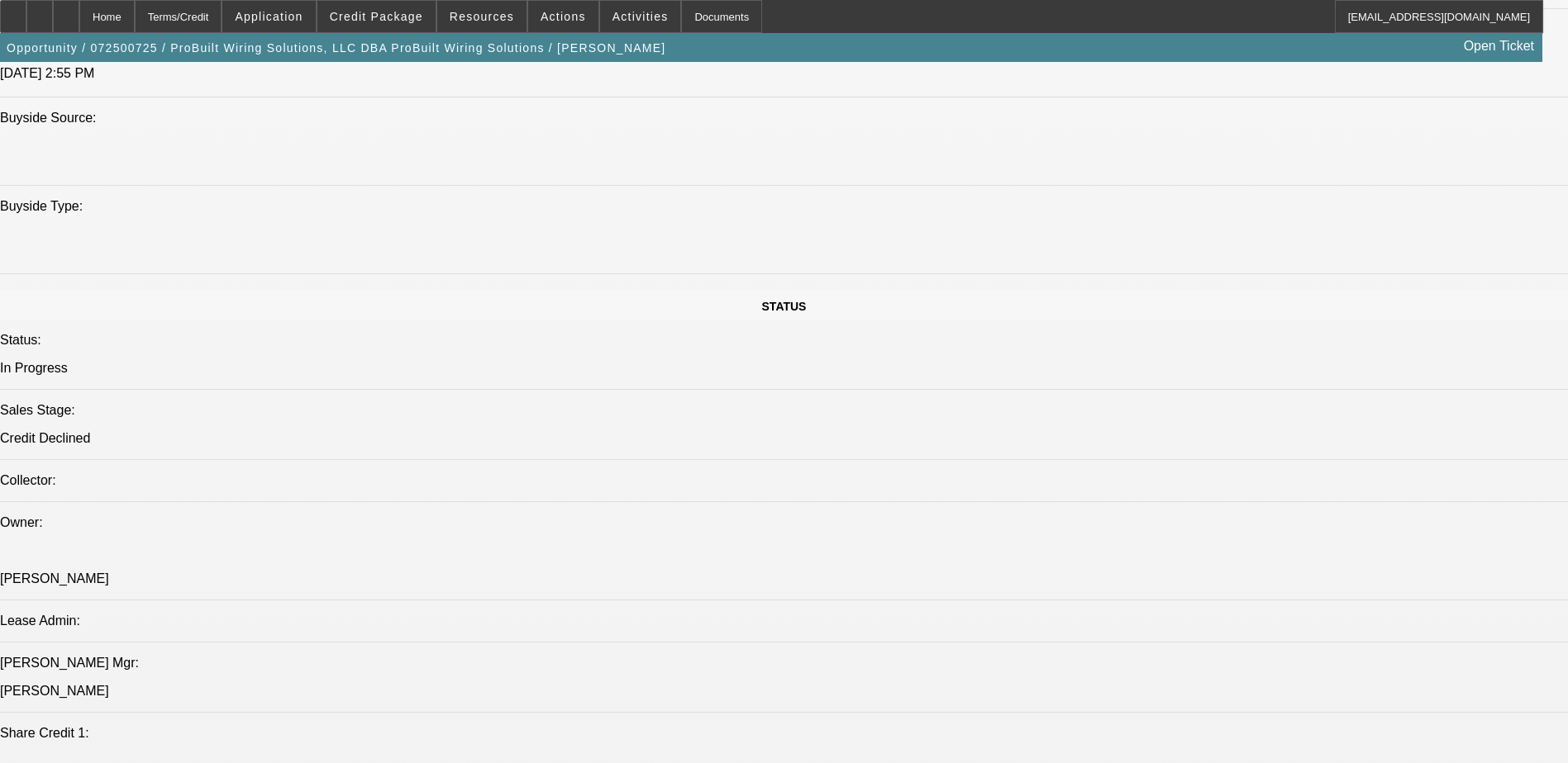
scroll to position [1652, 0]
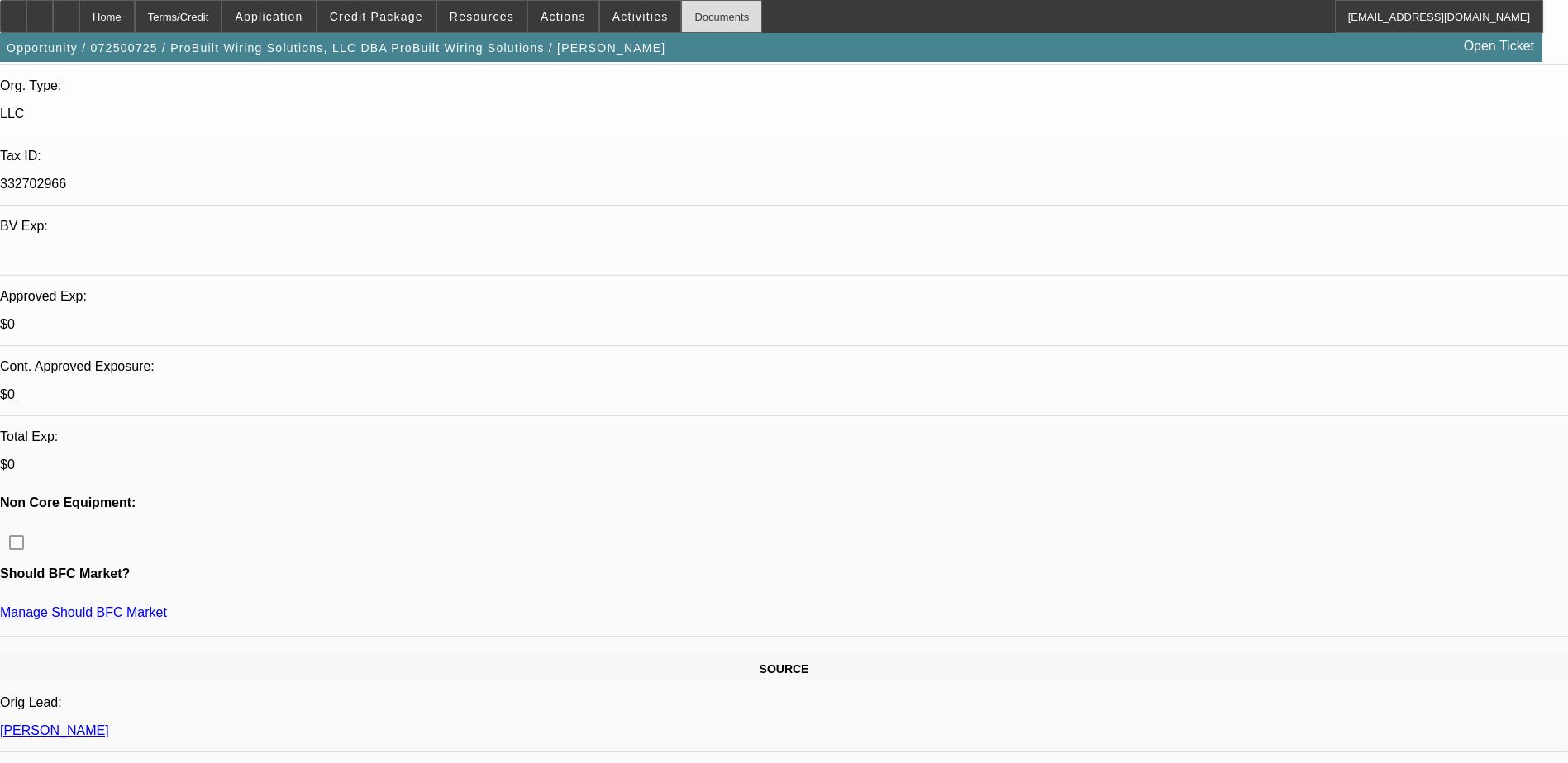
scroll to position [166, 0]
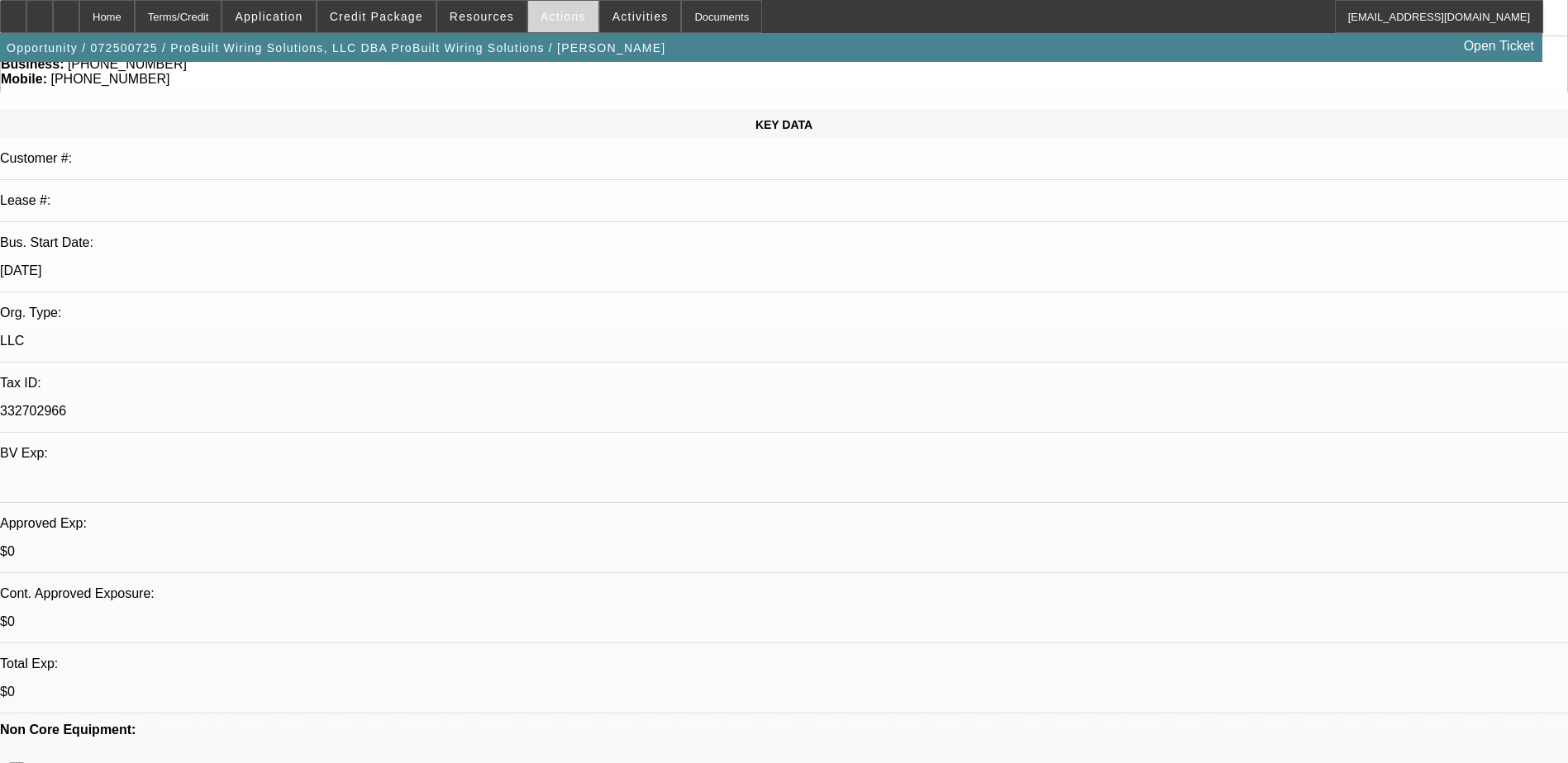
click at [553, 23] on span at bounding box center [564, 16] width 70 height 39
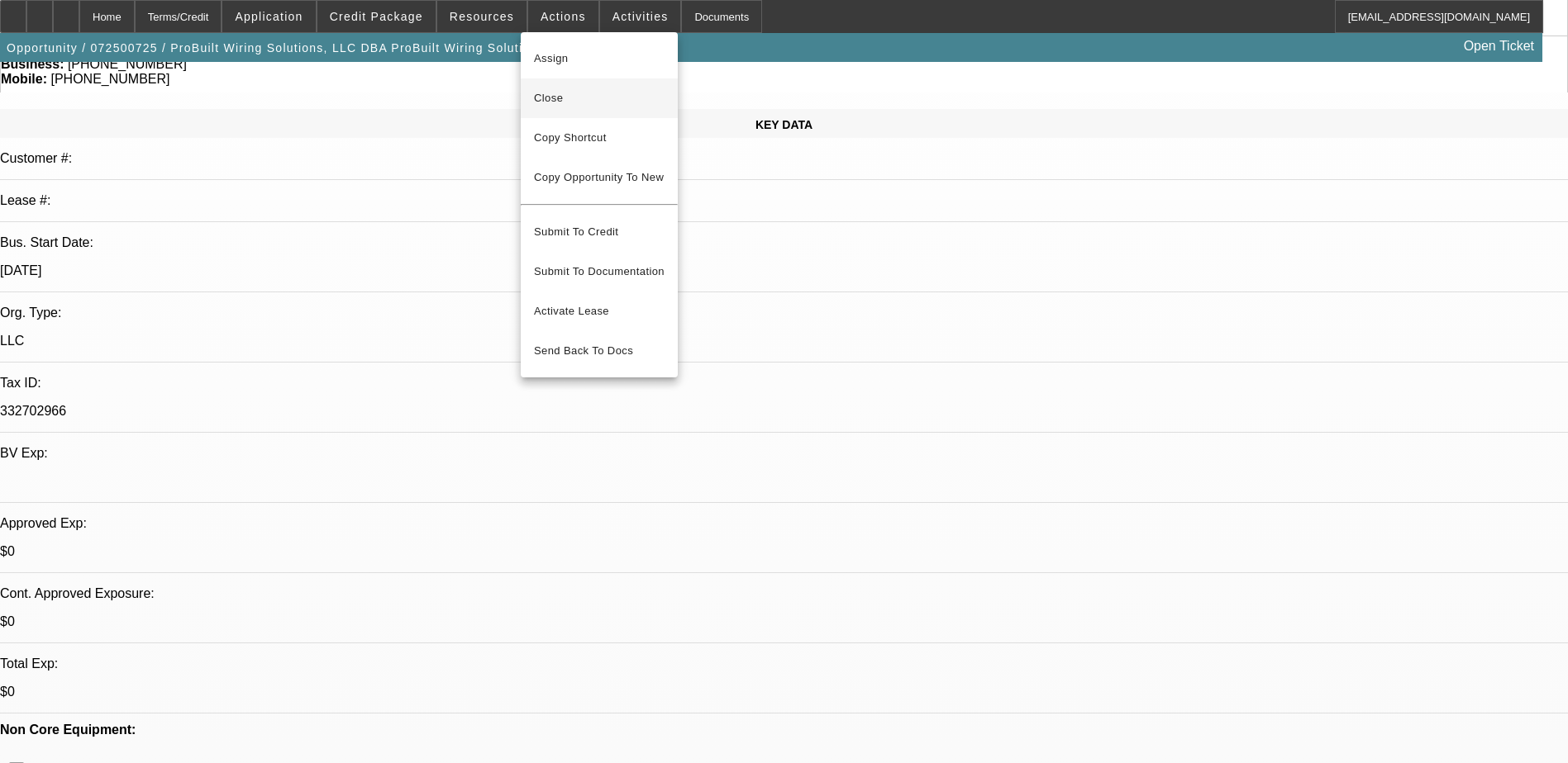
click at [627, 105] on span "Close" at bounding box center [599, 98] width 131 height 20
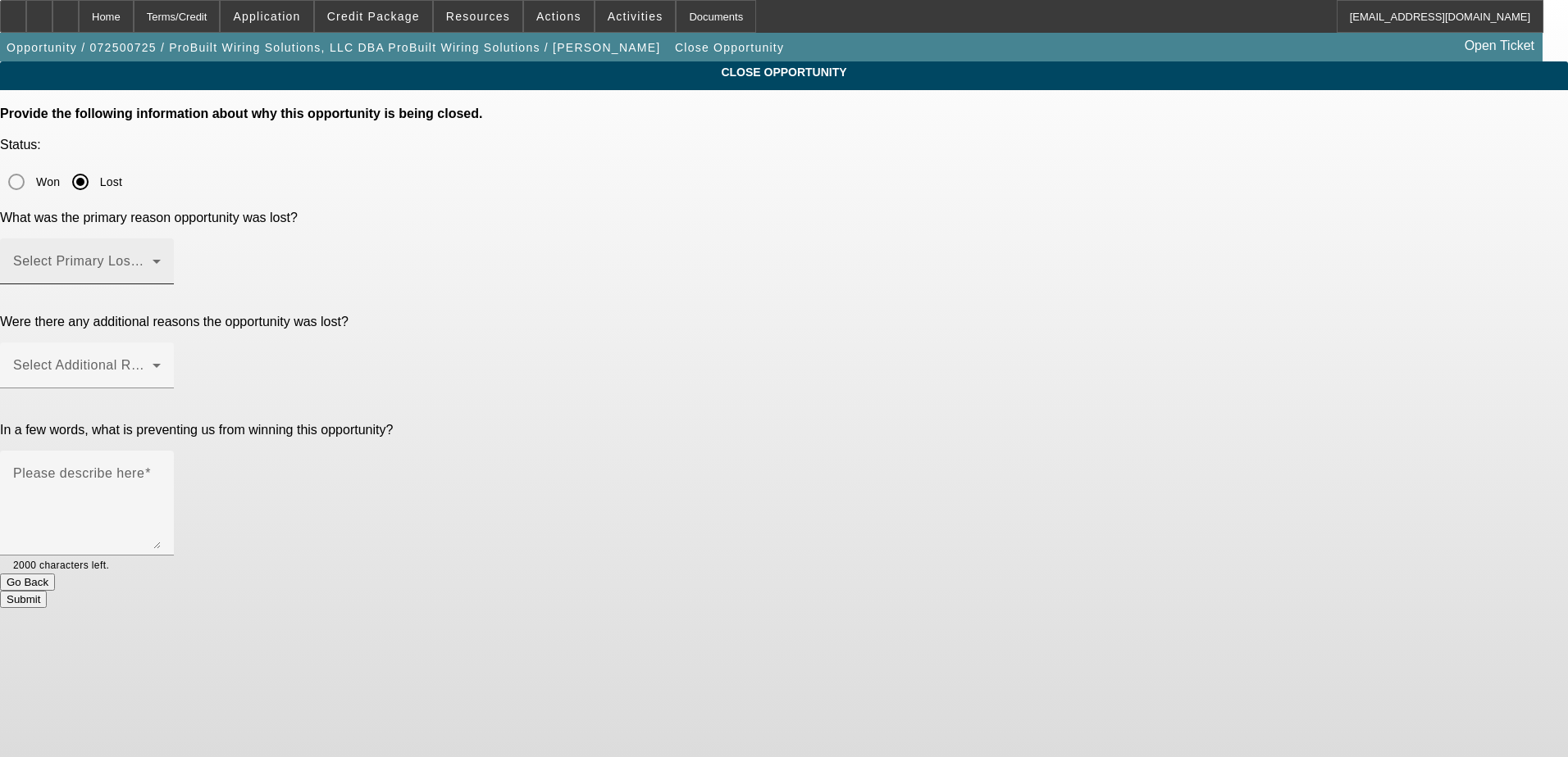
click at [152, 258] on span at bounding box center [83, 268] width 139 height 20
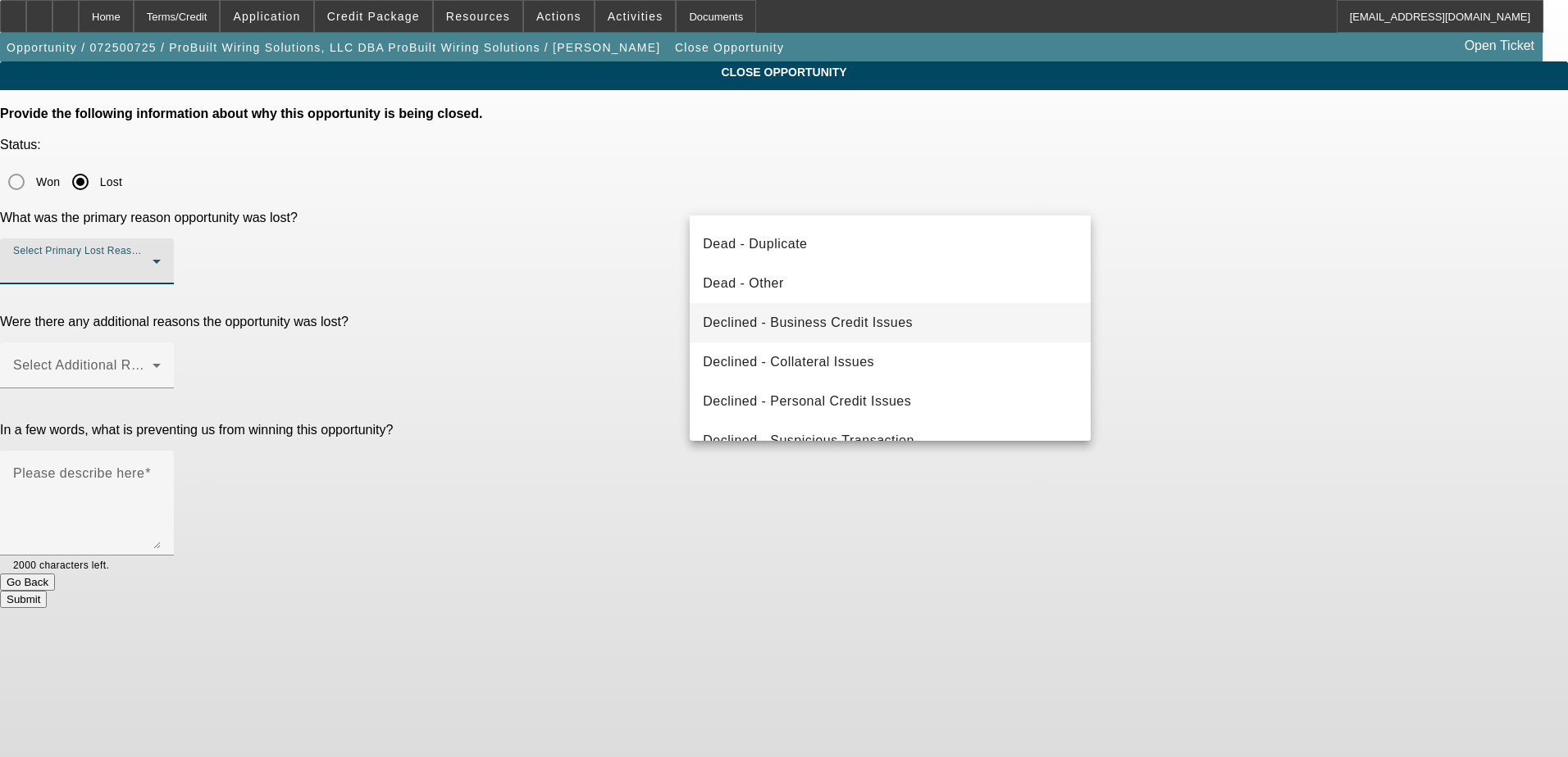
scroll to position [221, 0]
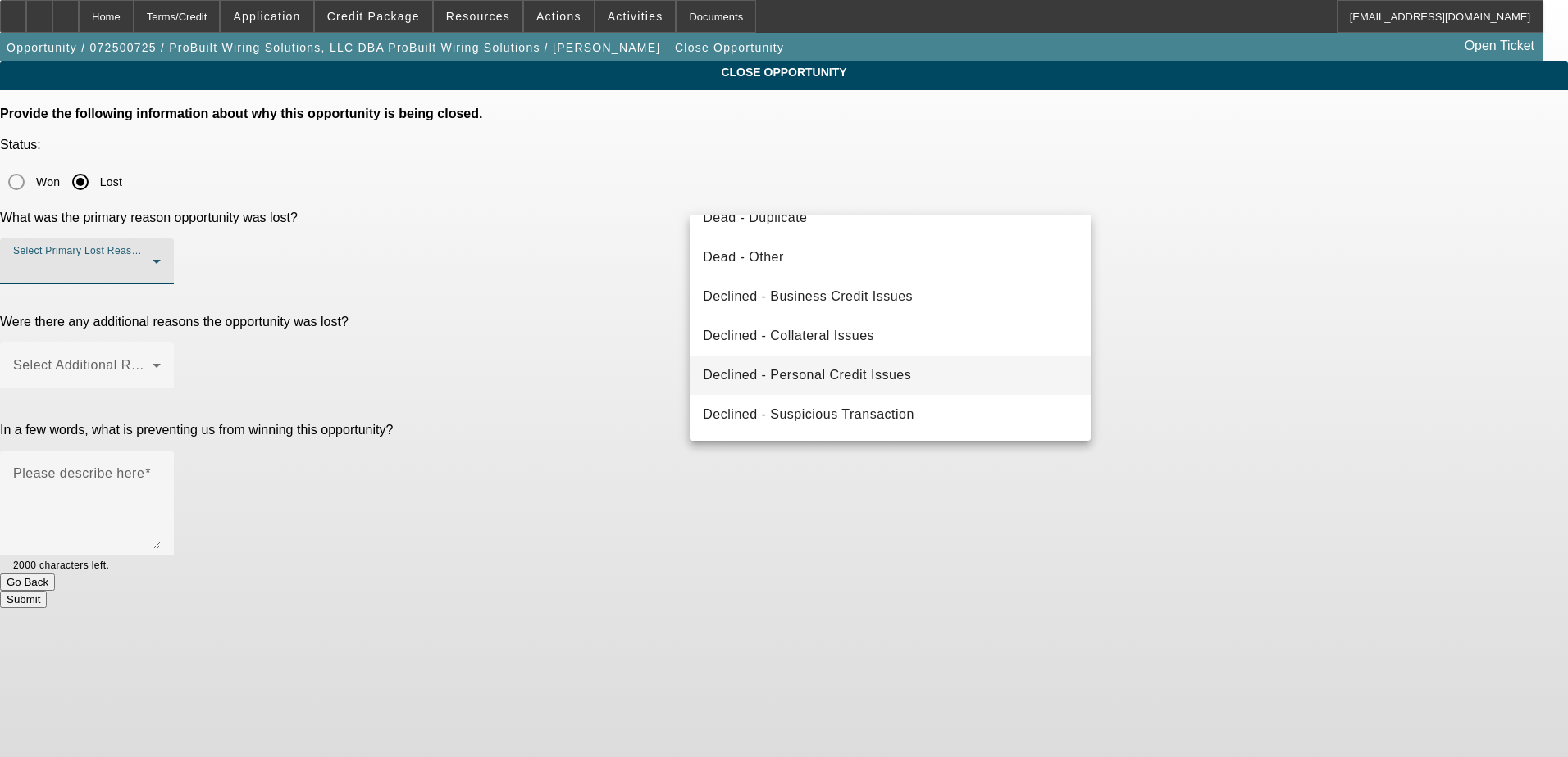
click at [984, 373] on mat-option "Declined - Personal Credit Issues" at bounding box center [890, 375] width 401 height 39
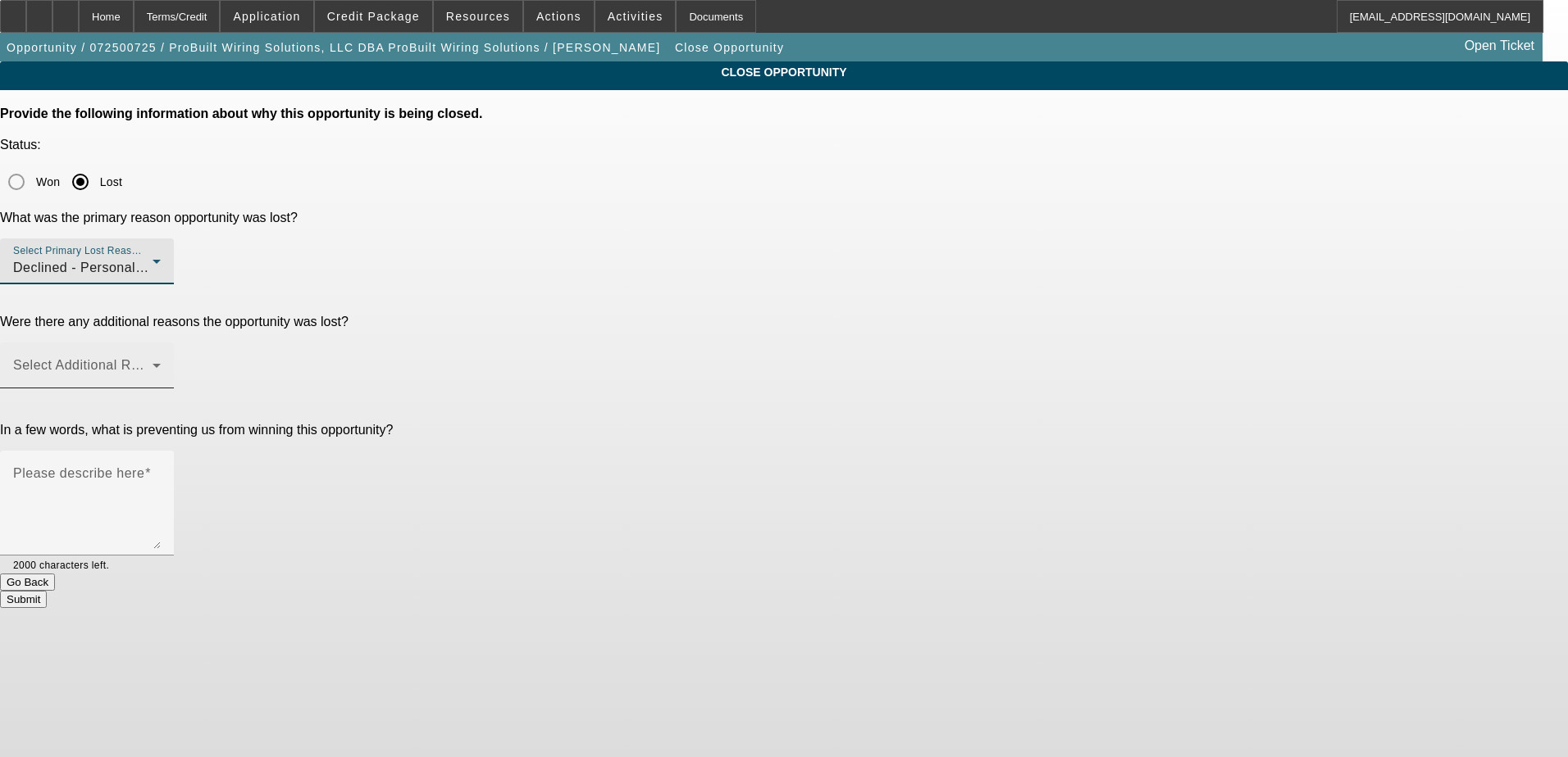
click at [152, 362] on span at bounding box center [83, 372] width 139 height 20
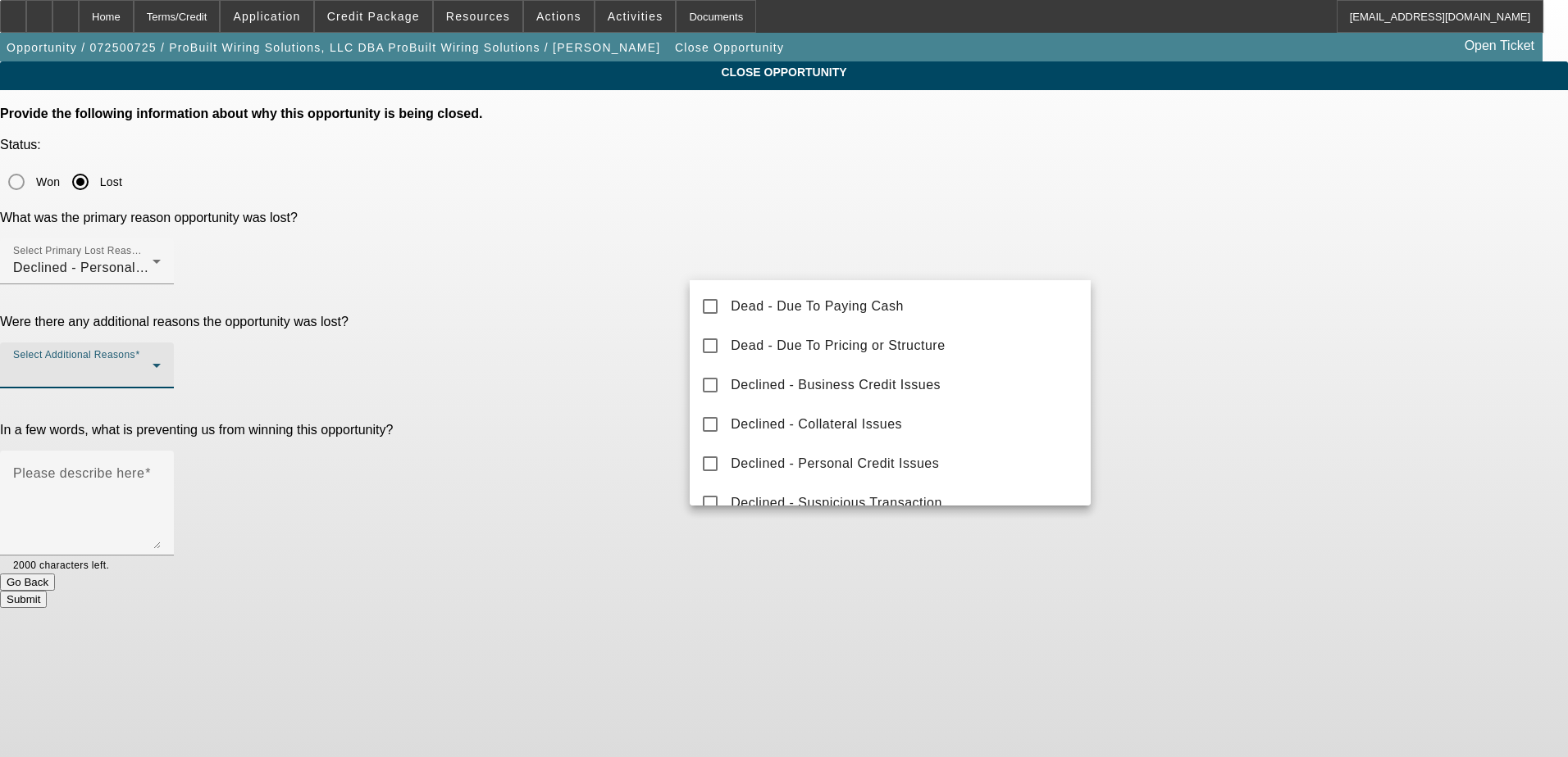
scroll to position [164, 0]
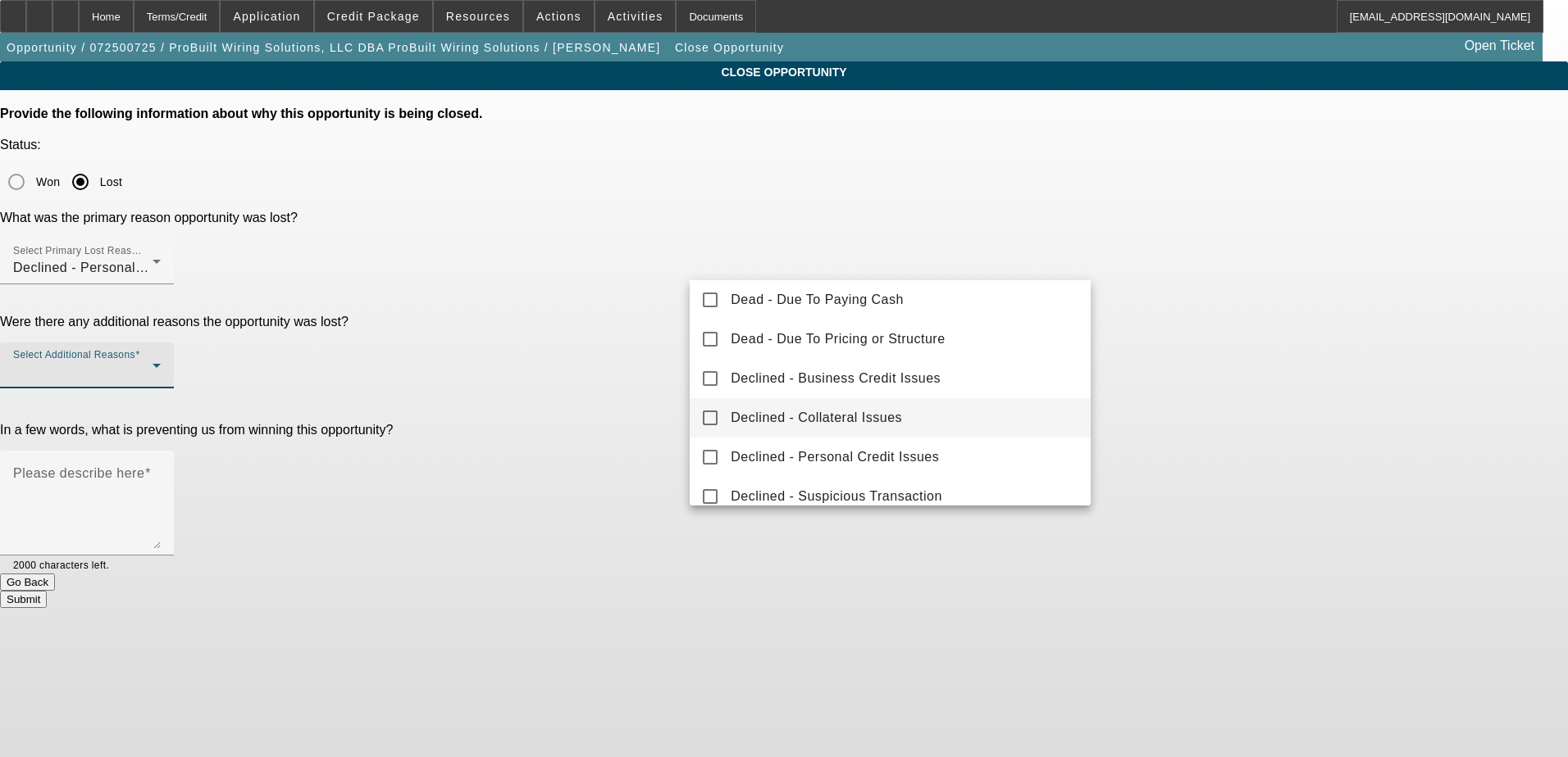
click at [976, 434] on mat-option "Declined - Collateral Issues" at bounding box center [890, 417] width 401 height 39
click at [1232, 414] on div at bounding box center [784, 378] width 1568 height 757
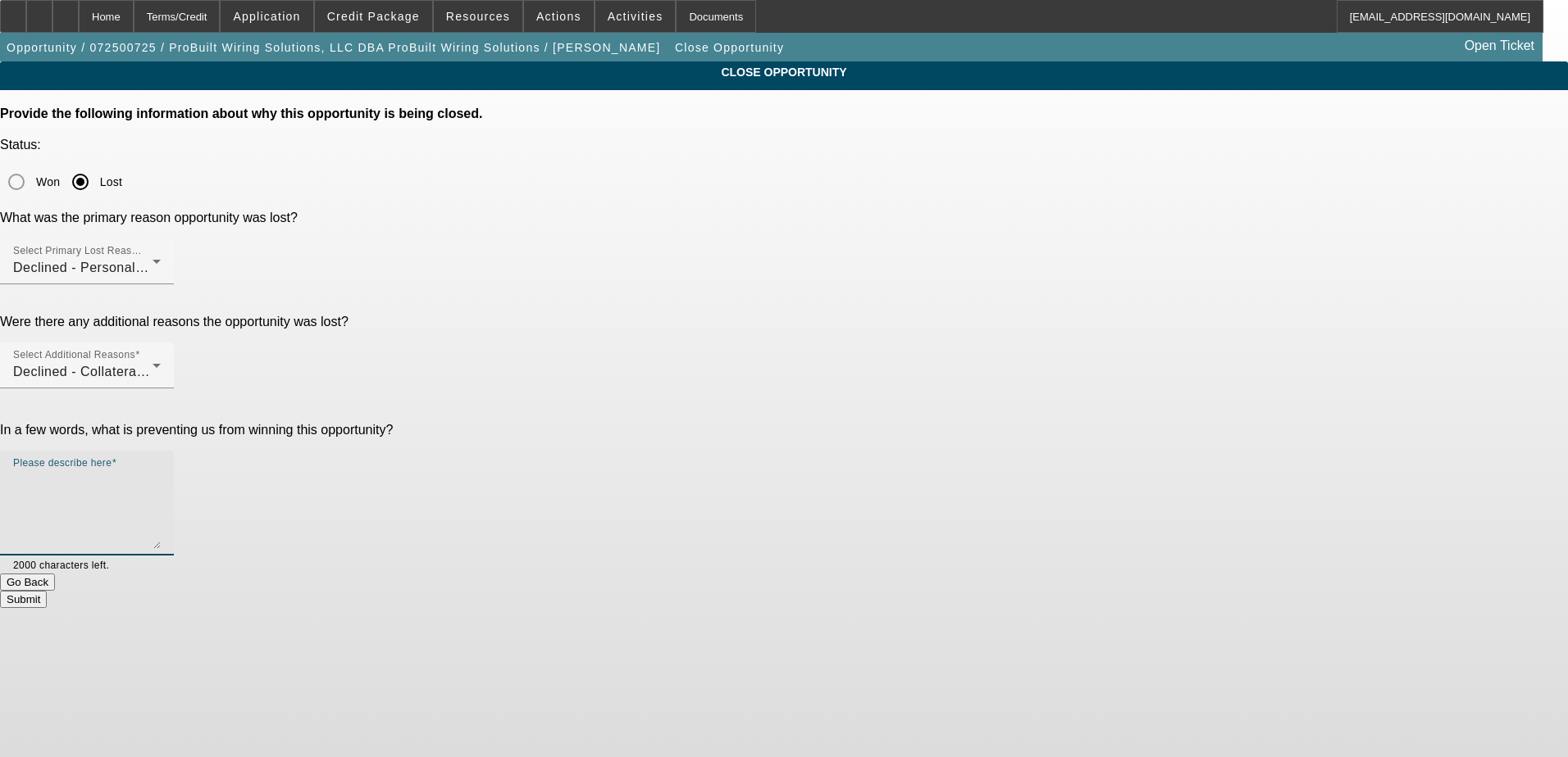
click at [161, 470] on textarea "Please describe here" at bounding box center [87, 509] width 148 height 79
type textarea "Wanted to get a restricted Ford and was unable to even get them pre-approved"
click at [1222, 302] on div "CLOSE OPPORTUNITY Provide the following information about why this opportunity …" at bounding box center [784, 335] width 1568 height 547
click at [47, 591] on button "Submit" at bounding box center [23, 600] width 47 height 17
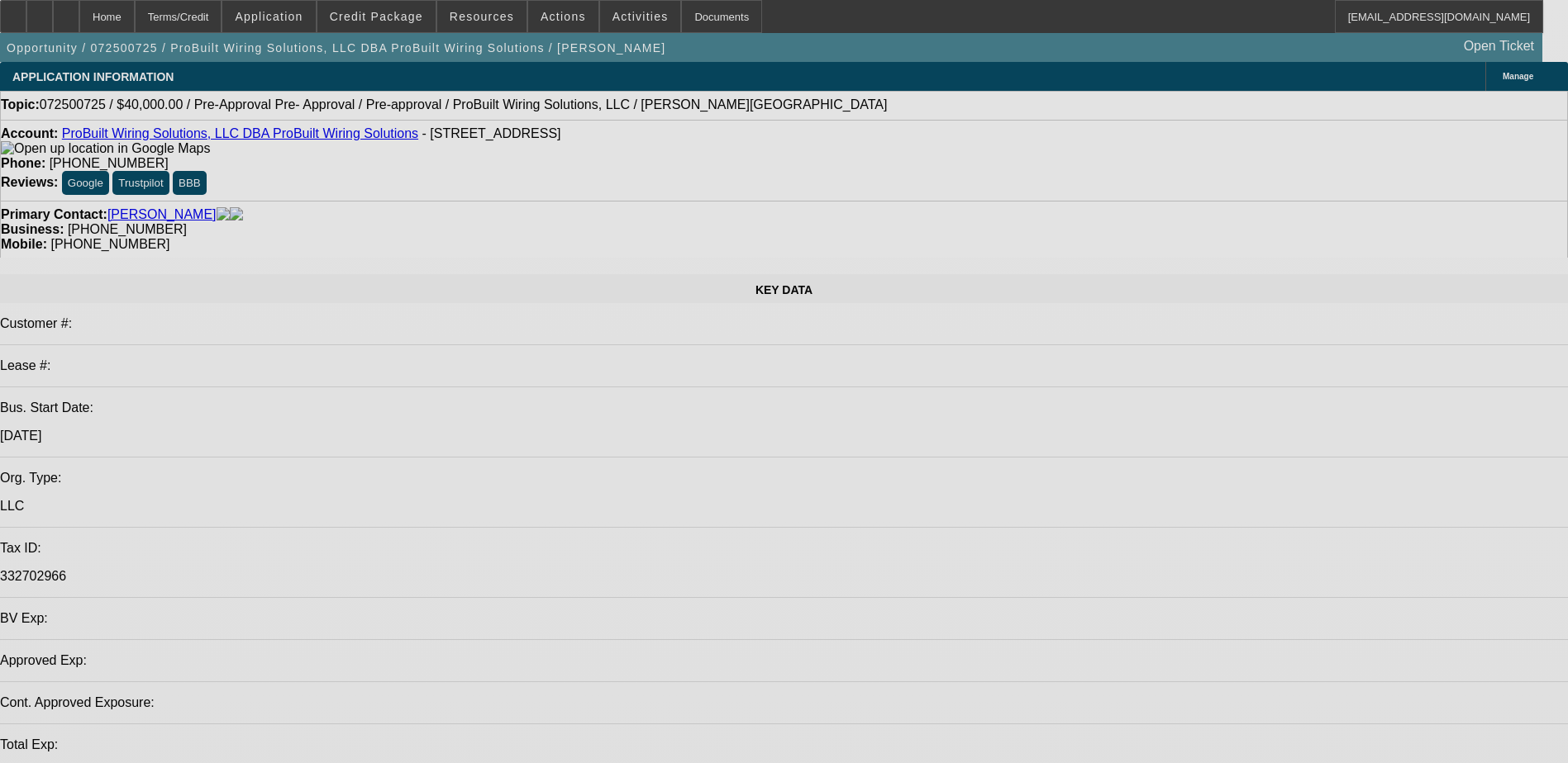
select select "0.2"
select select "2"
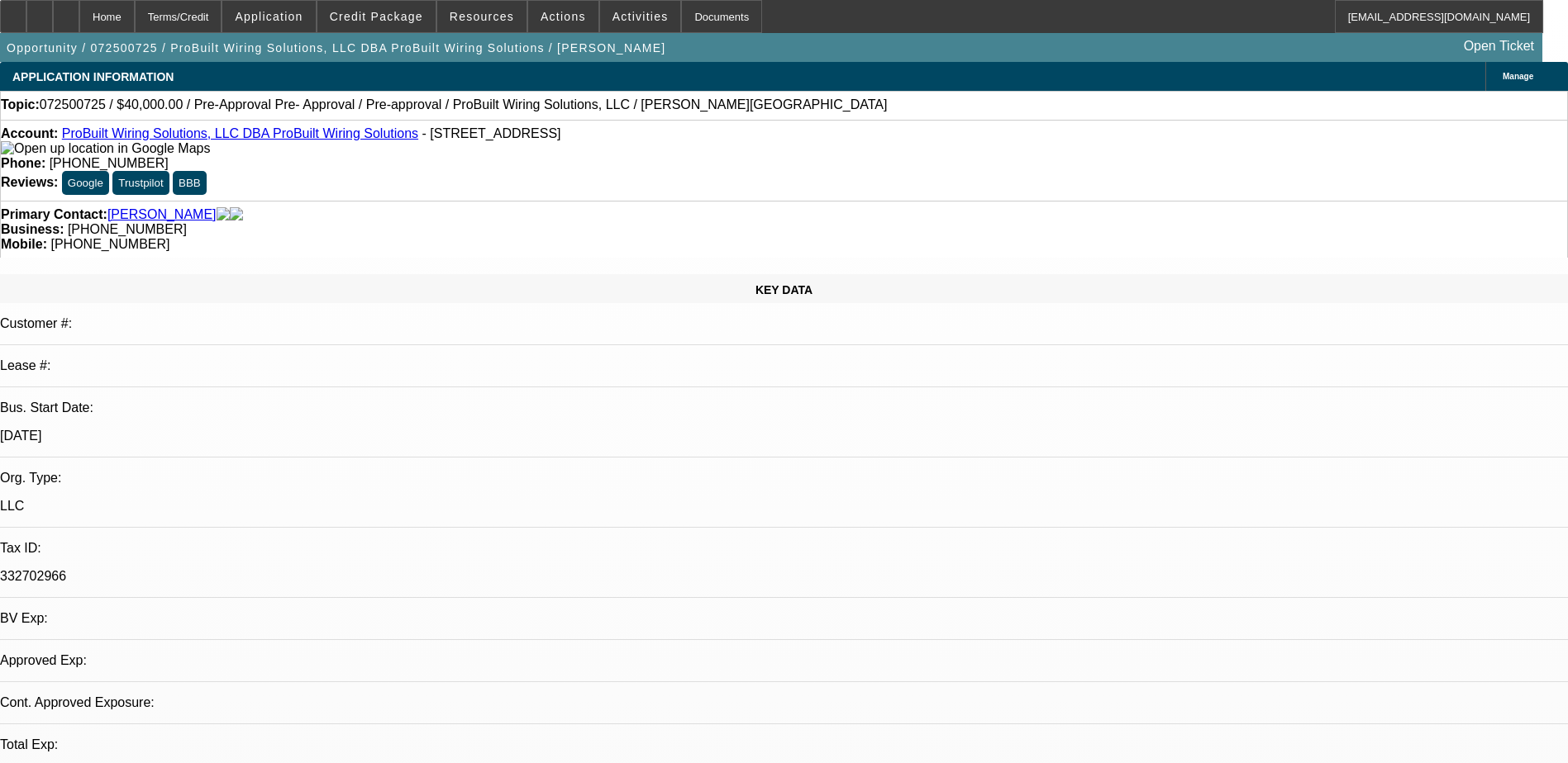
select select "0.1"
select select "0"
select select "0.1"
select select "1"
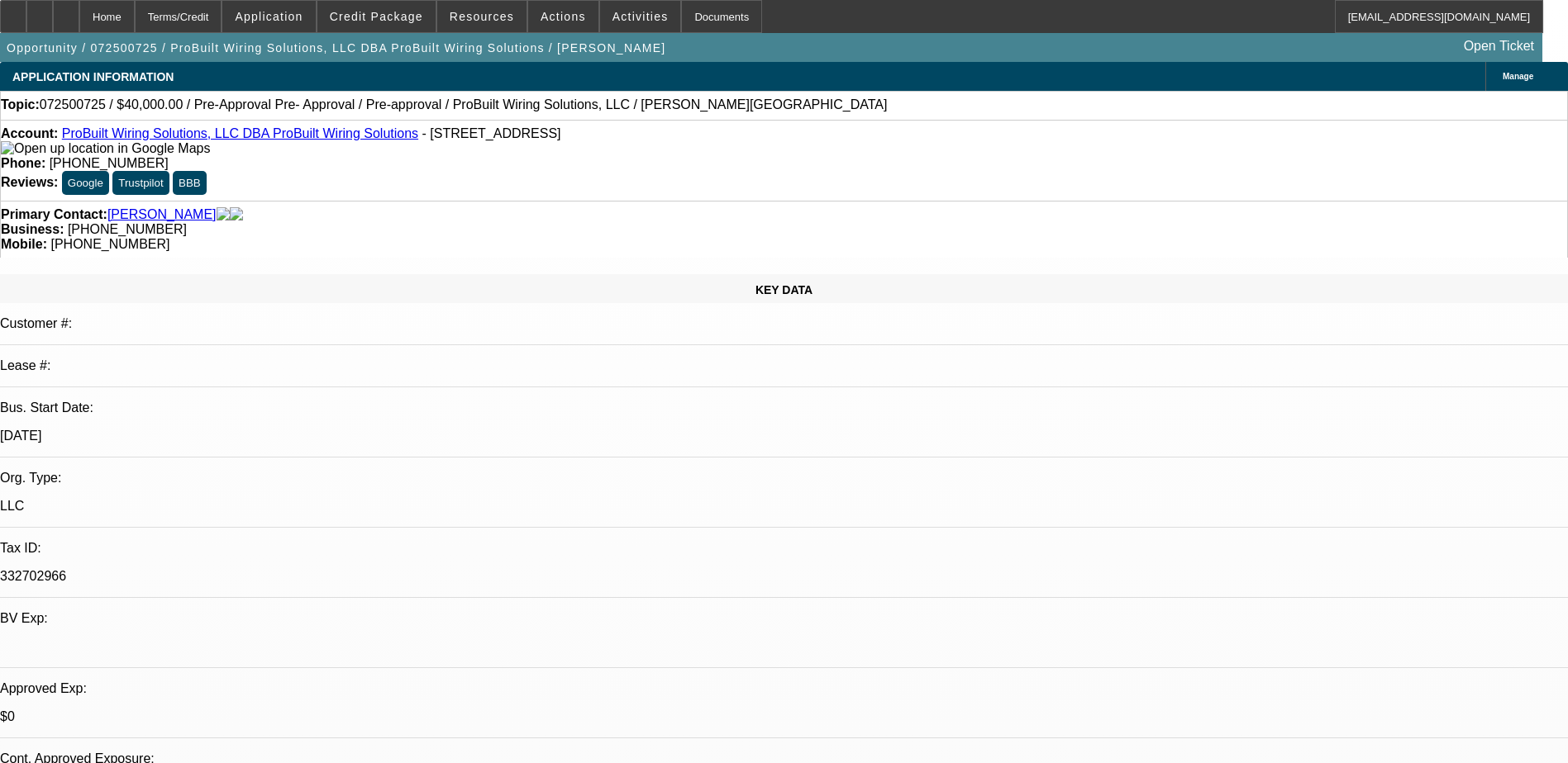
select select "2"
select select "4"
select select "1"
select select "4"
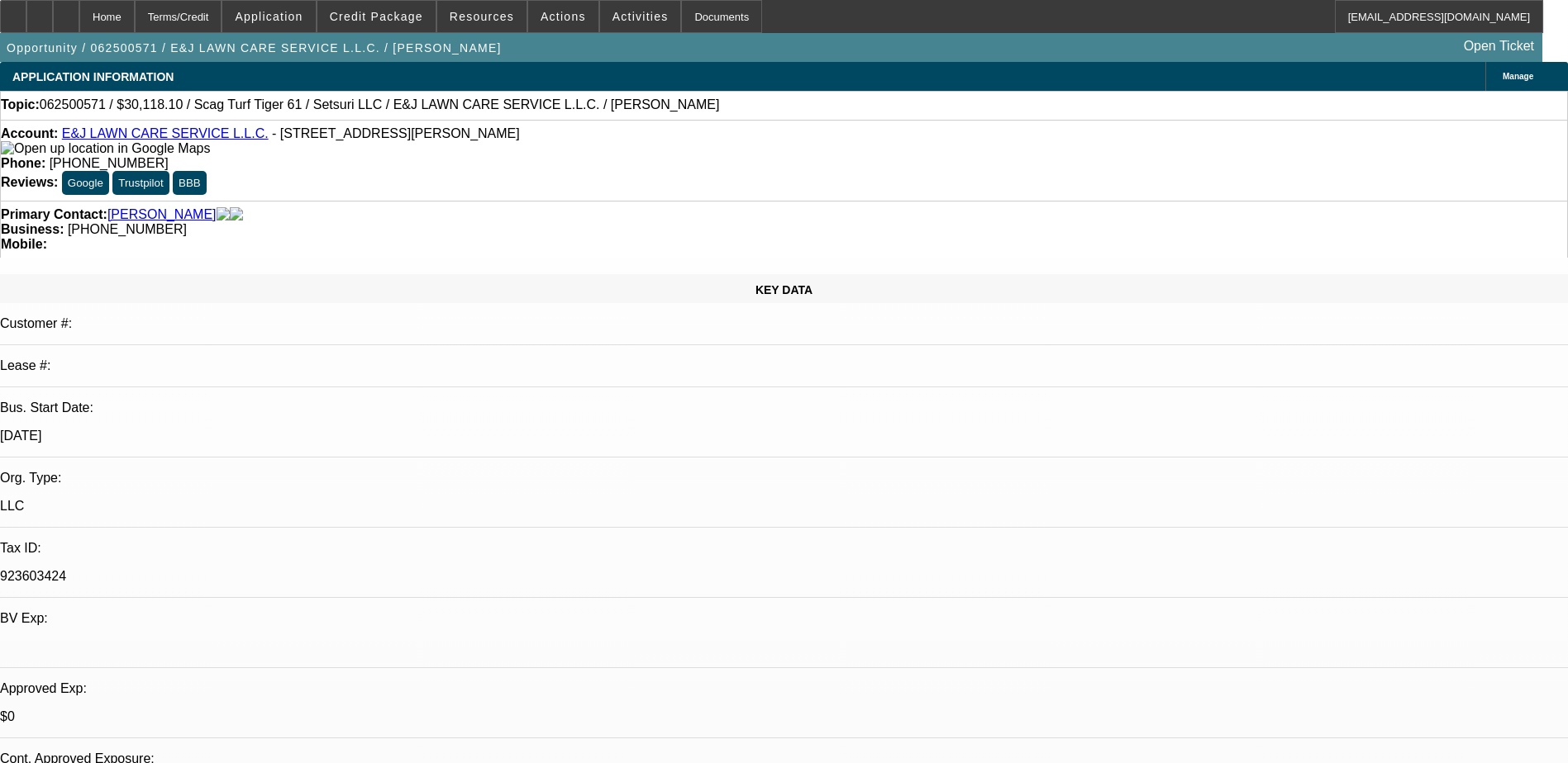
select select "0"
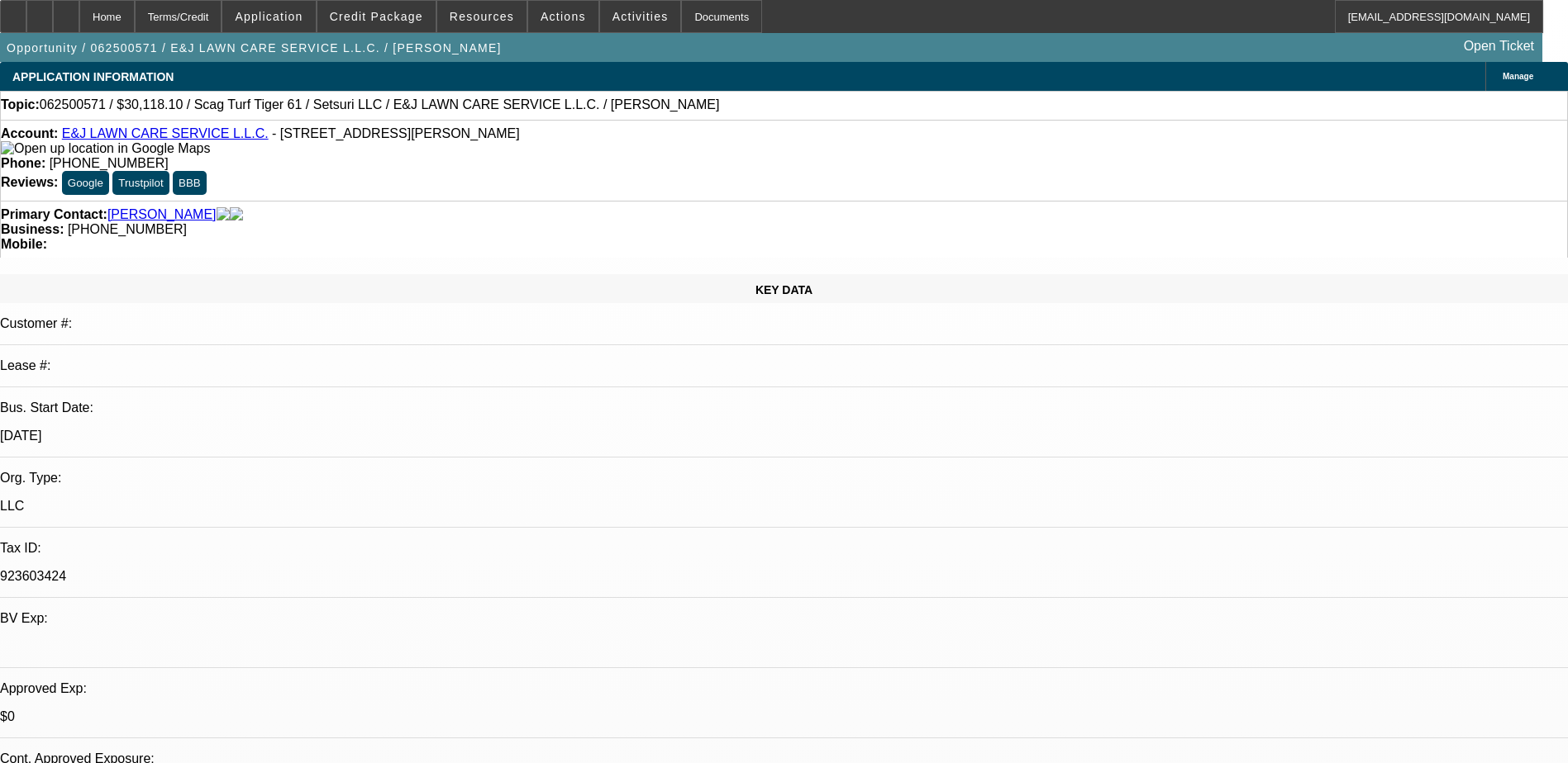
select select "0"
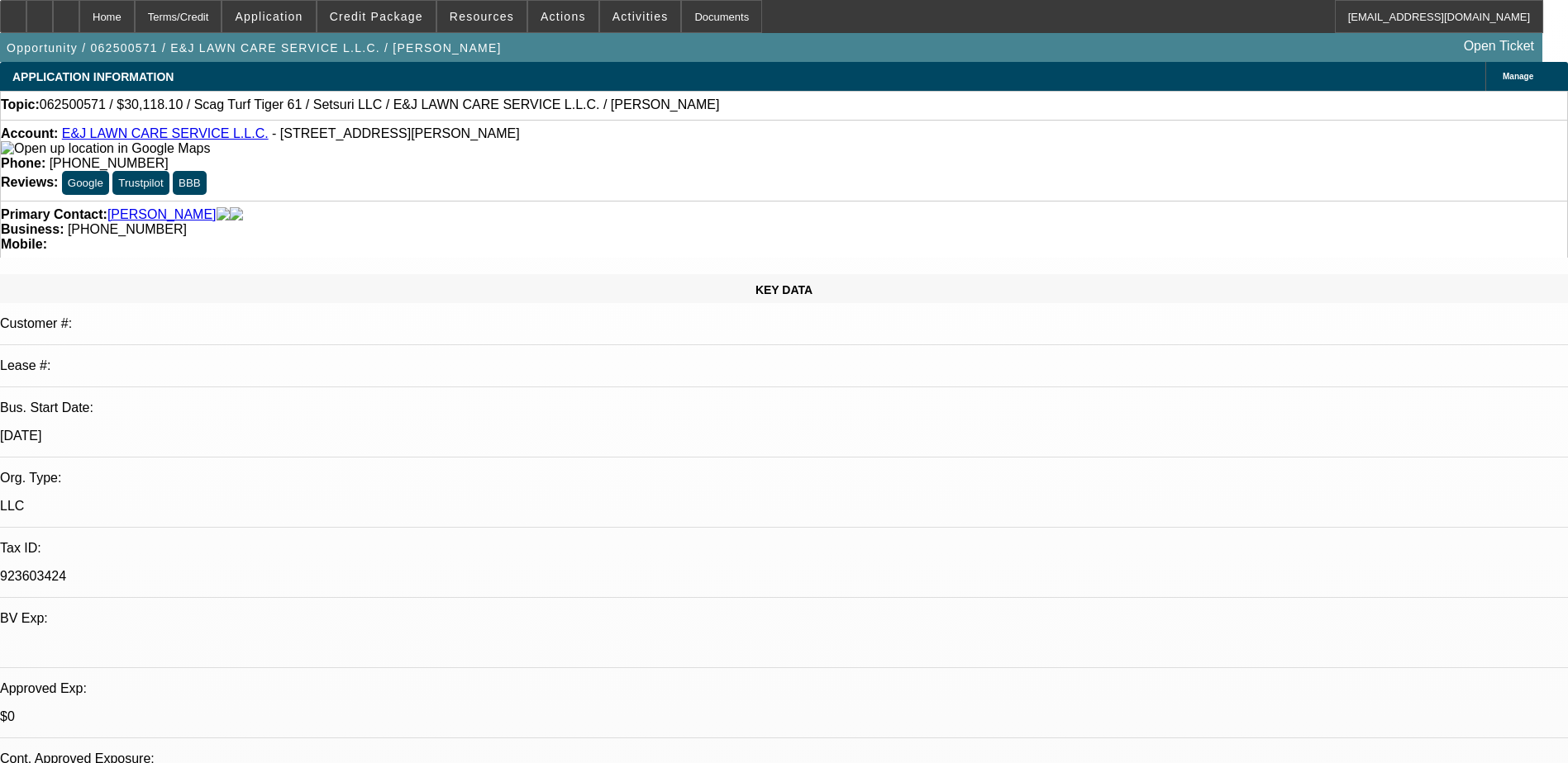
select select "0"
select select "1"
select select "3"
select select "6"
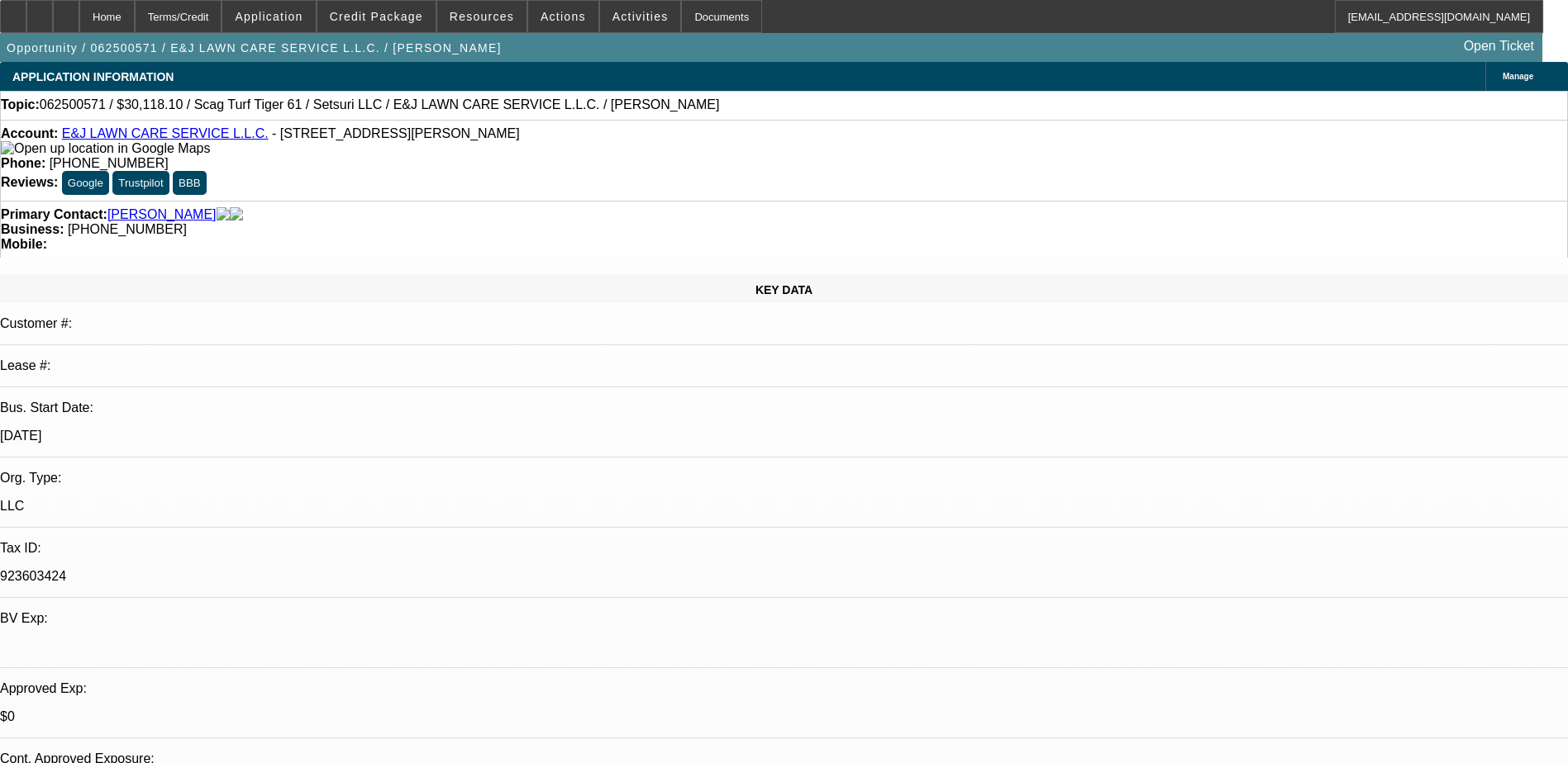
select select "1"
select select "3"
select select "6"
select select "1"
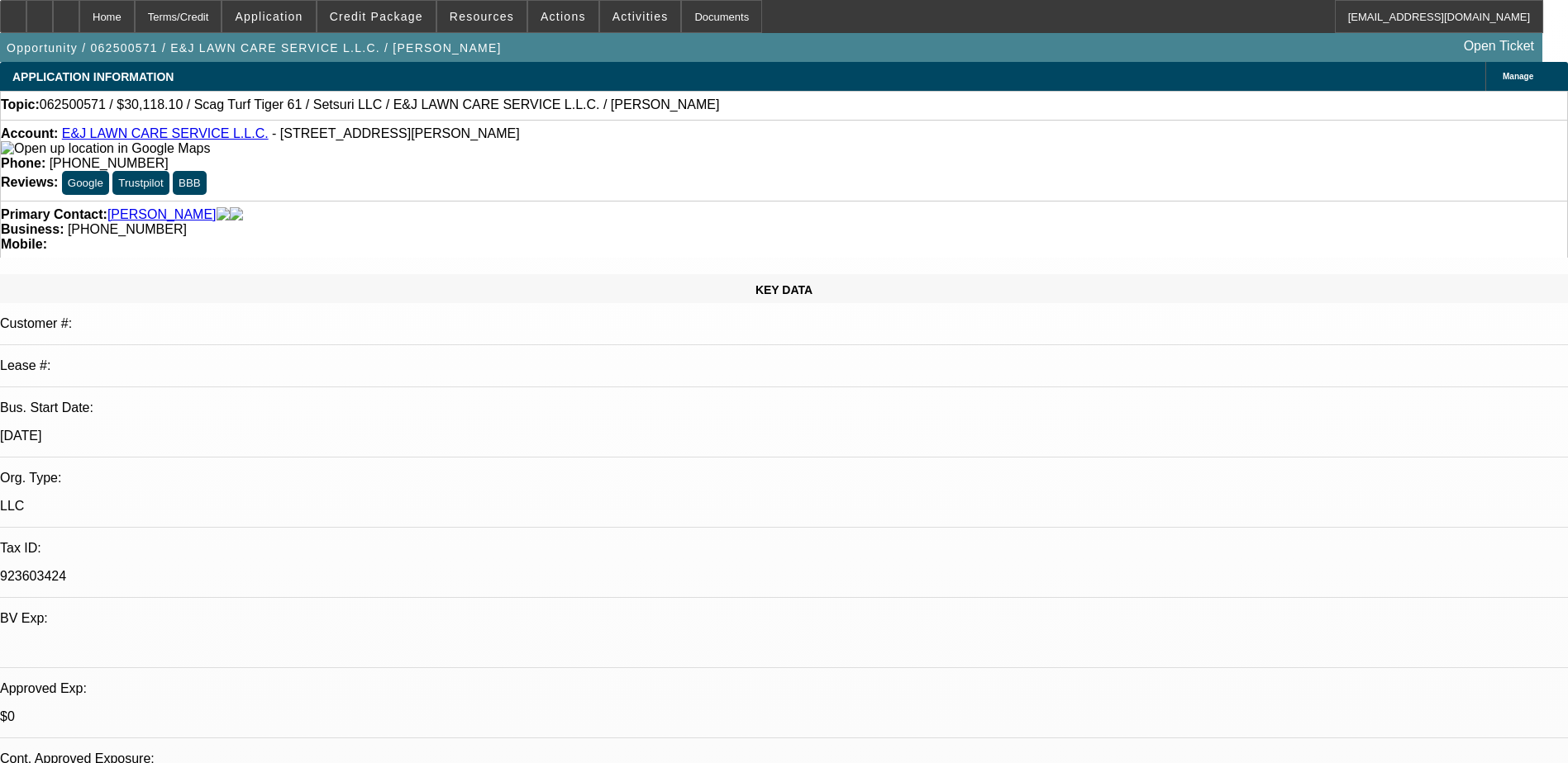
select select "6"
select select "1"
select select "6"
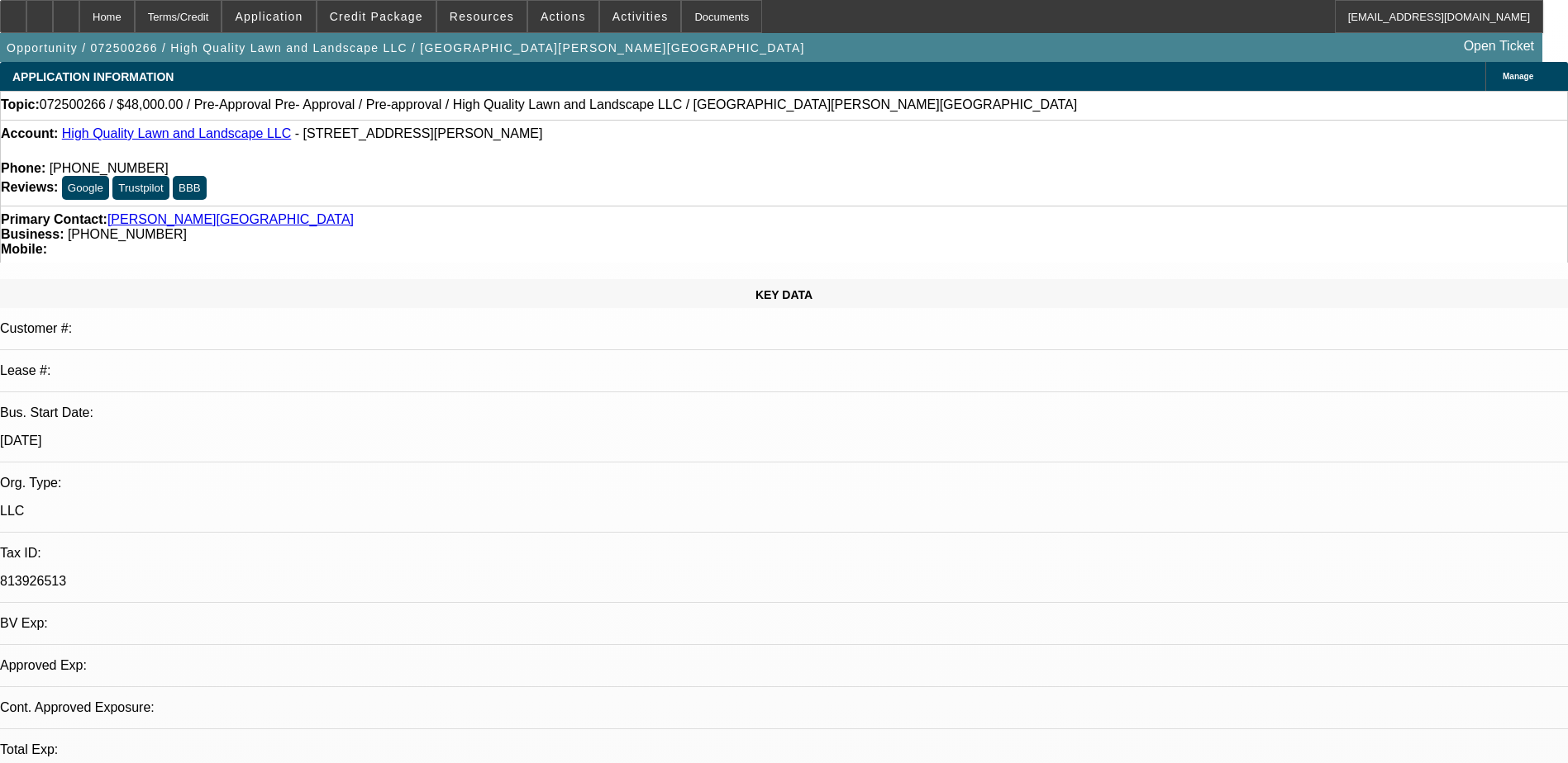
select select "0.2"
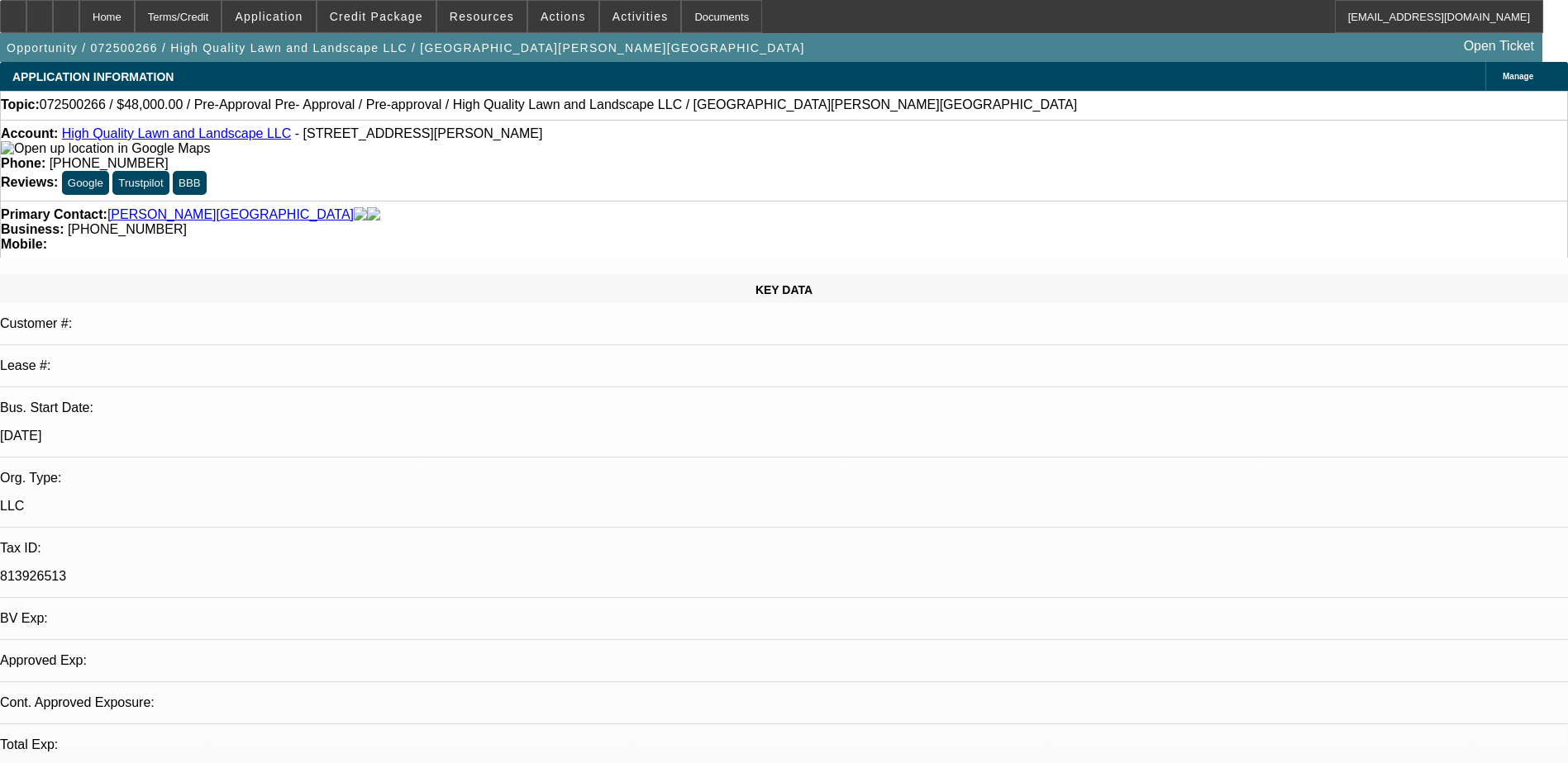
select select "2"
select select "0"
select select "1"
select select "2"
select select "6"
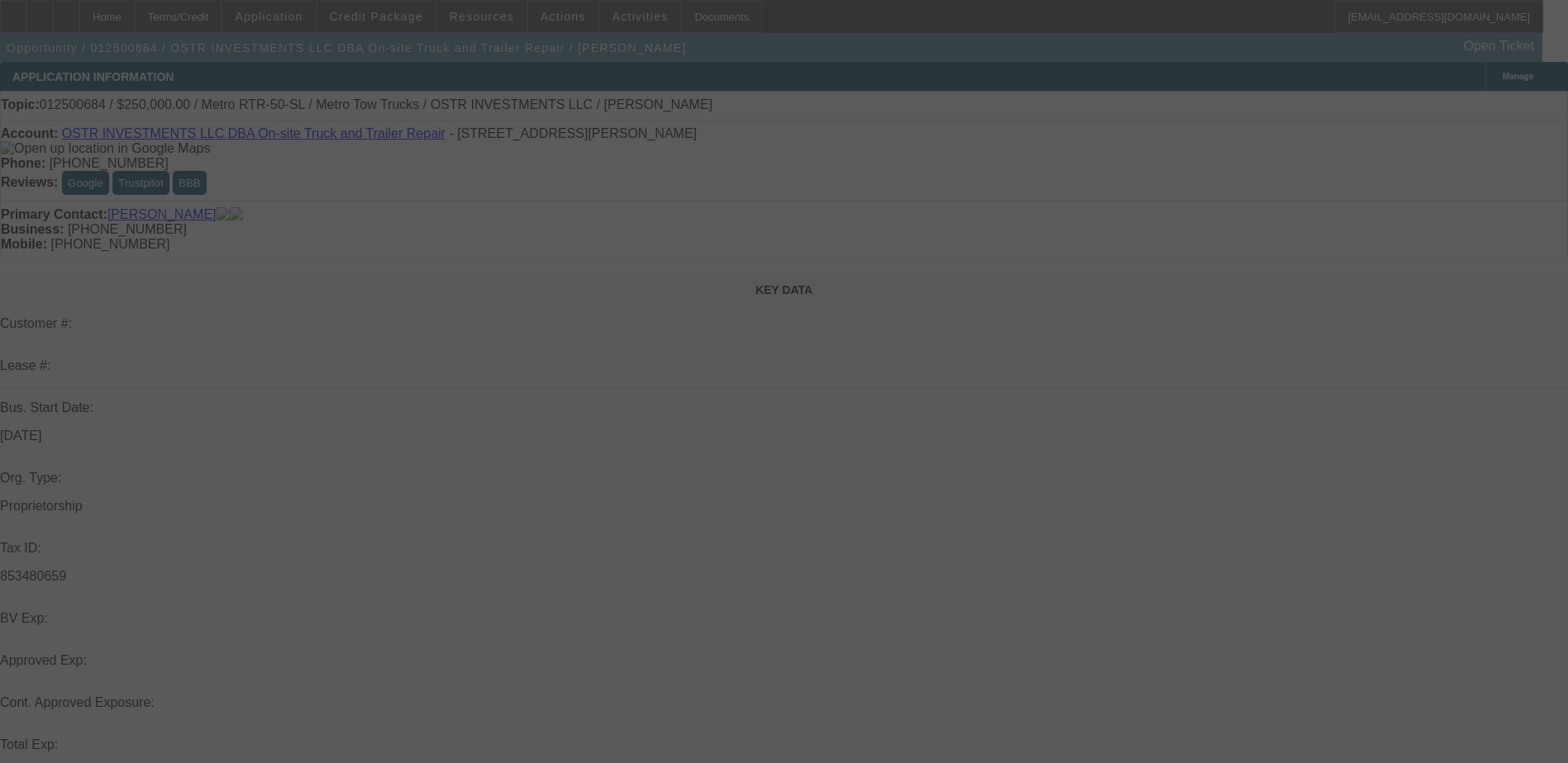
click at [784, 382] on div at bounding box center [784, 382] width 0 height 0
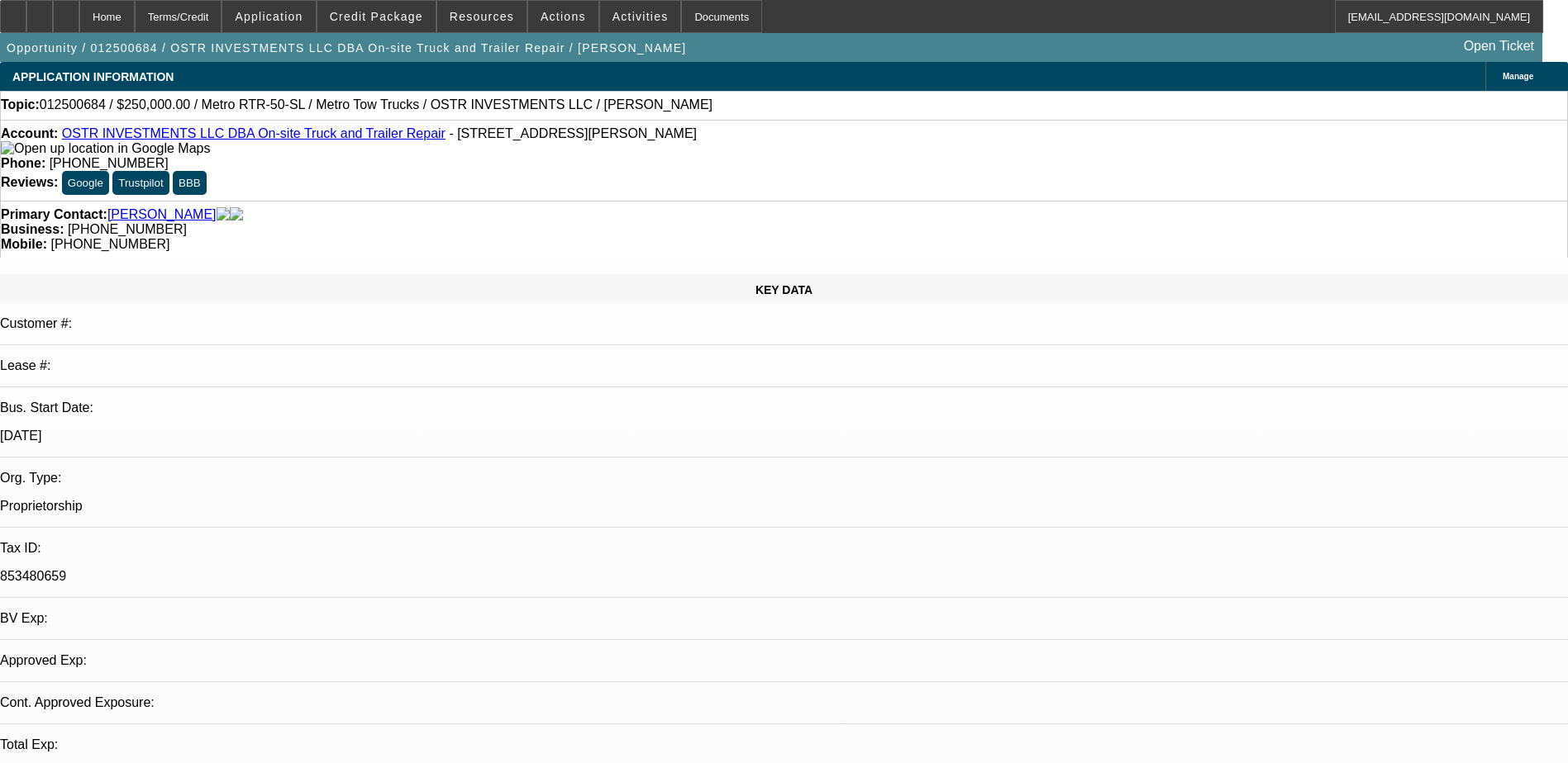
select select "0"
select select "1"
select select "3"
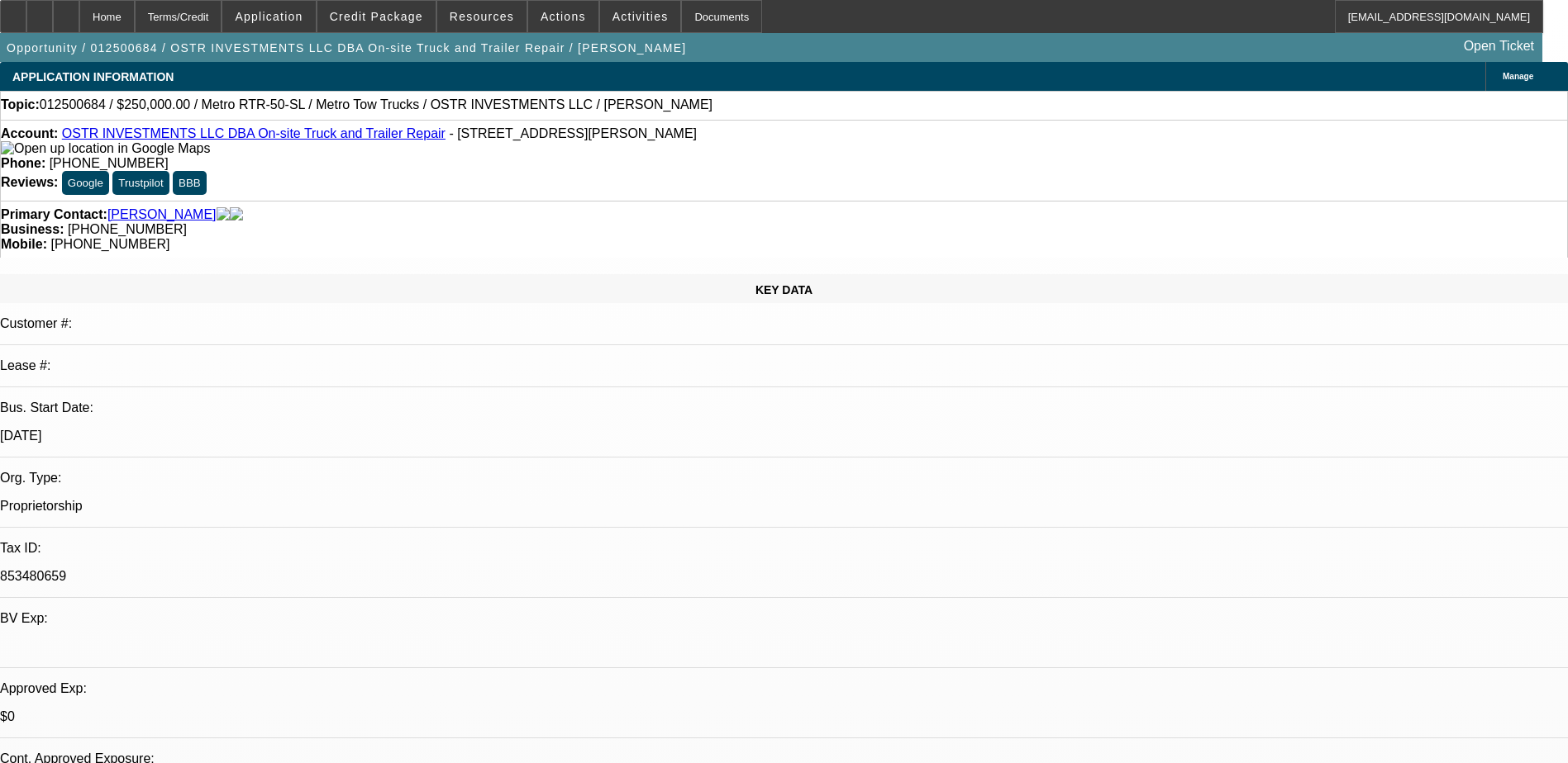
select select "6"
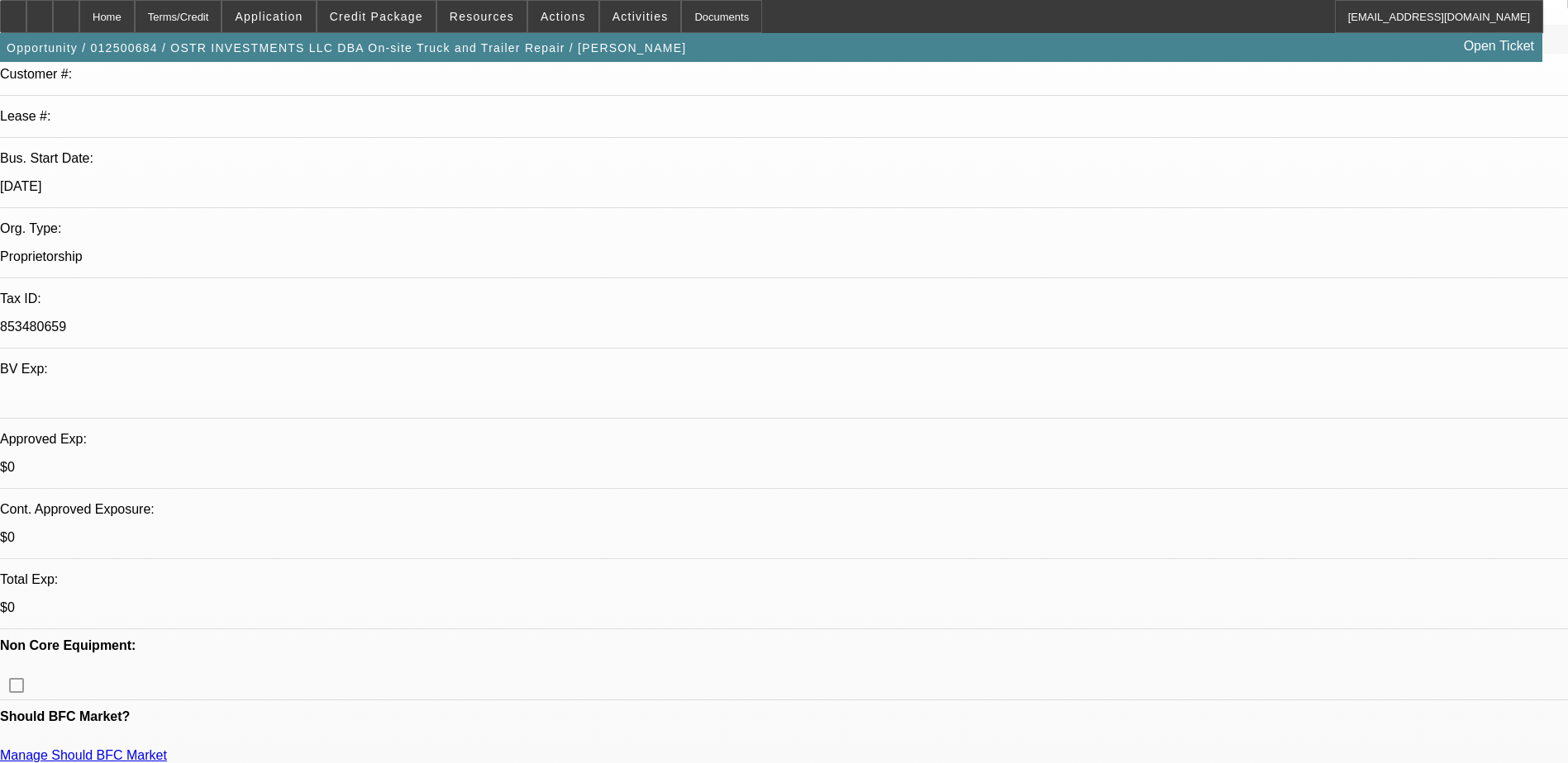
scroll to position [413, 0]
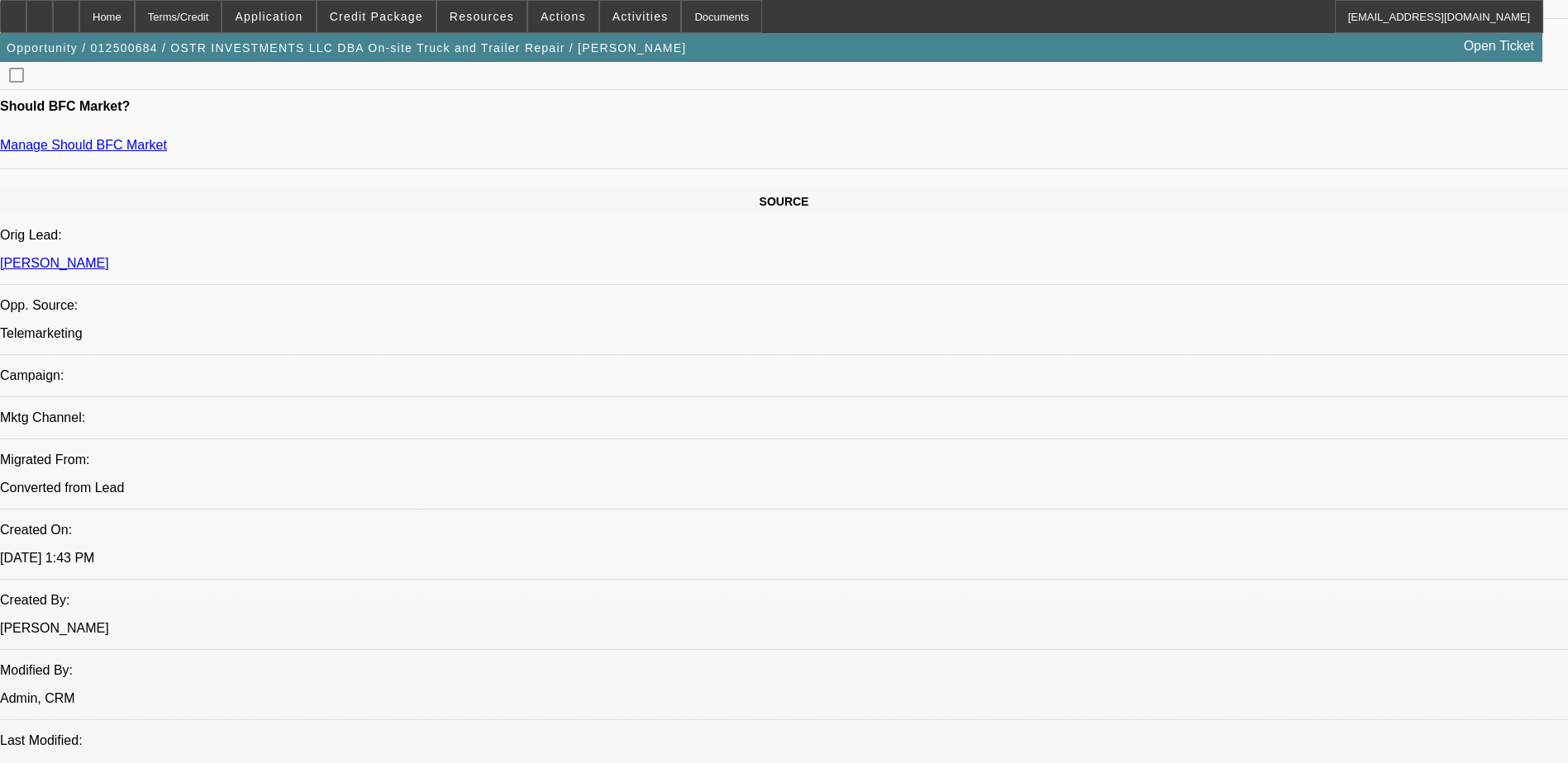
scroll to position [992, 0]
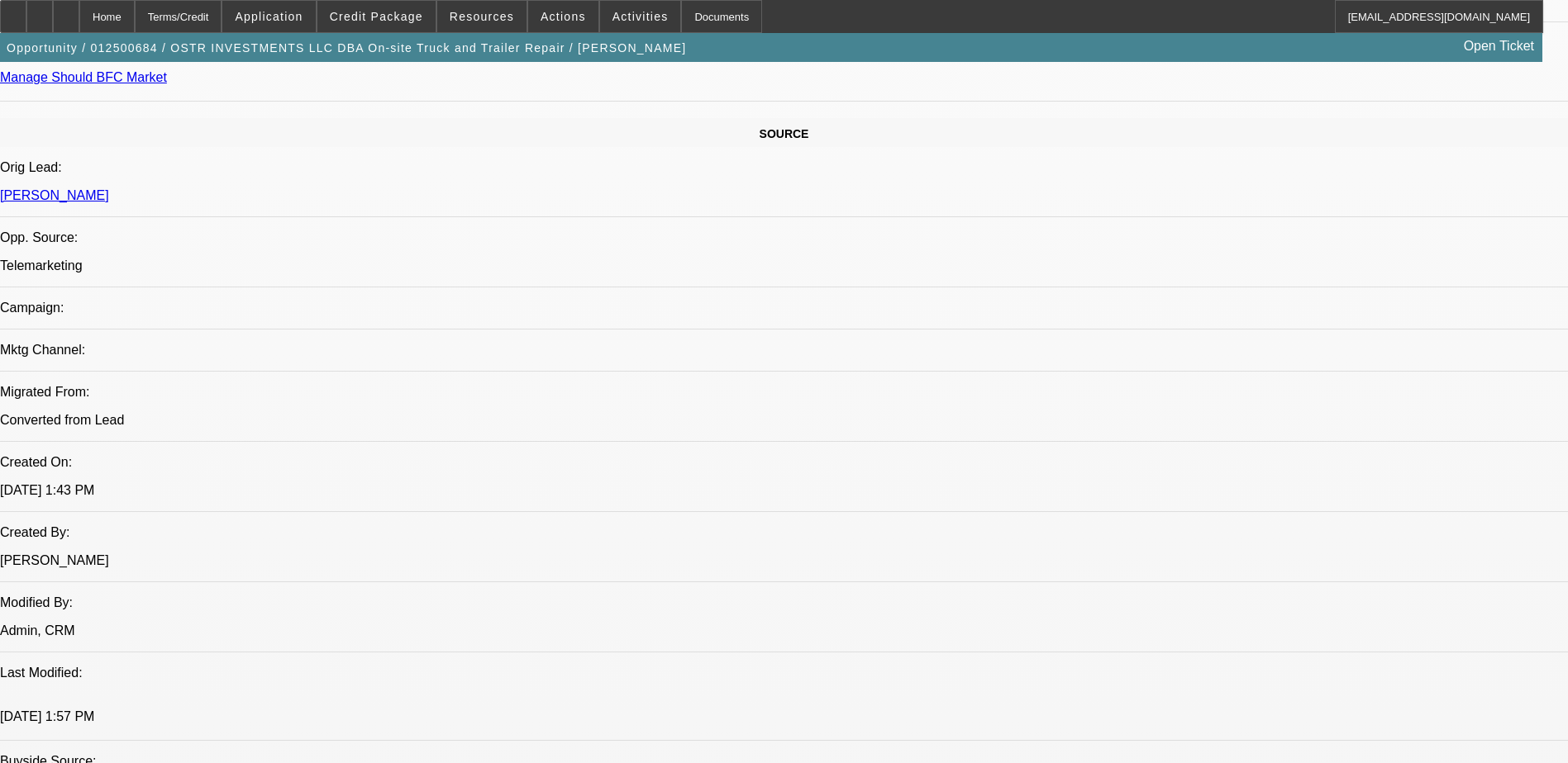
scroll to position [661, 0]
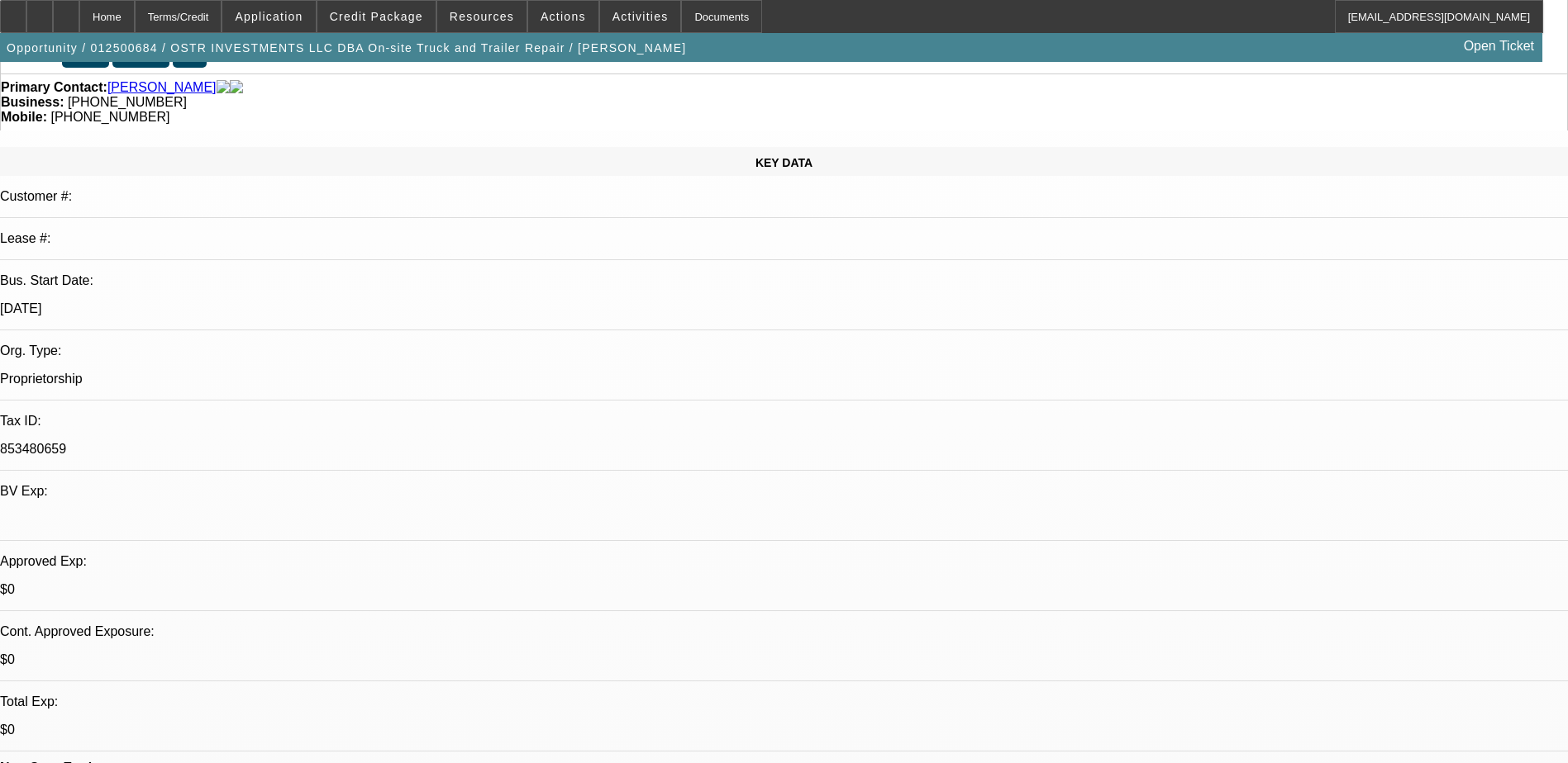
scroll to position [0, 0]
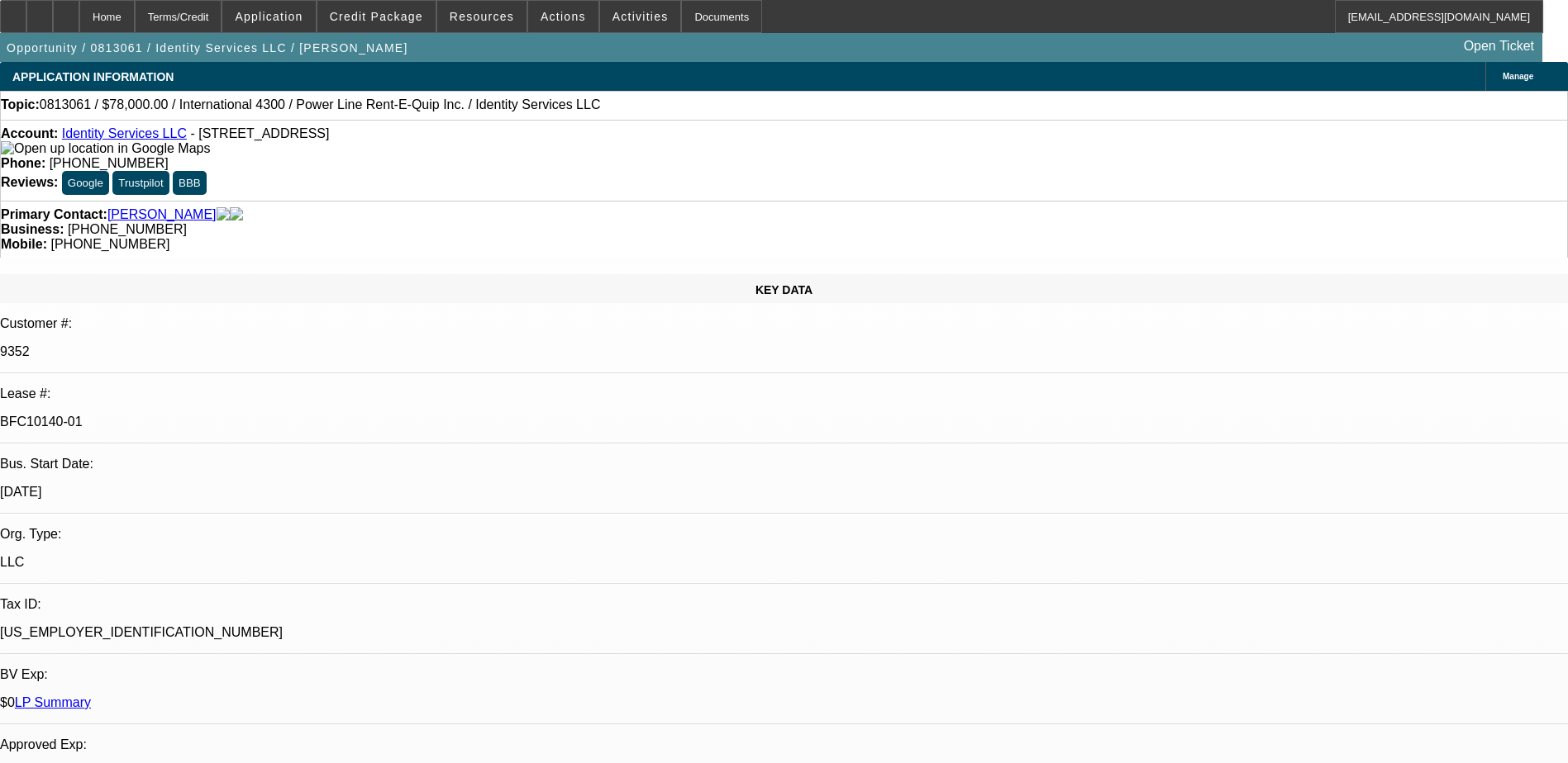
select select "0"
select select "2"
select select "0"
select select "6"
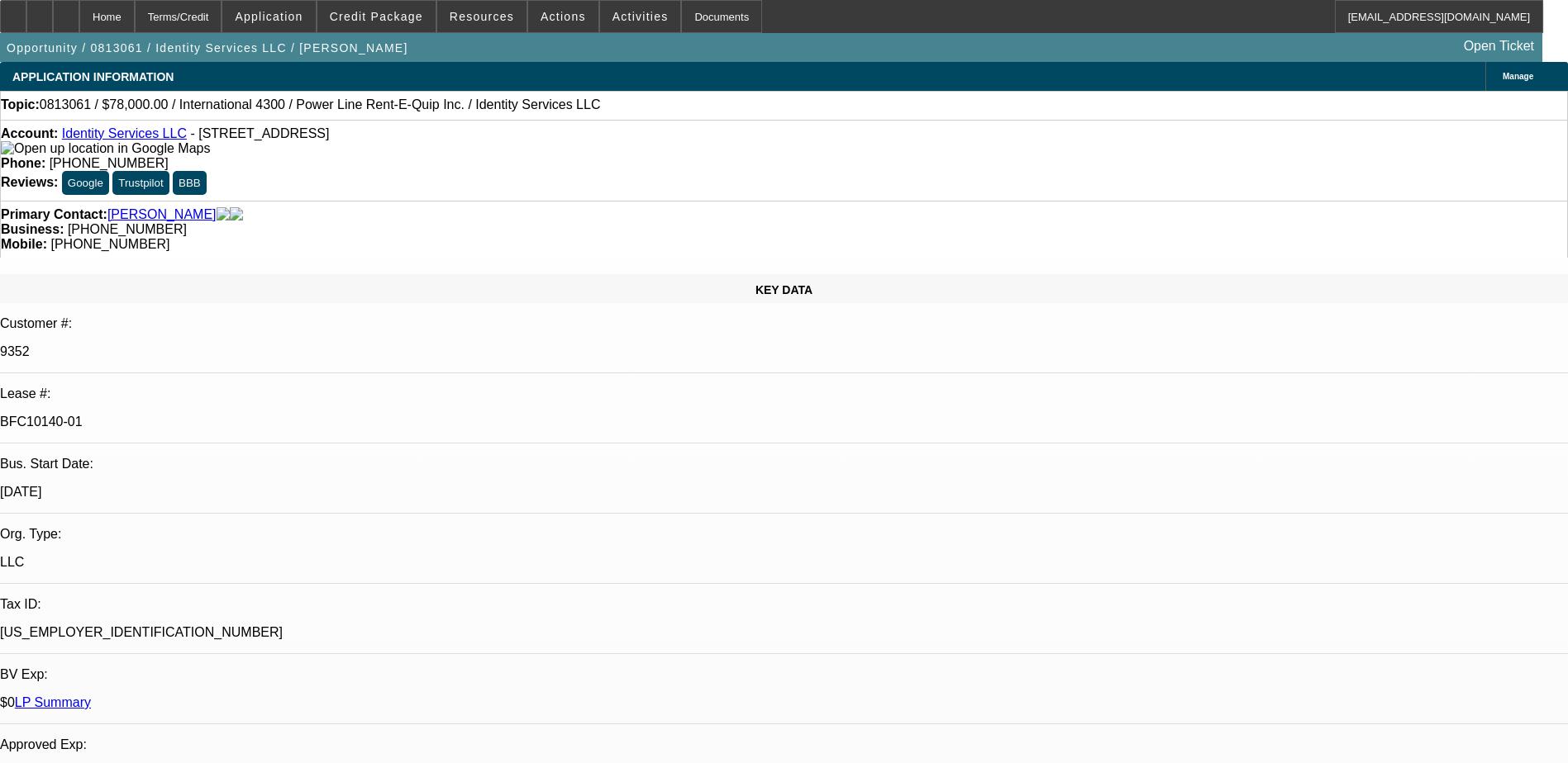
select select "0"
select select "2"
select select "0"
select select "6"
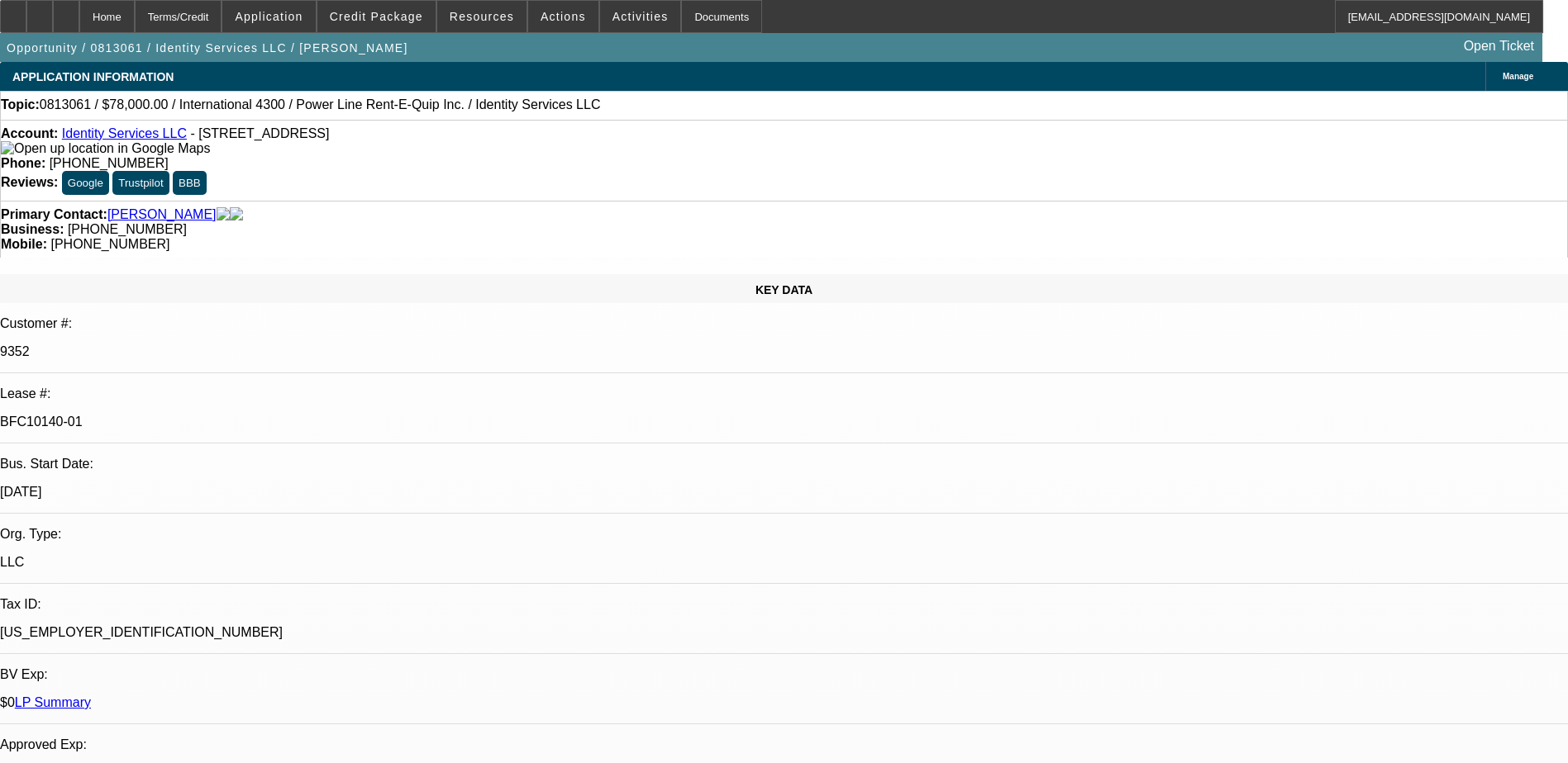
select select "0"
select select "2"
select select "0"
select select "6"
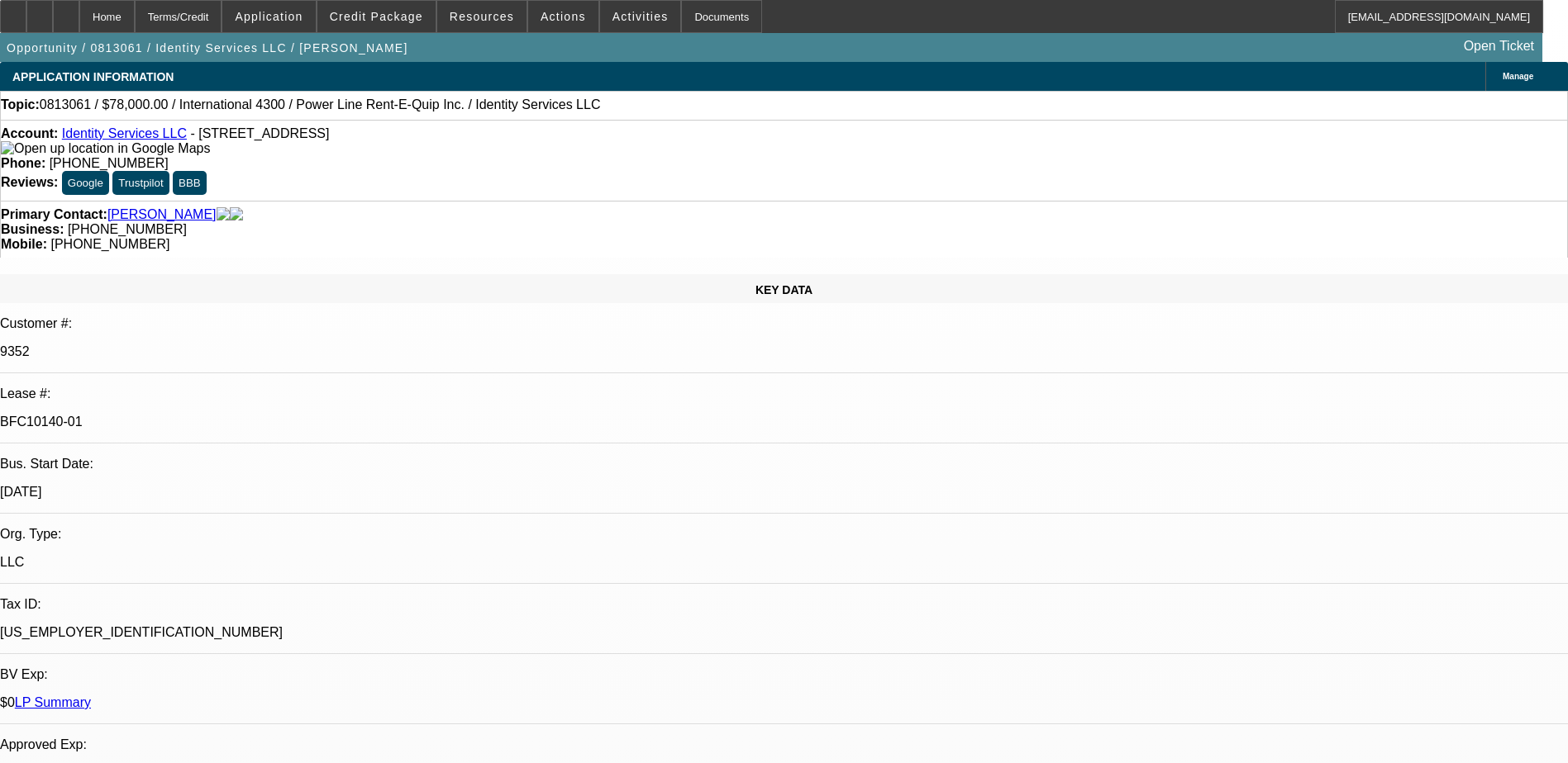
select select "0"
select select "2"
select select "0"
select select "6"
